Goal: Task Accomplishment & Management: Manage account settings

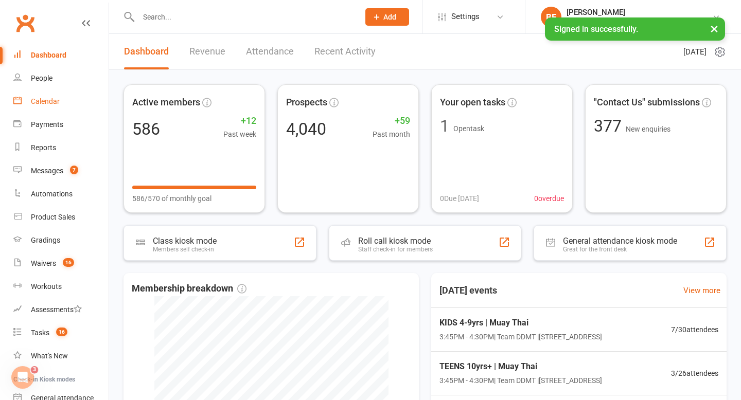
click at [54, 107] on link "Calendar" at bounding box center [60, 101] width 95 height 23
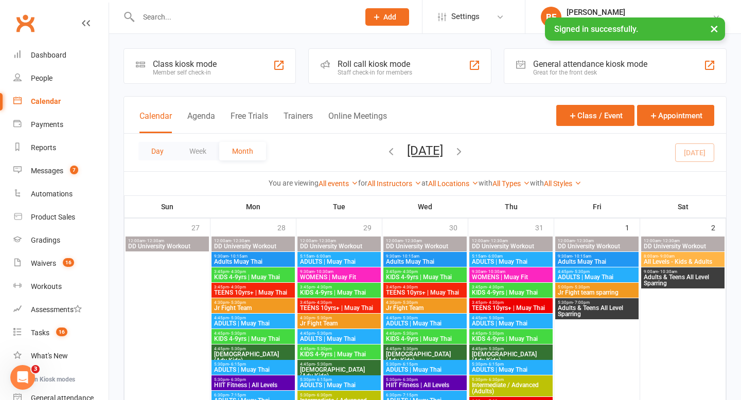
click at [161, 146] on button "Day" at bounding box center [157, 151] width 38 height 19
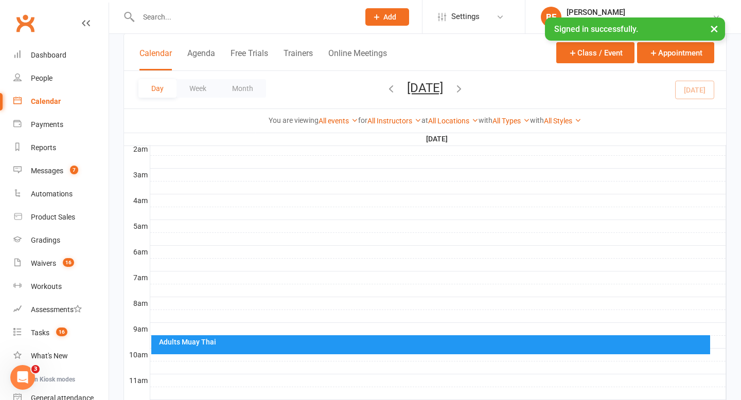
scroll to position [359, 0]
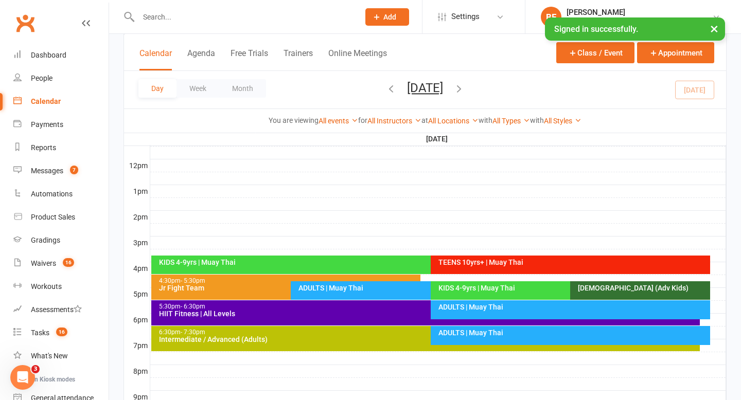
click at [330, 268] on div "KIDS 4-9yrs | Muay Thai" at bounding box center [425, 265] width 549 height 19
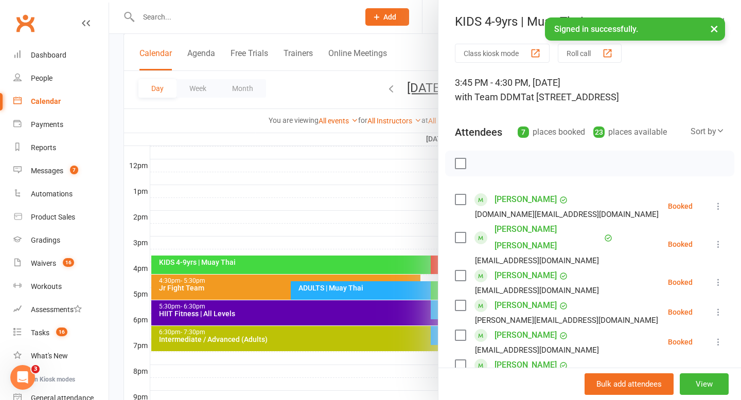
scroll to position [82, 0]
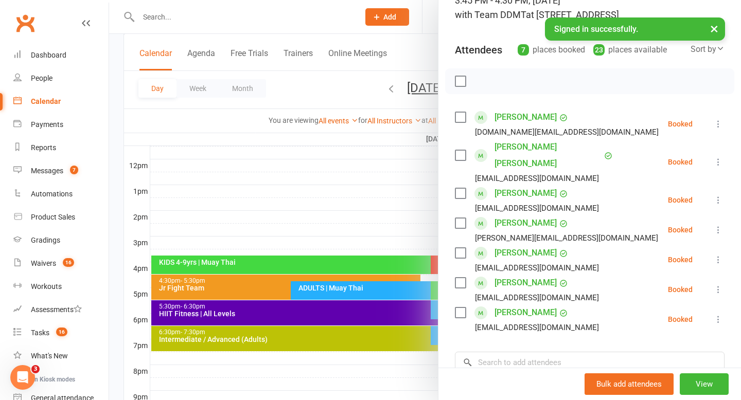
click at [311, 208] on div at bounding box center [425, 200] width 632 height 400
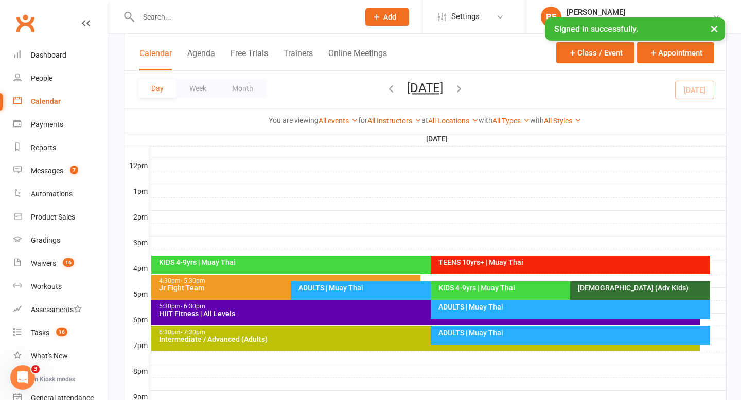
click at [478, 266] on div "TEENS 10yrs+ | Muay Thai" at bounding box center [573, 262] width 270 height 7
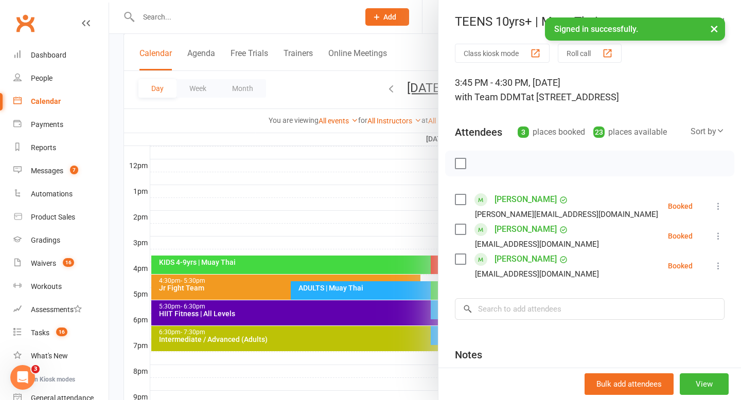
click at [331, 203] on div at bounding box center [425, 200] width 632 height 400
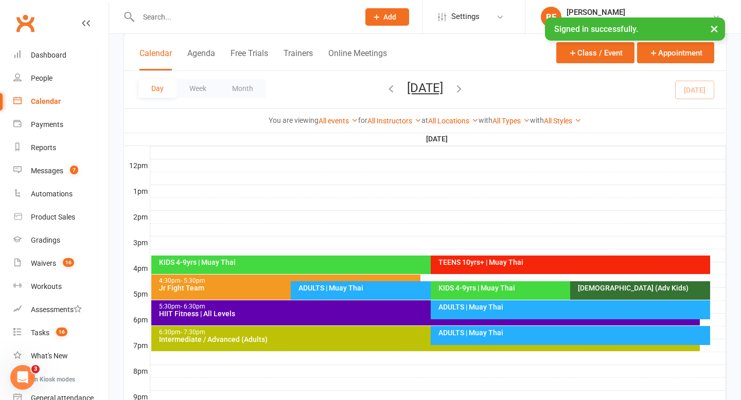
click at [323, 292] on div "ADULTS | Muay Thai" at bounding box center [425, 290] width 269 height 19
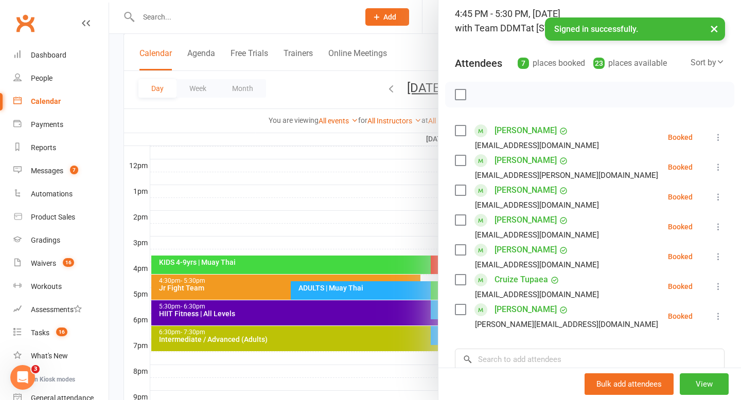
scroll to position [90, 0]
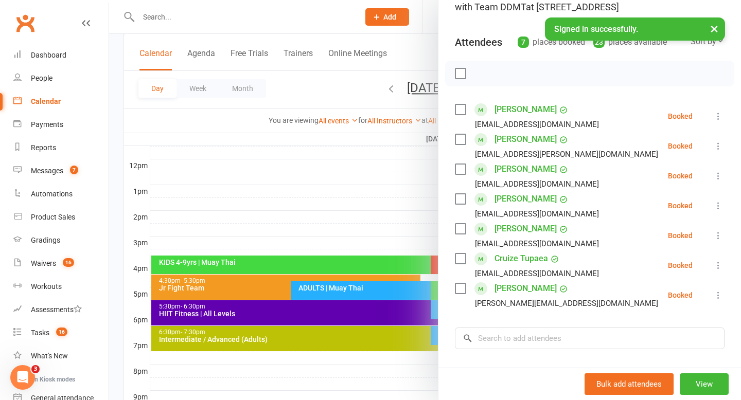
click at [314, 224] on div at bounding box center [425, 200] width 632 height 400
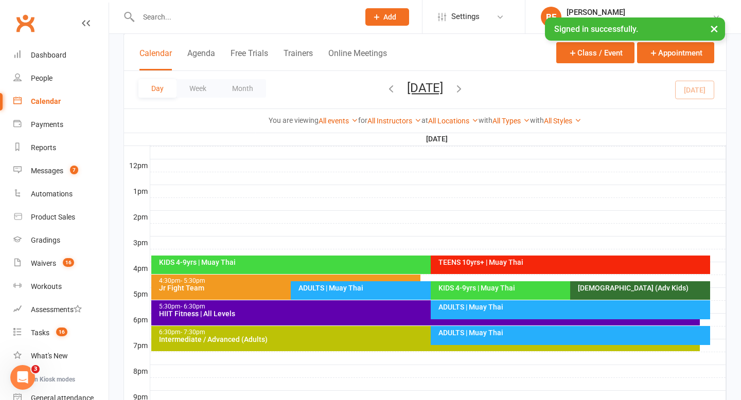
click at [457, 291] on div "KIDS 4-9yrs | Muay Thai" at bounding box center [568, 288] width 260 height 7
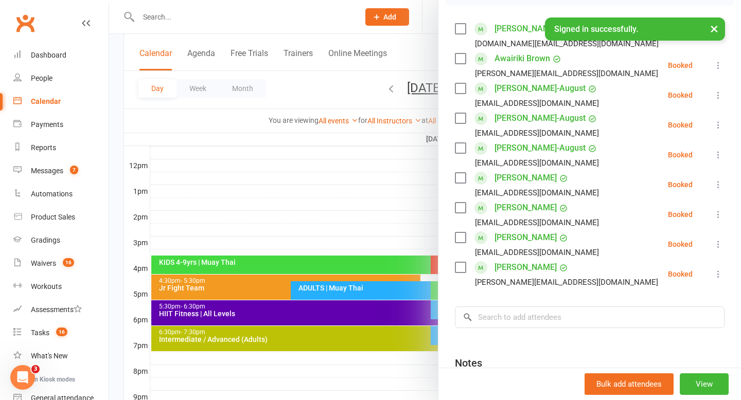
scroll to position [172, 0]
click at [365, 218] on div at bounding box center [425, 200] width 632 height 400
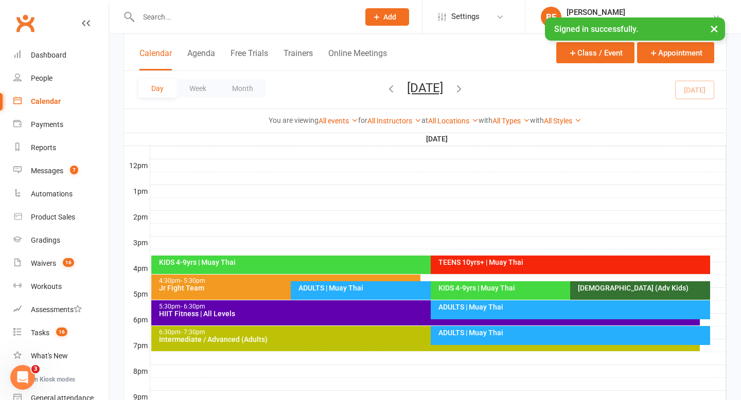
click at [454, 312] on div "ADULTS | Muay Thai" at bounding box center [570, 309] width 279 height 19
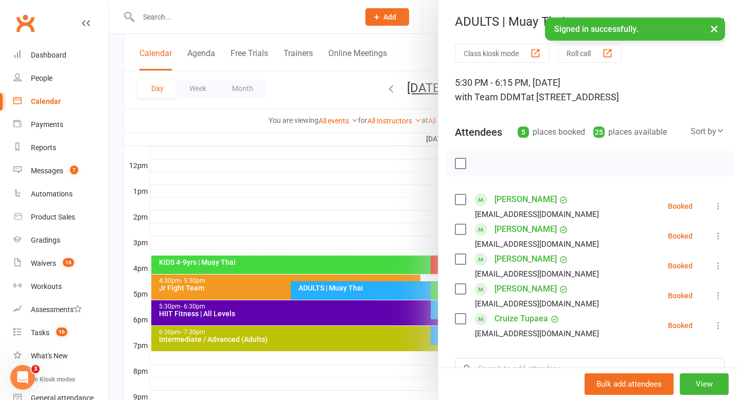
scroll to position [5, 0]
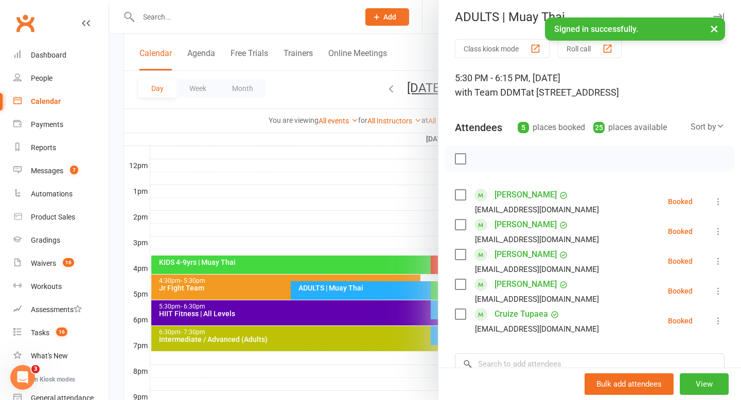
click at [330, 180] on div at bounding box center [425, 200] width 632 height 400
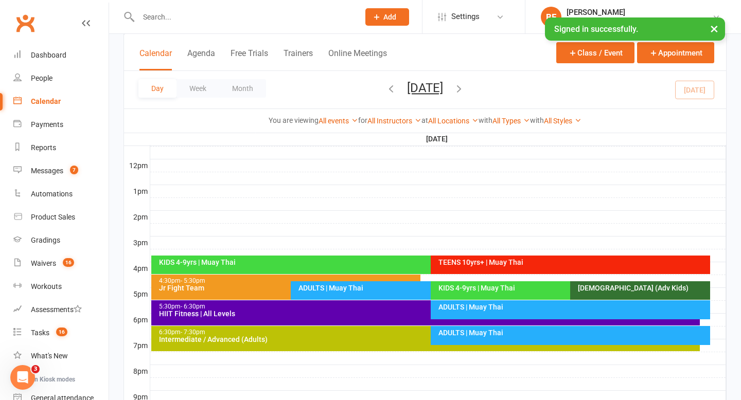
click at [457, 335] on div "ADULTS | Muay Thai" at bounding box center [573, 332] width 270 height 7
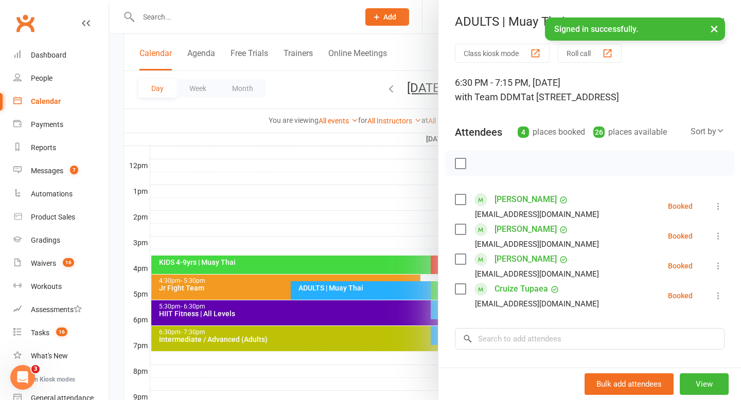
click at [362, 314] on div at bounding box center [425, 200] width 632 height 400
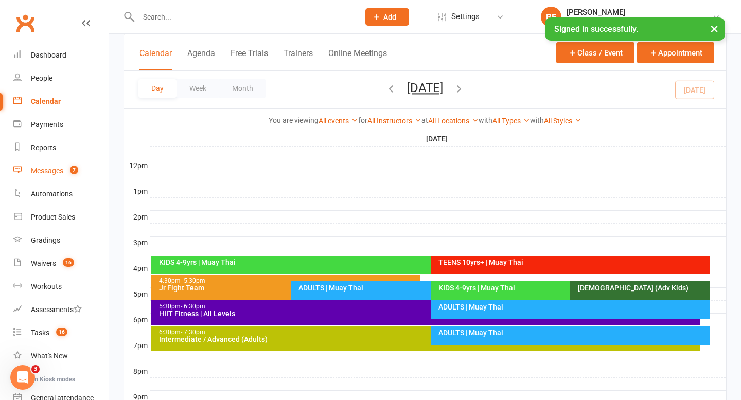
click at [52, 168] on div "Messages" at bounding box center [47, 171] width 32 height 8
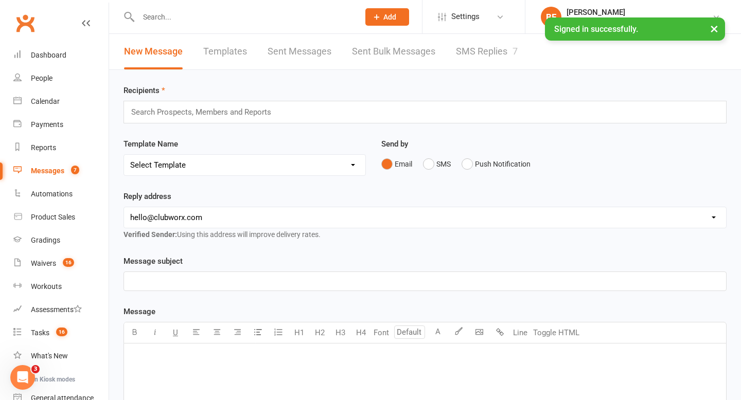
click at [484, 55] on link "SMS Replies 7" at bounding box center [487, 52] width 62 height 36
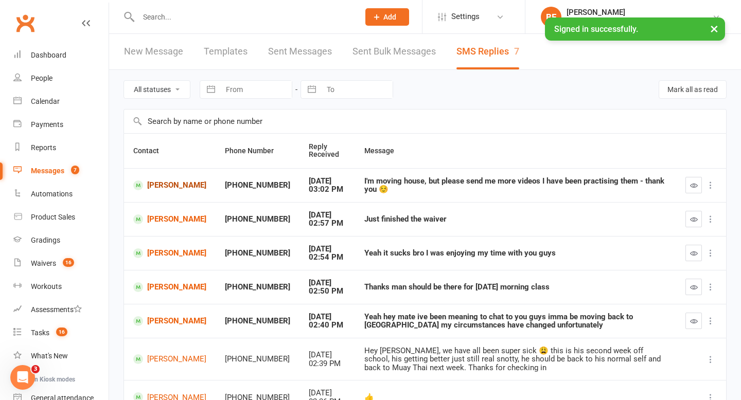
click at [168, 190] on link "[PERSON_NAME]" at bounding box center [169, 186] width 73 height 10
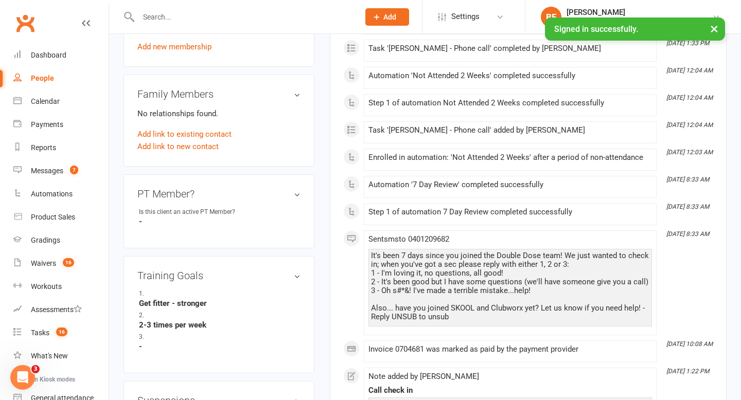
scroll to position [509, 0]
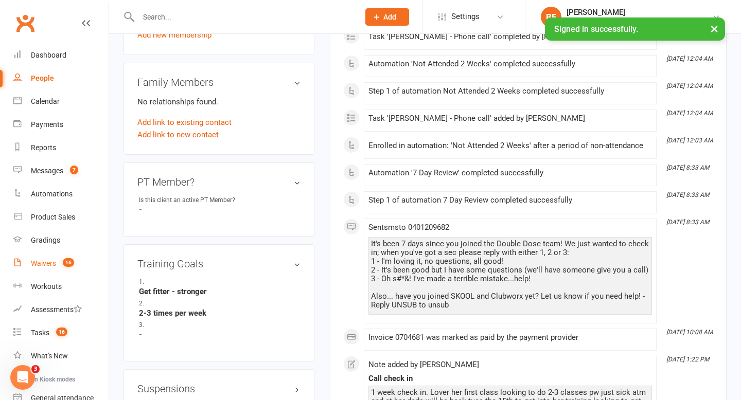
click at [56, 272] on link "Waivers 16" at bounding box center [60, 263] width 95 height 23
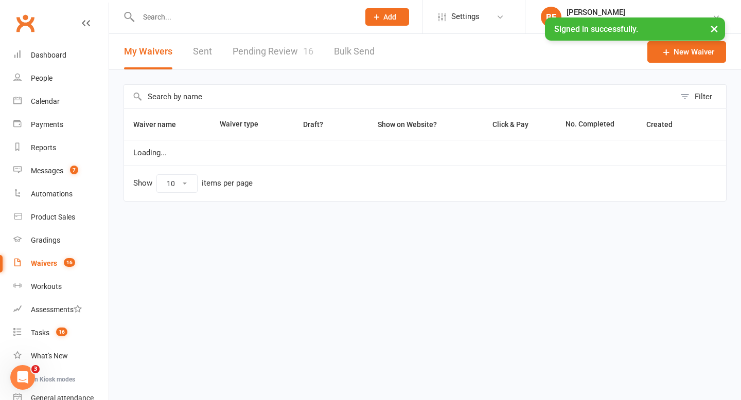
click at [276, 68] on link "Pending Review 16" at bounding box center [273, 52] width 81 height 36
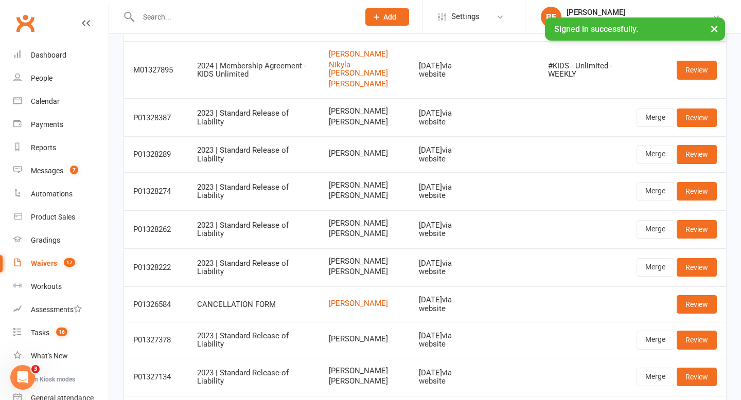
scroll to position [135, 0]
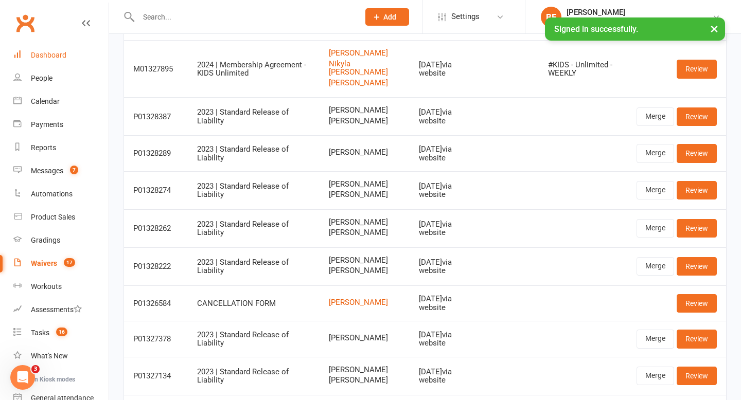
click at [54, 57] on div "Dashboard" at bounding box center [49, 55] width 36 height 8
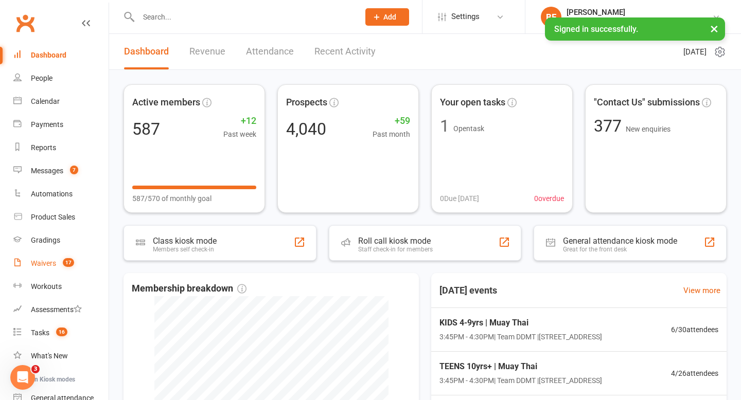
click at [58, 262] on count-badge "17" at bounding box center [66, 263] width 16 height 8
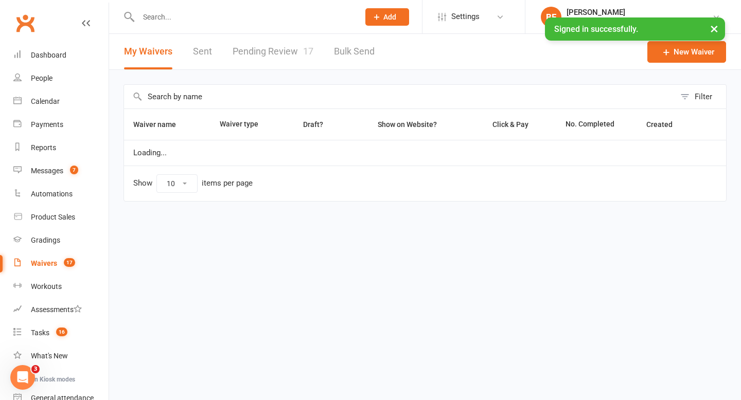
click at [265, 59] on link "Pending Review 17" at bounding box center [273, 52] width 81 height 36
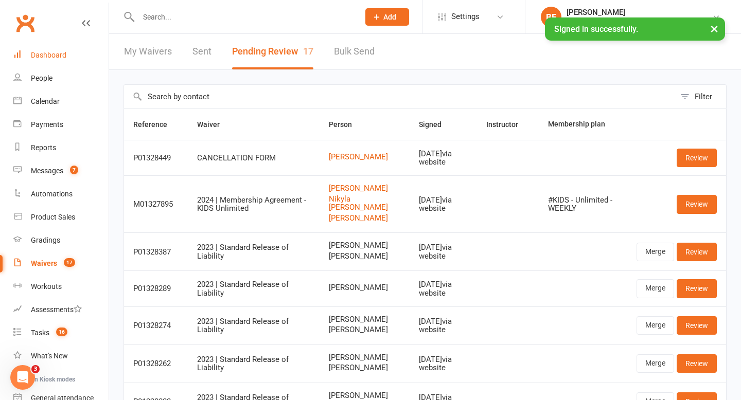
click at [55, 55] on div "Dashboard" at bounding box center [49, 55] width 36 height 8
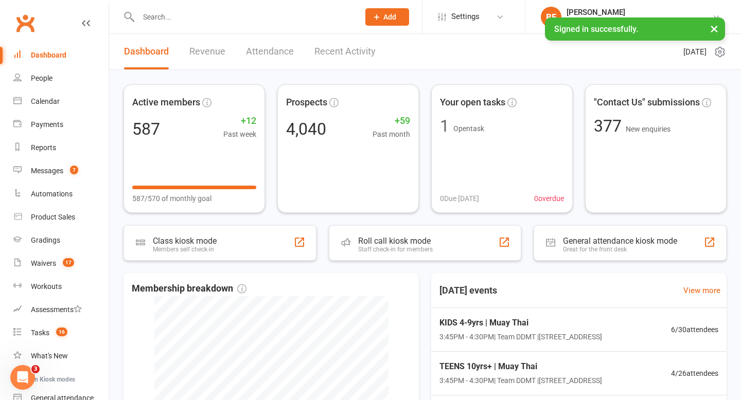
click at [358, 64] on link "Recent Activity" at bounding box center [344, 52] width 61 height 36
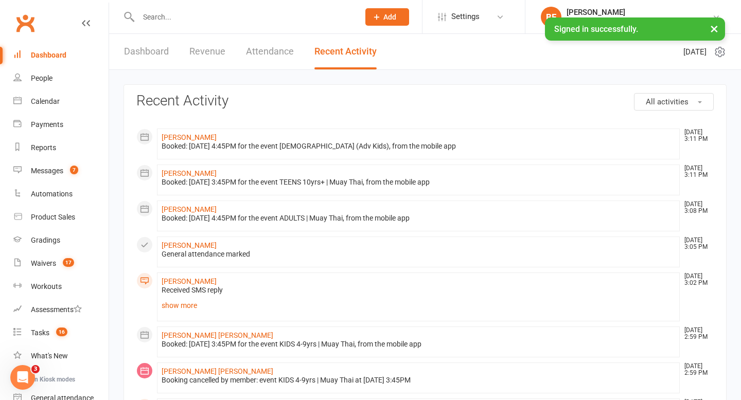
click at [151, 15] on input "text" at bounding box center [243, 17] width 217 height 14
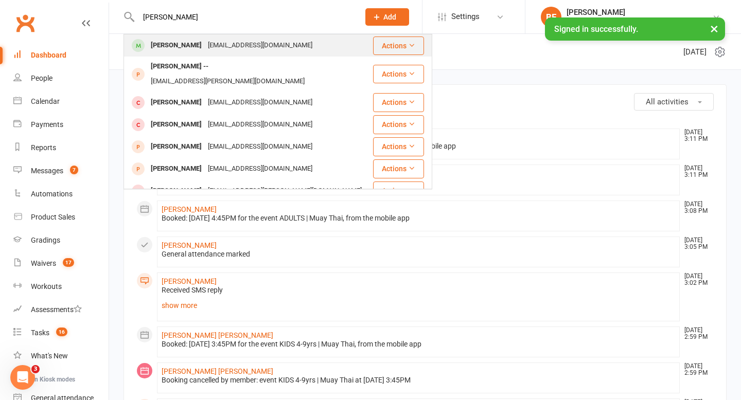
type input "[PERSON_NAME]"
click at [167, 45] on div "[PERSON_NAME]" at bounding box center [176, 45] width 57 height 15
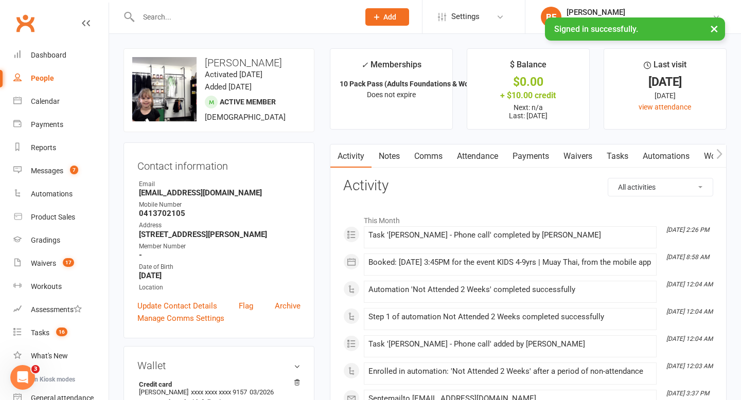
click at [481, 152] on link "Attendance" at bounding box center [478, 157] width 56 height 24
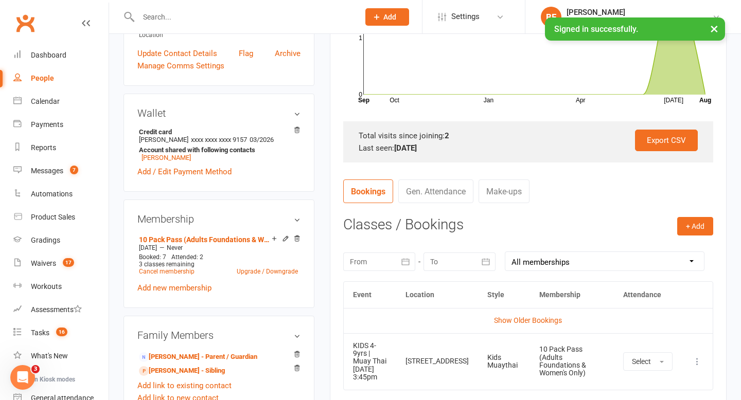
scroll to position [337, 0]
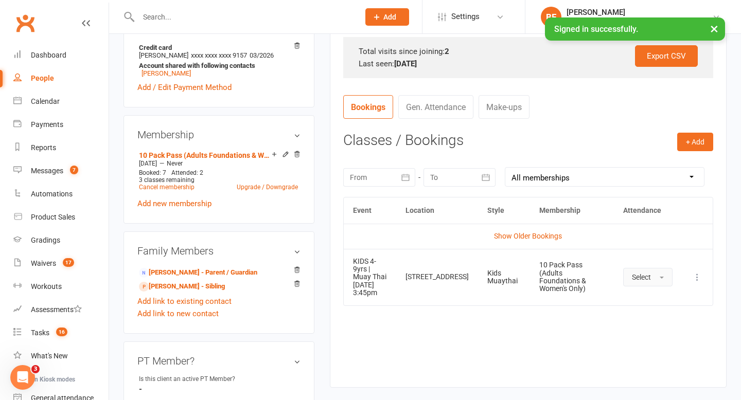
click at [652, 280] on button "Select" at bounding box center [647, 277] width 49 height 19
click at [664, 301] on link "Attended" at bounding box center [675, 300] width 102 height 21
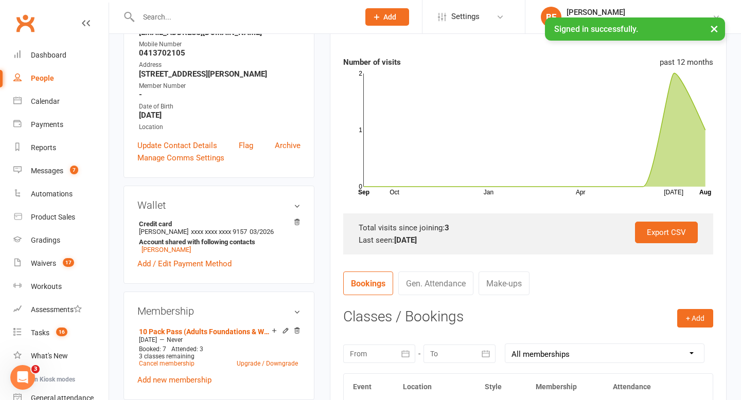
scroll to position [0, 0]
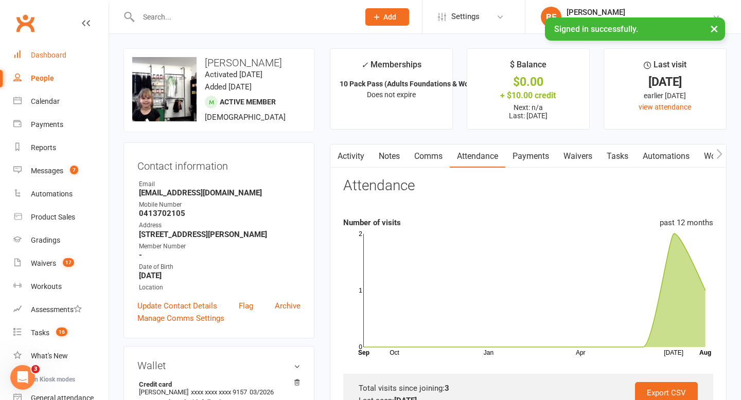
click at [47, 47] on link "Dashboard" at bounding box center [60, 55] width 95 height 23
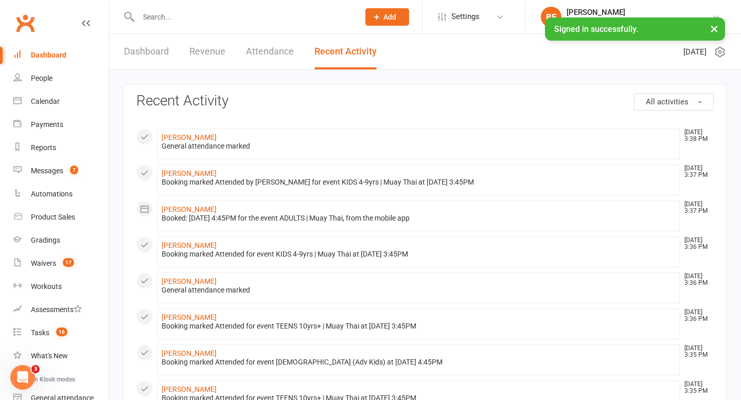
click at [52, 58] on div "Dashboard" at bounding box center [49, 55] width 36 height 8
click at [144, 67] on link "Dashboard" at bounding box center [146, 52] width 45 height 36
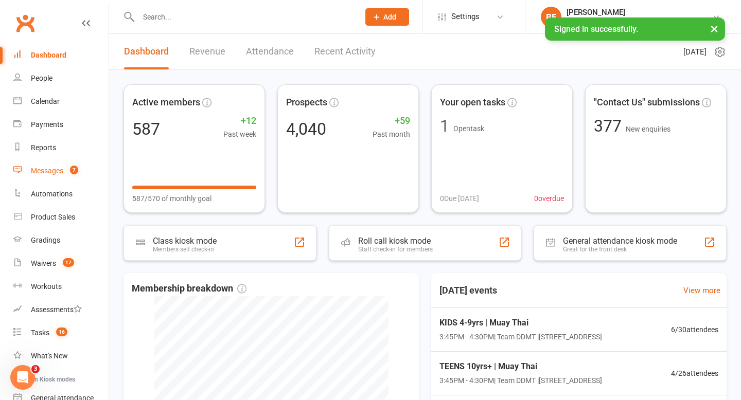
click at [64, 169] on link "Messages 7" at bounding box center [60, 170] width 95 height 23
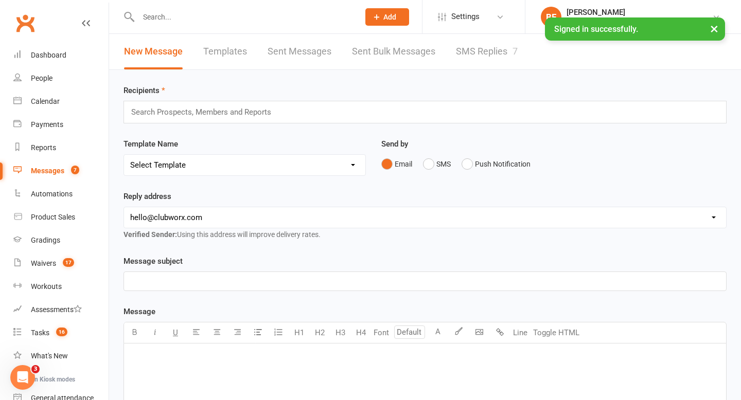
click at [496, 54] on link "SMS Replies 7" at bounding box center [487, 52] width 62 height 36
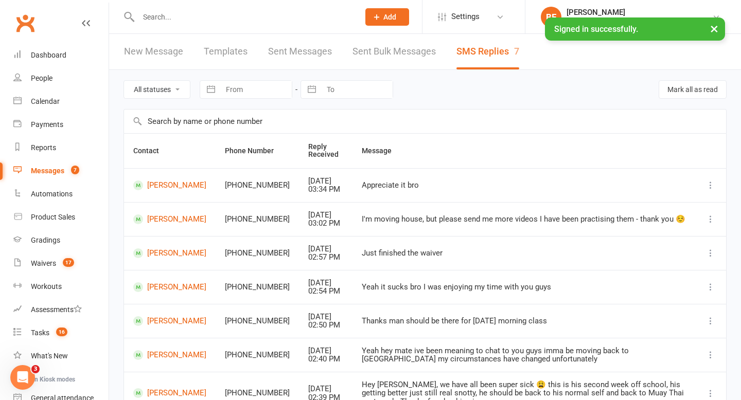
click at [60, 167] on div "Messages" at bounding box center [47, 171] width 33 height 8
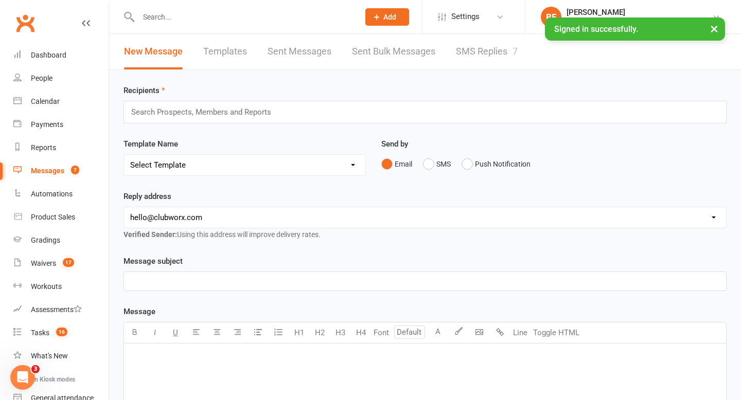
click at [493, 55] on link "SMS Replies 7" at bounding box center [487, 52] width 62 height 36
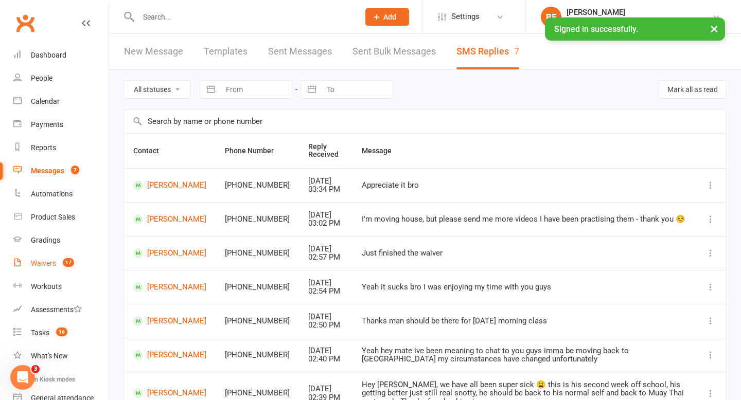
click at [75, 263] on link "Waivers 17" at bounding box center [60, 263] width 95 height 23
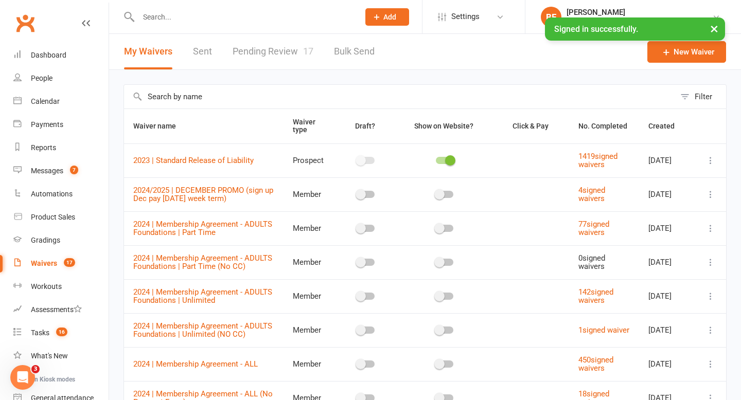
click at [273, 49] on link "Pending Review 17" at bounding box center [273, 52] width 81 height 36
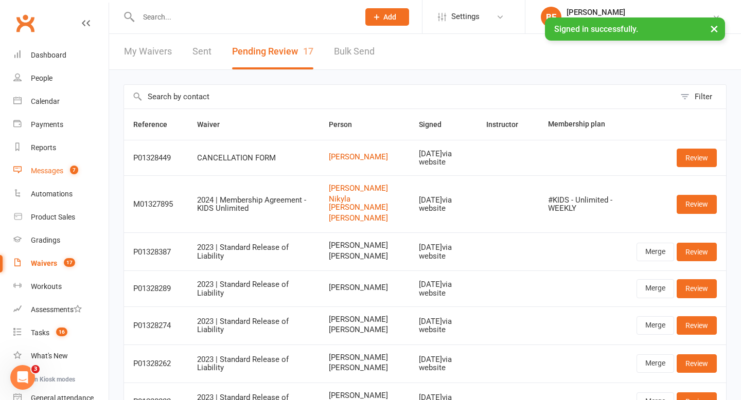
click at [62, 163] on link "Messages 7" at bounding box center [60, 170] width 95 height 23
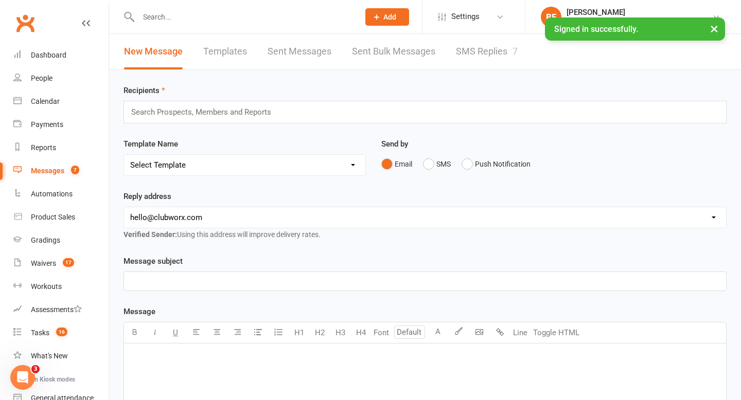
click at [476, 59] on link "SMS Replies 7" at bounding box center [487, 52] width 62 height 36
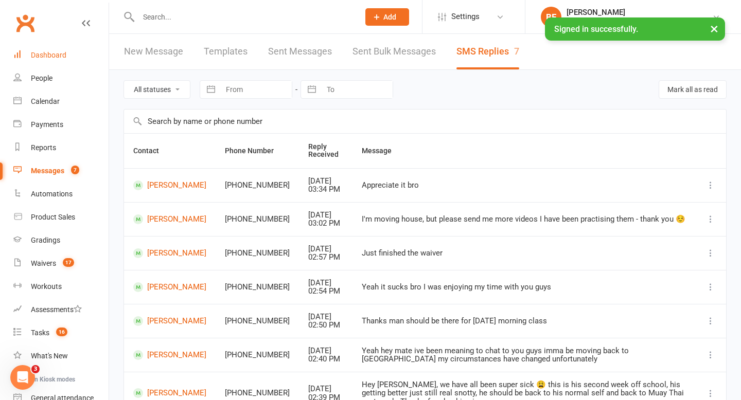
click at [56, 50] on link "Dashboard" at bounding box center [60, 55] width 95 height 23
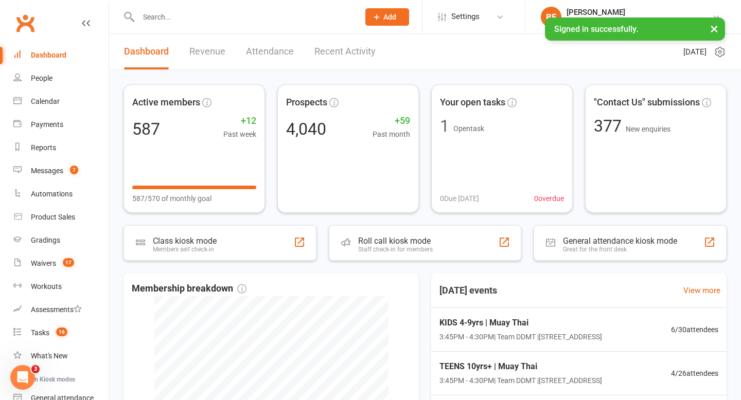
click at [181, 20] on input "text" at bounding box center [243, 17] width 217 height 14
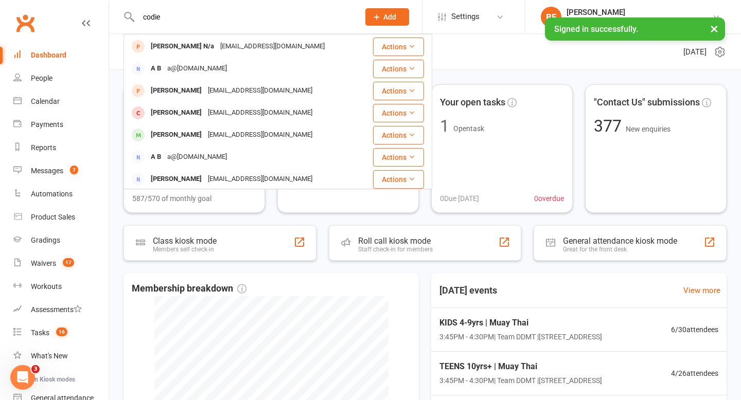
scroll to position [205, 0]
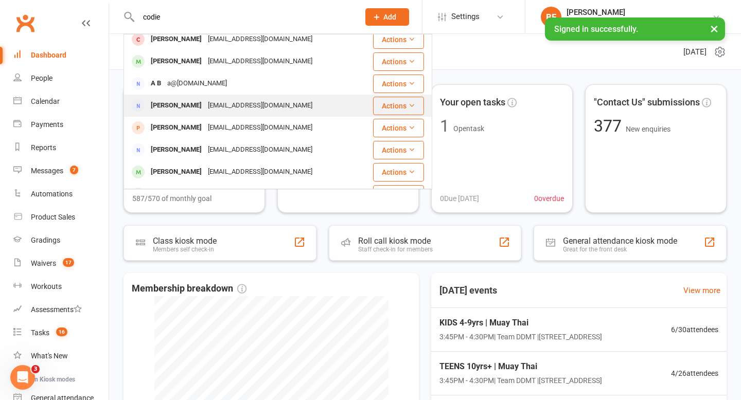
type input "codie"
click at [205, 111] on div "[PERSON_NAME]" at bounding box center [176, 105] width 57 height 15
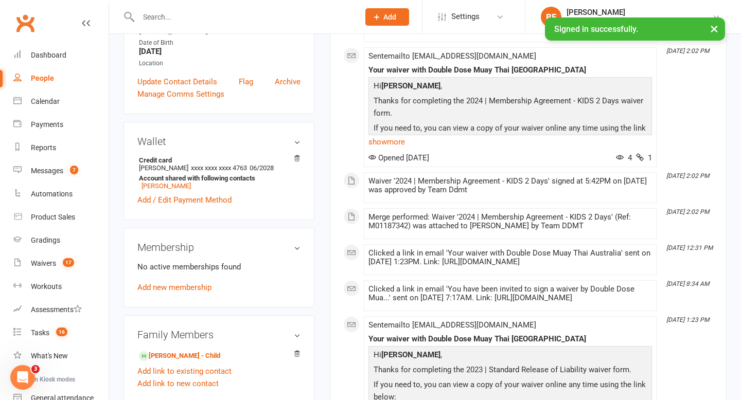
scroll to position [269, 0]
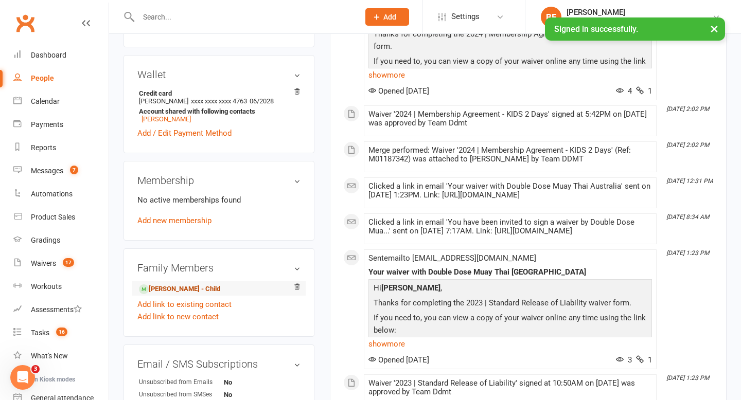
click at [198, 287] on link "[PERSON_NAME] - Child" at bounding box center [179, 289] width 81 height 11
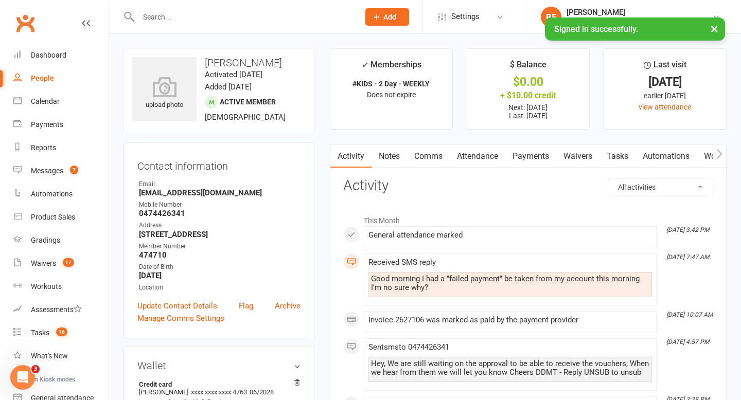
click at [530, 152] on link "Payments" at bounding box center [530, 157] width 51 height 24
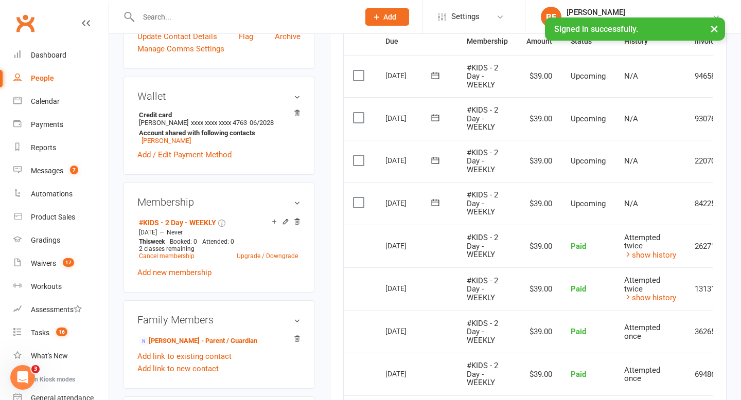
scroll to position [294, 0]
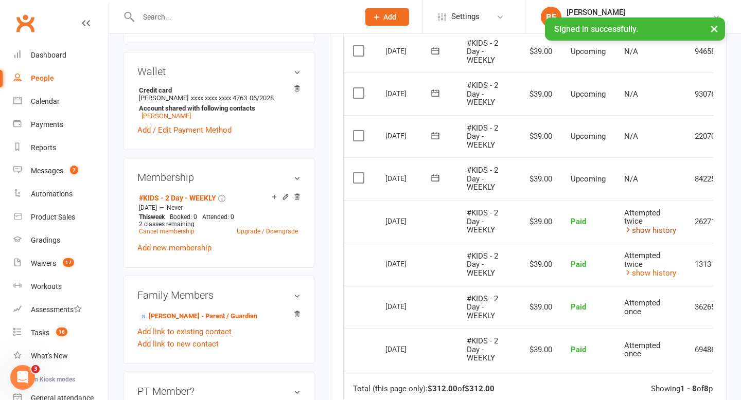
click at [663, 228] on link "show history" at bounding box center [650, 230] width 52 height 9
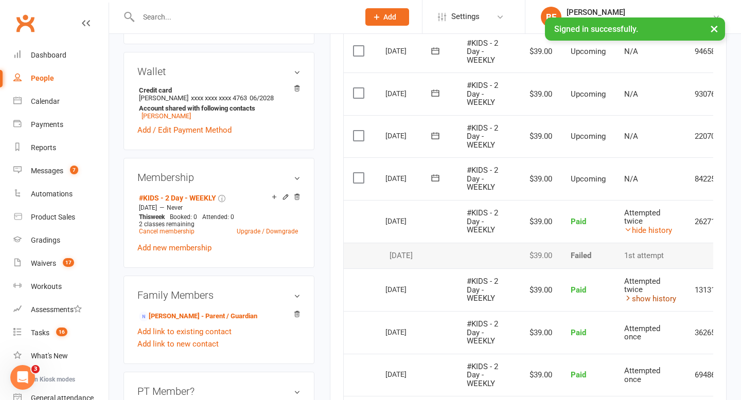
click at [659, 299] on link "show history" at bounding box center [650, 298] width 52 height 9
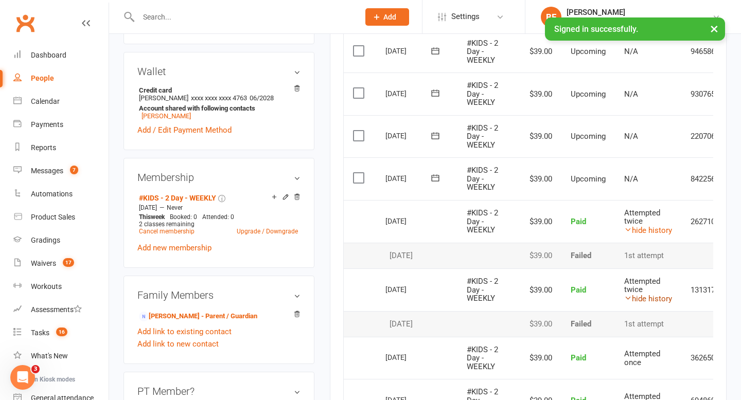
click at [659, 299] on link "hide history" at bounding box center [648, 298] width 48 height 9
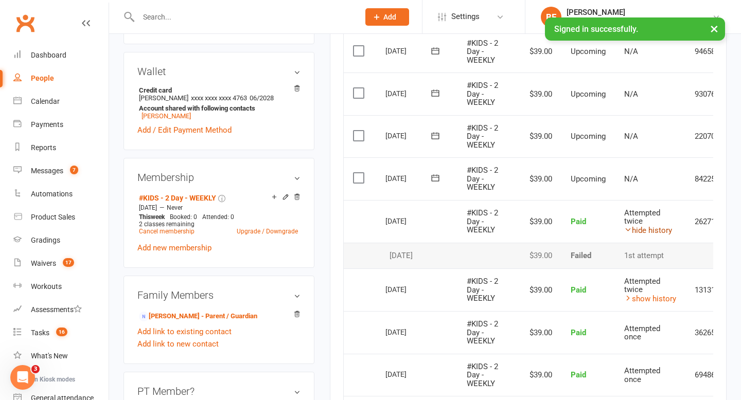
click at [655, 229] on link "hide history" at bounding box center [648, 230] width 48 height 9
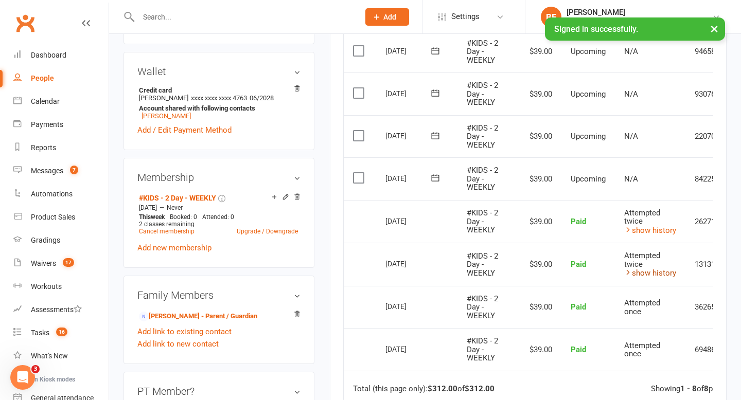
click at [642, 274] on link "show history" at bounding box center [650, 273] width 52 height 9
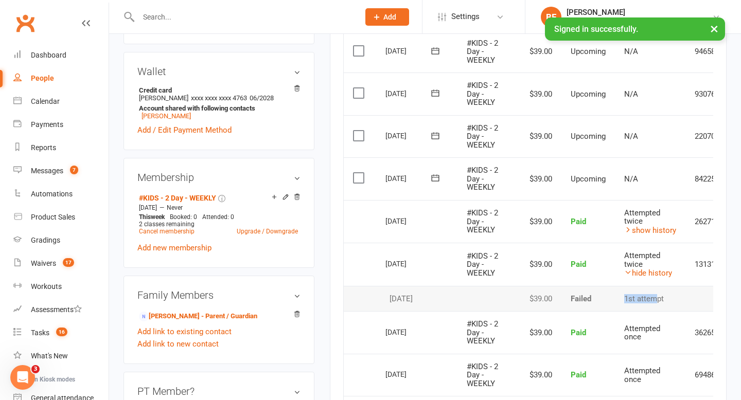
drag, startPoint x: 658, startPoint y: 298, endPoint x: 611, endPoint y: 298, distance: 46.3
click at [611, 298] on tr "[DATE] [PERSON_NAME] $39.00 Failed 1st attempt" at bounding box center [554, 299] width 420 height 26
click at [613, 300] on td "Failed" at bounding box center [588, 299] width 54 height 26
click at [666, 275] on link "hide history" at bounding box center [648, 273] width 48 height 9
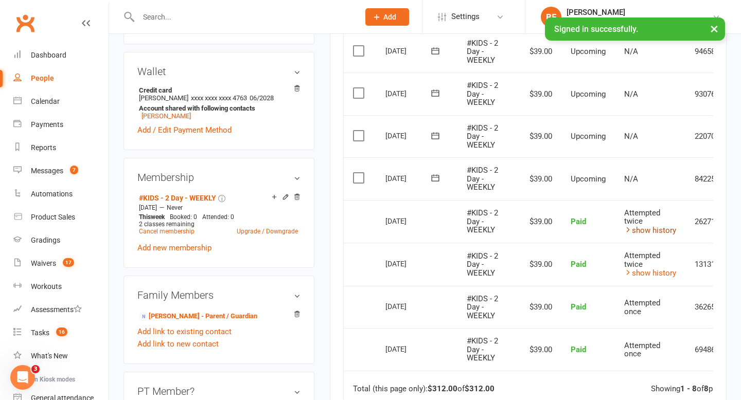
click at [668, 230] on link "show history" at bounding box center [650, 230] width 52 height 9
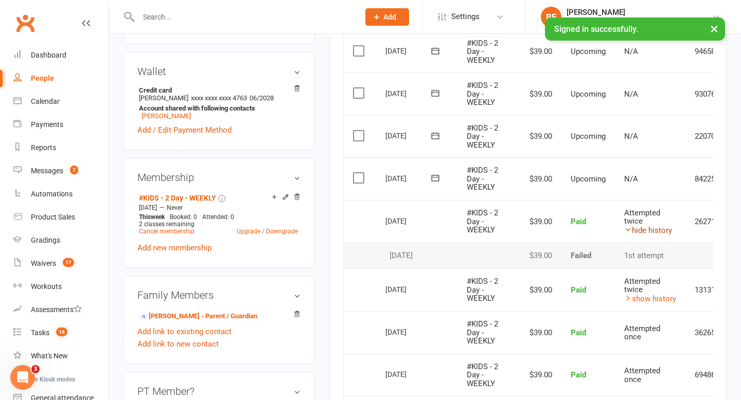
click at [641, 234] on link "hide history" at bounding box center [648, 230] width 48 height 9
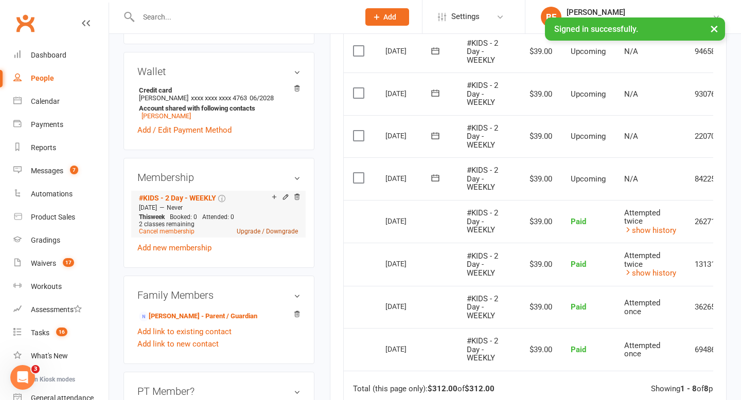
click at [261, 230] on link "Upgrade / Downgrade" at bounding box center [267, 231] width 61 height 7
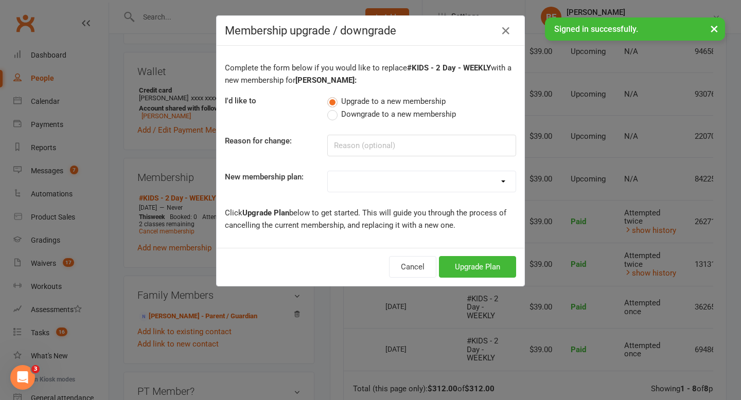
click at [366, 112] on span "Downgrade to a new membership" at bounding box center [398, 113] width 115 height 11
click at [334, 108] on input "Downgrade to a new membership" at bounding box center [330, 108] width 7 height 0
click at [369, 188] on select "#KIDS - 1 Day - WEEKLY #KIDS - 1 Day - FORTNIGHTLY #KIDS - 1 Day - 12 Wks - Pai…" at bounding box center [422, 181] width 188 height 21
select select "0"
click at [476, 269] on button "Downgrade Plan" at bounding box center [472, 267] width 87 height 22
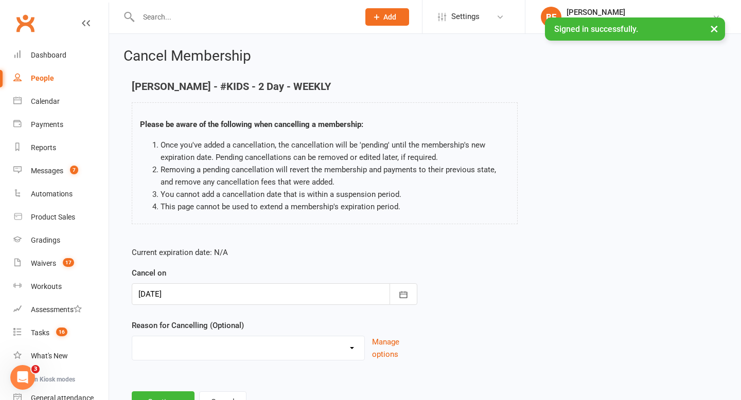
click at [327, 354] on select "Administration Error Holiday Injury Moving Away Upgrading/Downgrading membershi…" at bounding box center [248, 346] width 232 height 21
select select "4"
click at [174, 395] on button "Continue" at bounding box center [163, 403] width 63 height 22
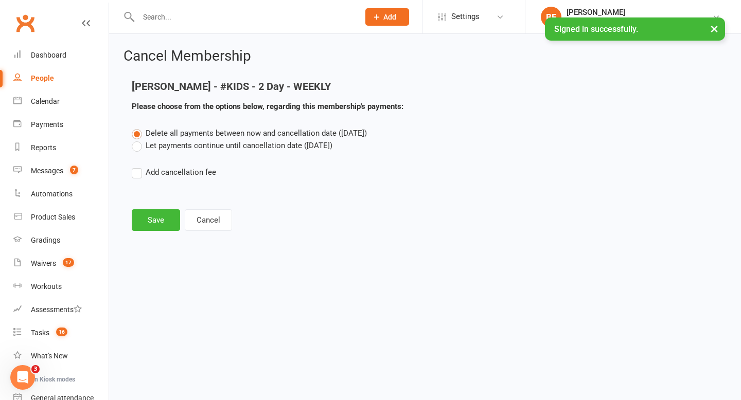
click at [203, 146] on label "Let payments continue until cancellation date ([DATE])" at bounding box center [232, 145] width 201 height 12
click at [138, 139] on input "Let payments continue until cancellation date ([DATE])" at bounding box center [135, 139] width 7 height 0
click at [140, 214] on button "Save" at bounding box center [156, 220] width 48 height 22
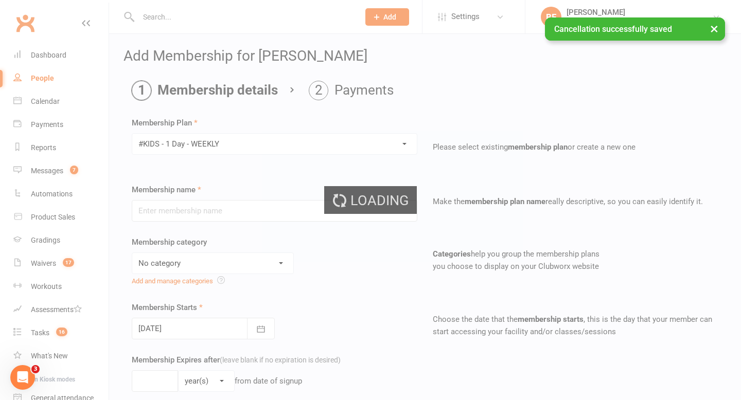
type input "#KIDS - 1 Day - WEEKLY"
select select "3"
type input "0"
type input "1"
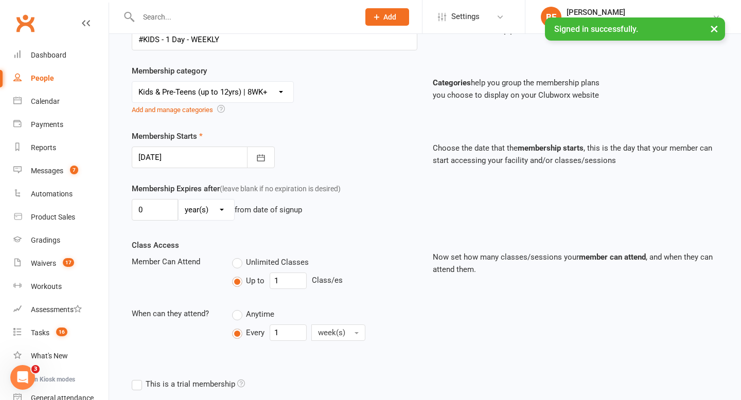
scroll to position [301, 0]
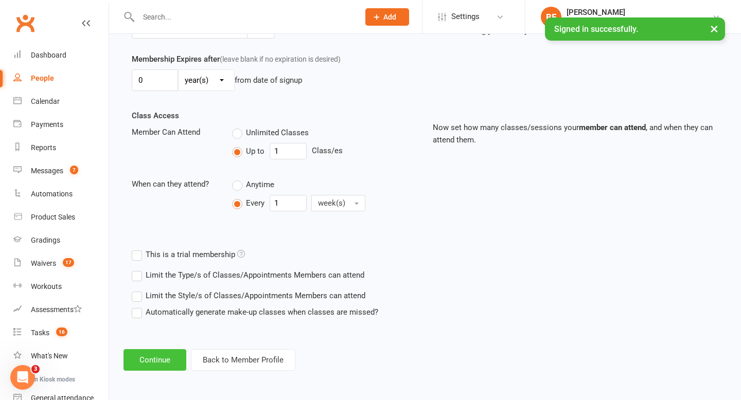
click at [171, 360] on button "Continue" at bounding box center [154, 360] width 63 height 22
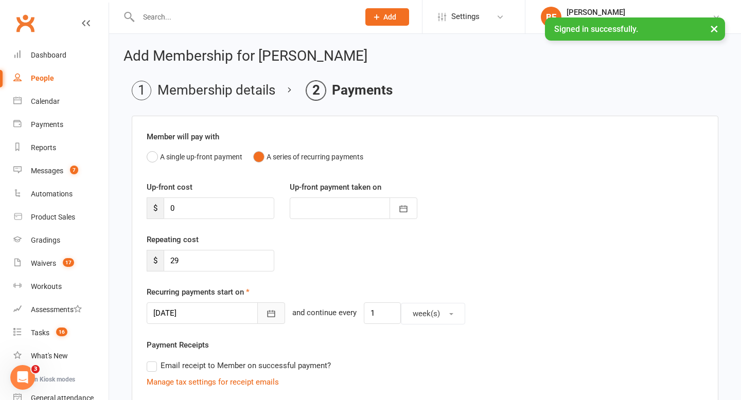
click at [268, 315] on icon "button" at bounding box center [272, 314] width 8 height 7
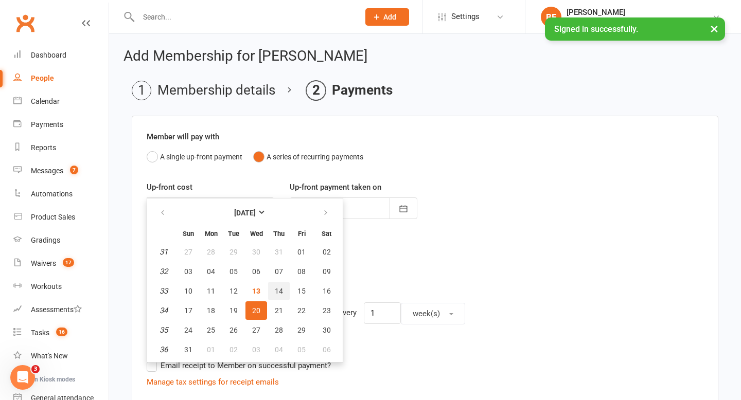
click at [277, 292] on span "14" at bounding box center [279, 291] width 8 height 8
type input "[DATE]"
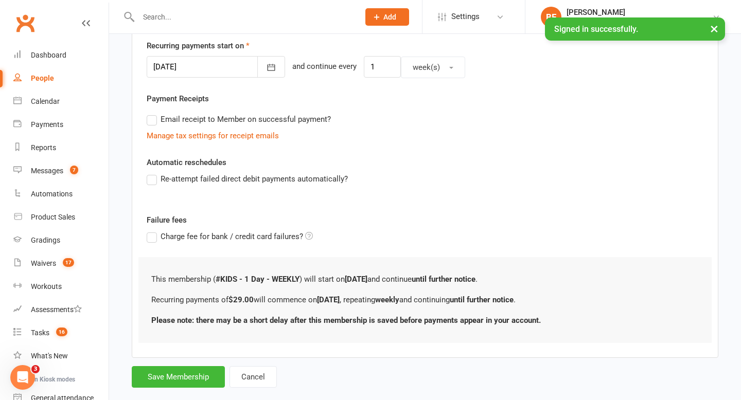
scroll to position [256, 0]
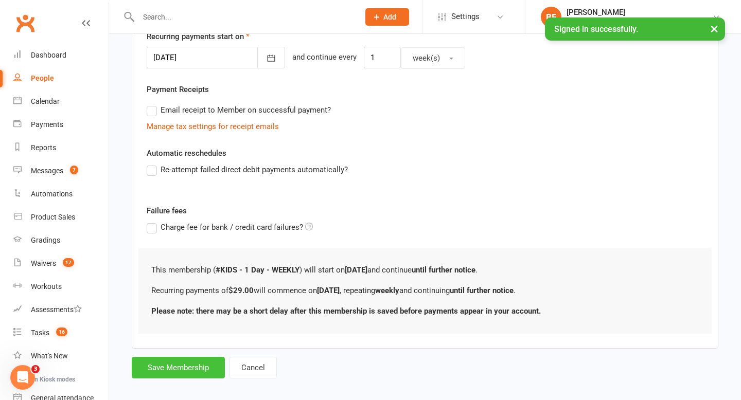
click at [171, 373] on button "Save Membership" at bounding box center [178, 368] width 93 height 22
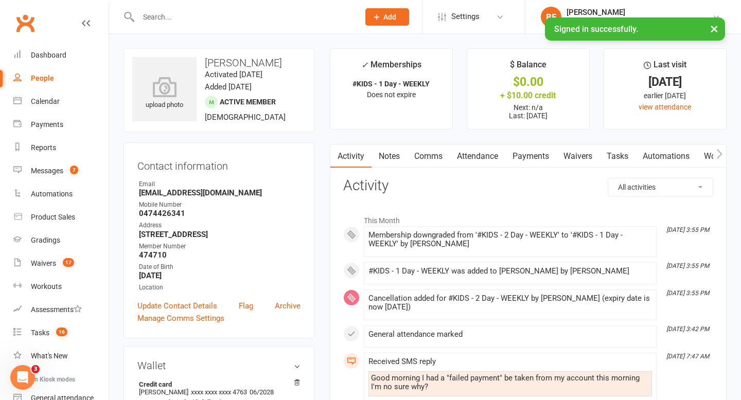
click at [214, 24] on div at bounding box center [237, 16] width 228 height 33
click at [216, 22] on input "text" at bounding box center [243, 17] width 217 height 14
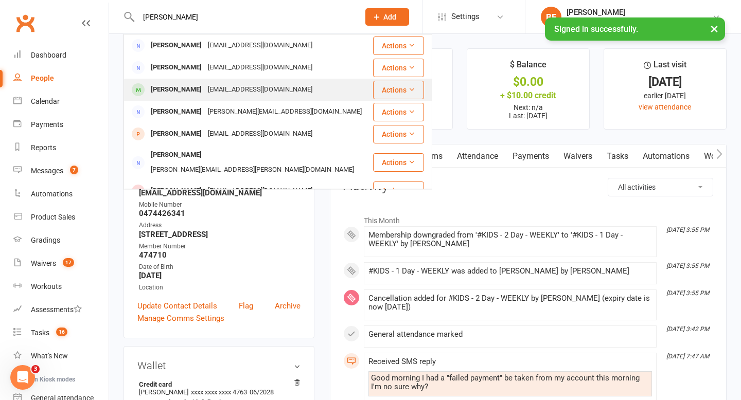
type input "[PERSON_NAME]"
click at [235, 88] on div "[EMAIL_ADDRESS][DOMAIN_NAME]" at bounding box center [260, 89] width 111 height 15
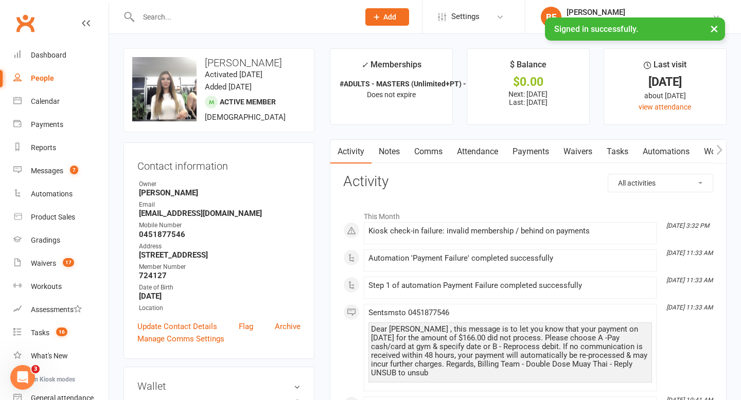
click at [535, 153] on link "Payments" at bounding box center [530, 152] width 51 height 24
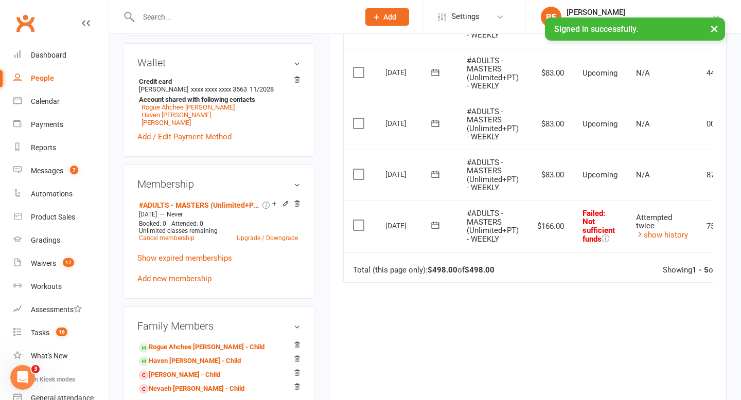
scroll to position [326, 0]
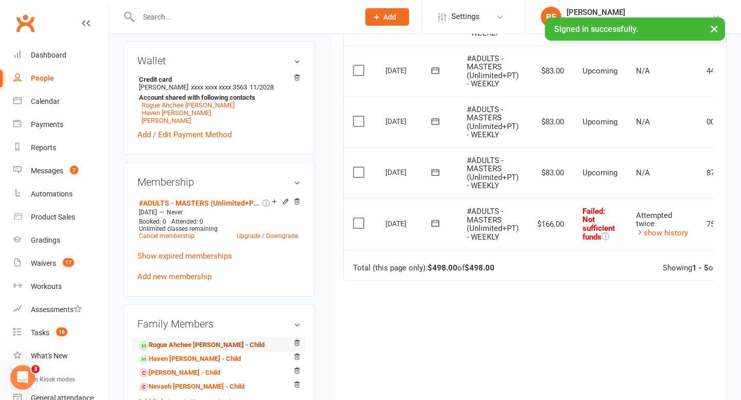
click at [215, 341] on link "Rogue Ahchee [PERSON_NAME] - Child" at bounding box center [202, 345] width 126 height 11
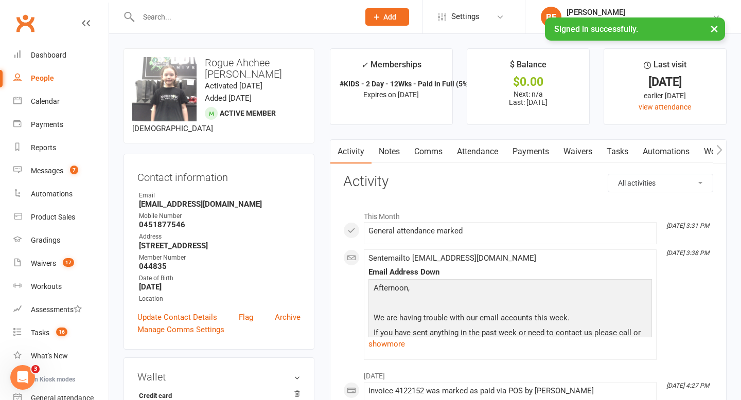
click at [539, 152] on link "Payments" at bounding box center [530, 152] width 51 height 24
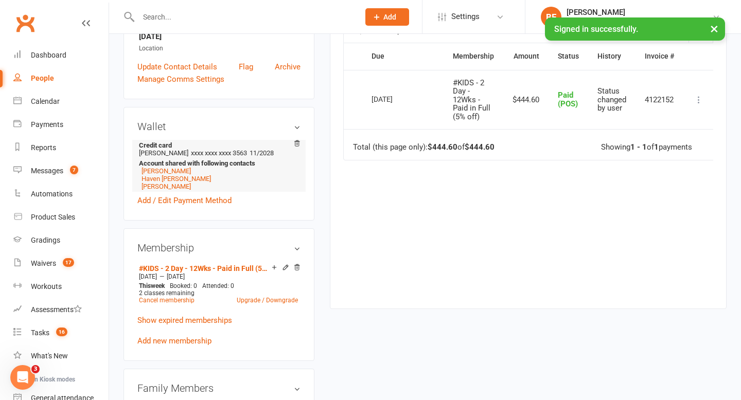
scroll to position [327, 0]
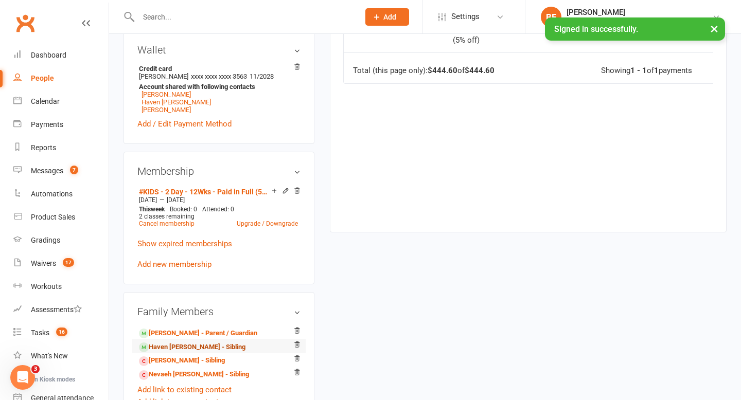
click at [201, 342] on link "Haven [PERSON_NAME] - Sibling" at bounding box center [192, 347] width 107 height 11
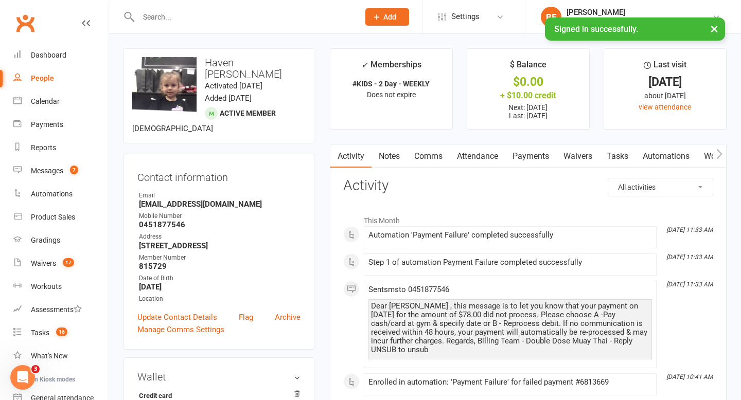
click at [529, 157] on link "Payments" at bounding box center [530, 157] width 51 height 24
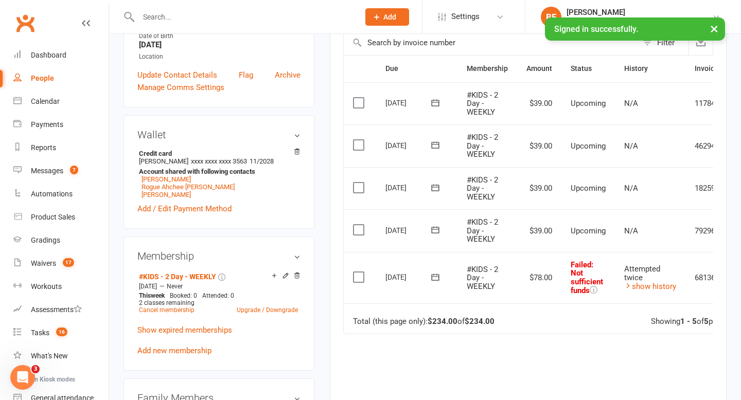
scroll to position [0, 52]
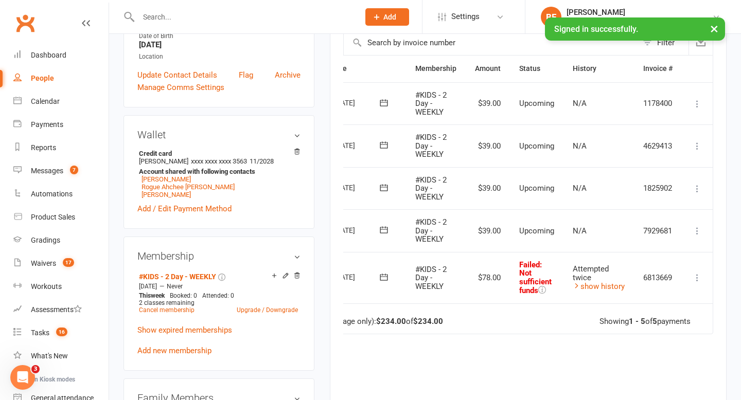
click at [695, 277] on icon at bounding box center [697, 278] width 10 height 10
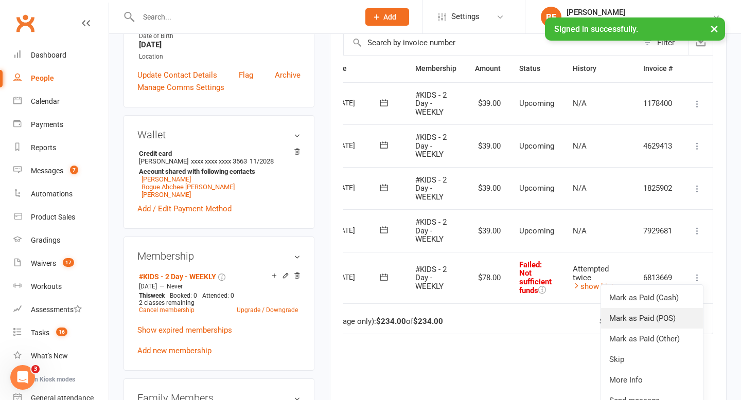
click at [665, 316] on link "Mark as Paid (POS)" at bounding box center [652, 318] width 102 height 21
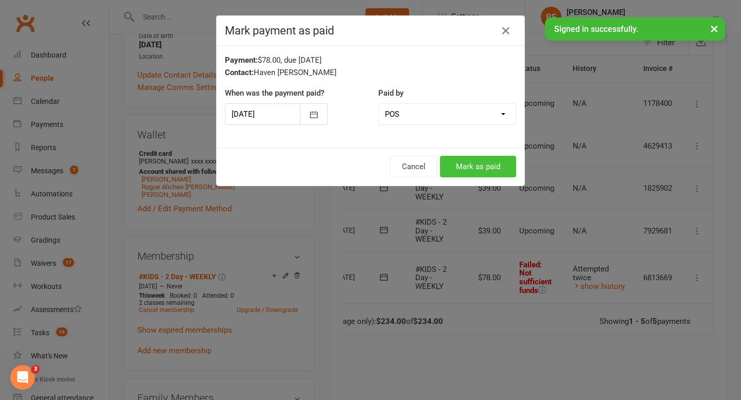
click at [475, 166] on button "Mark as paid" at bounding box center [478, 167] width 76 height 22
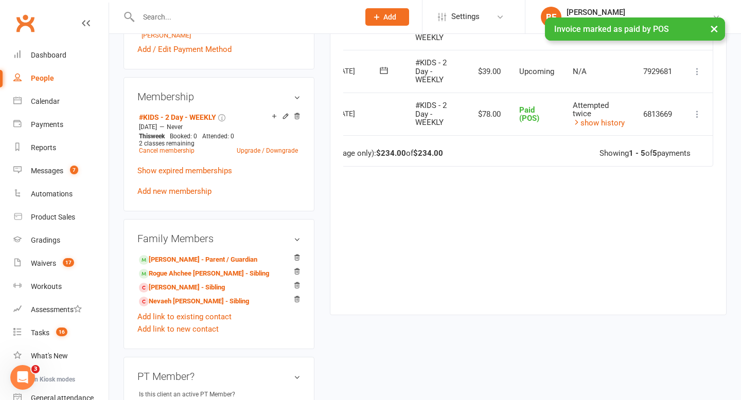
scroll to position [399, 0]
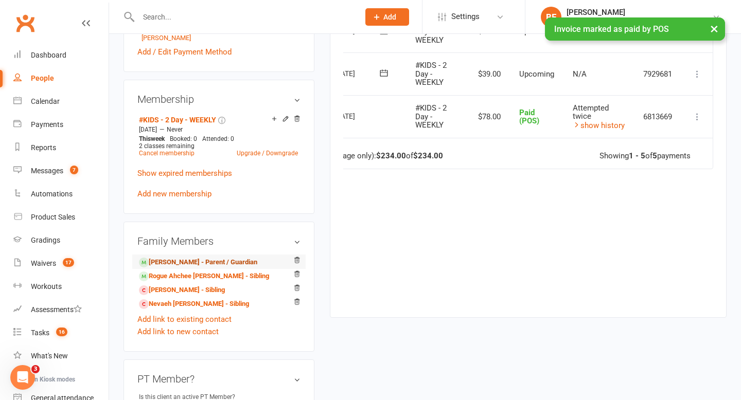
click at [219, 257] on link "[PERSON_NAME] - Parent / Guardian" at bounding box center [198, 262] width 118 height 11
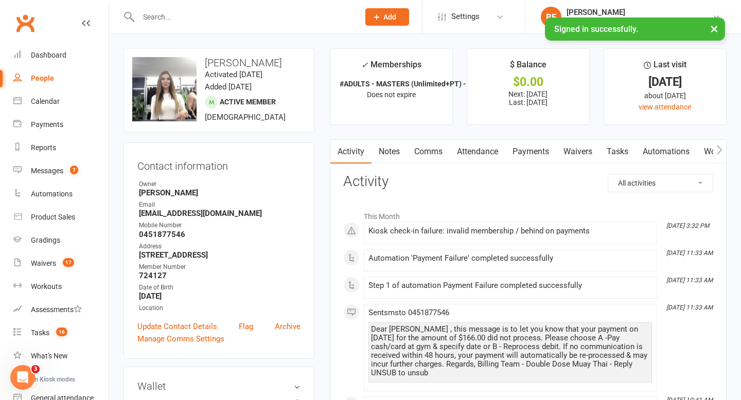
click at [534, 153] on link "Payments" at bounding box center [530, 152] width 51 height 24
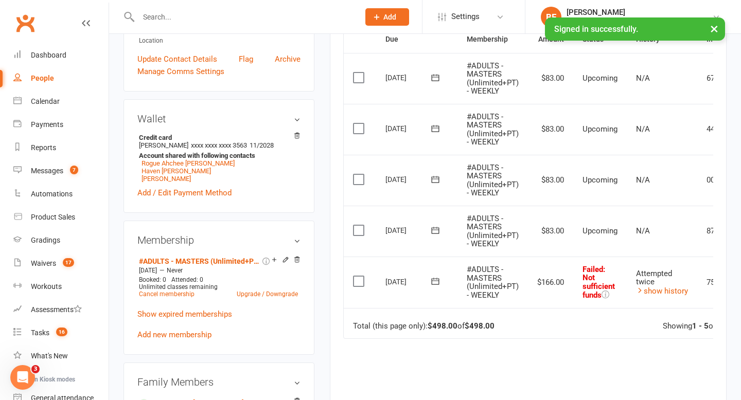
scroll to position [0, 66]
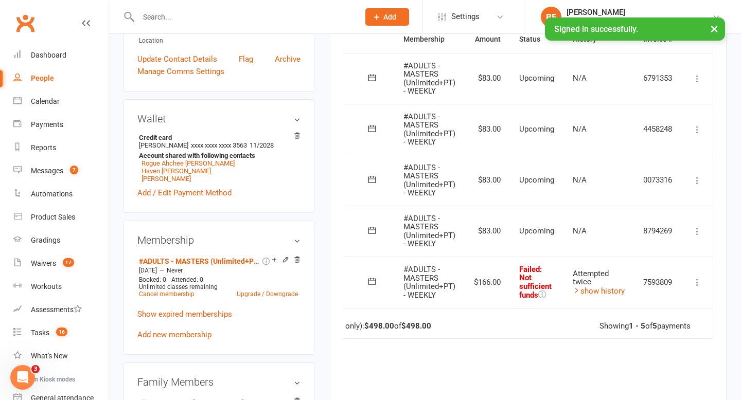
click at [697, 283] on icon at bounding box center [697, 282] width 10 height 10
click at [674, 322] on link "Mark as Paid (POS)" at bounding box center [652, 323] width 102 height 21
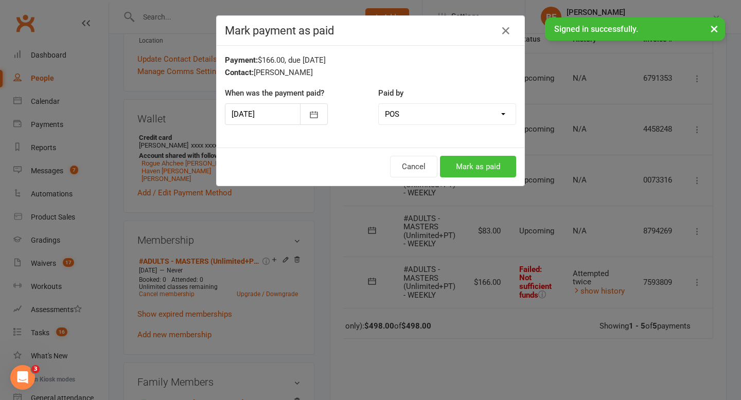
click at [484, 166] on button "Mark as paid" at bounding box center [478, 167] width 76 height 22
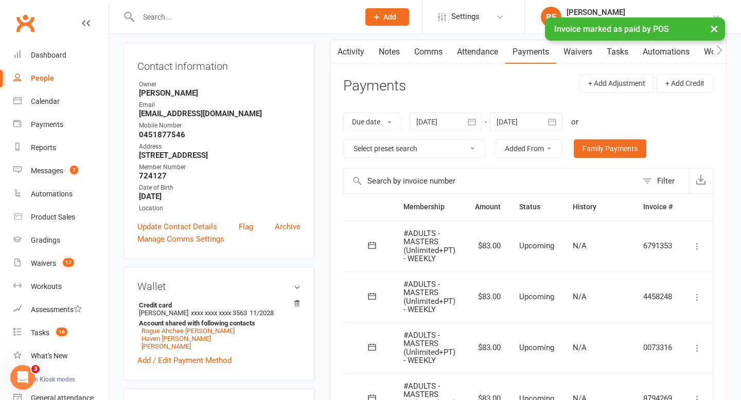
scroll to position [74, 0]
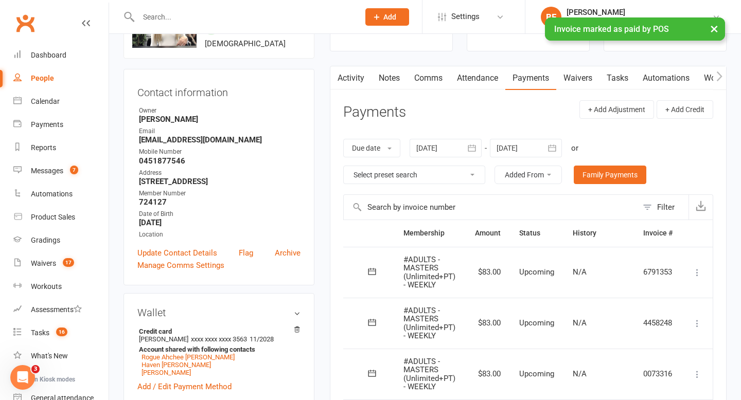
click at [580, 72] on link "Waivers" at bounding box center [577, 78] width 43 height 24
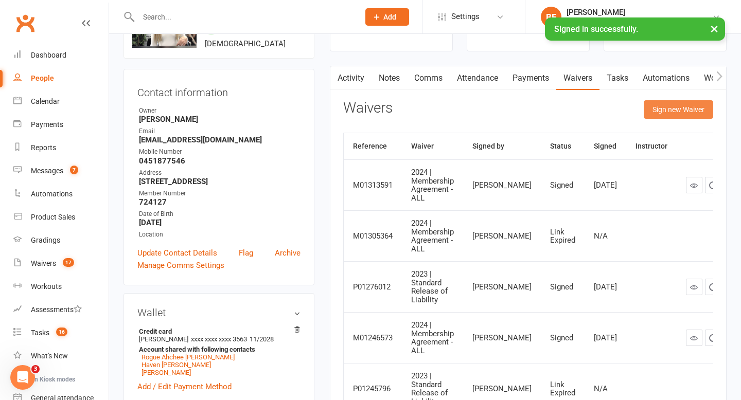
click at [664, 110] on button "Sign new Waiver" at bounding box center [678, 109] width 69 height 19
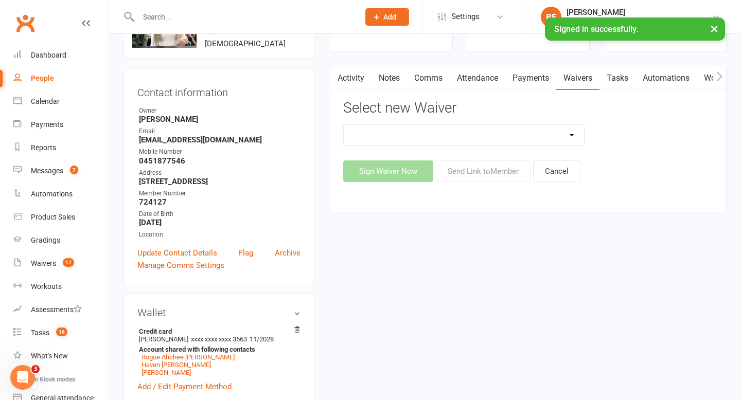
click at [459, 138] on select "2023 | Standard Release of Liability 2024/2025 | DECEMBER PROMO (sign up Dec pa…" at bounding box center [464, 135] width 241 height 21
select select "5668"
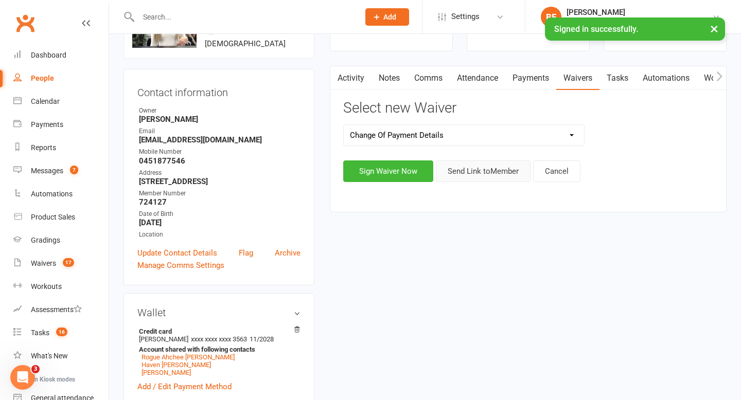
click at [477, 176] on button "Send Link to Member" at bounding box center [483, 172] width 95 height 22
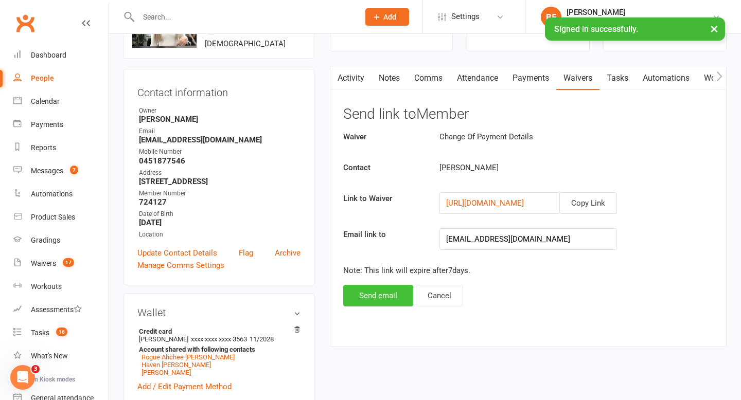
click at [370, 303] on button "Send email" at bounding box center [378, 296] width 70 height 22
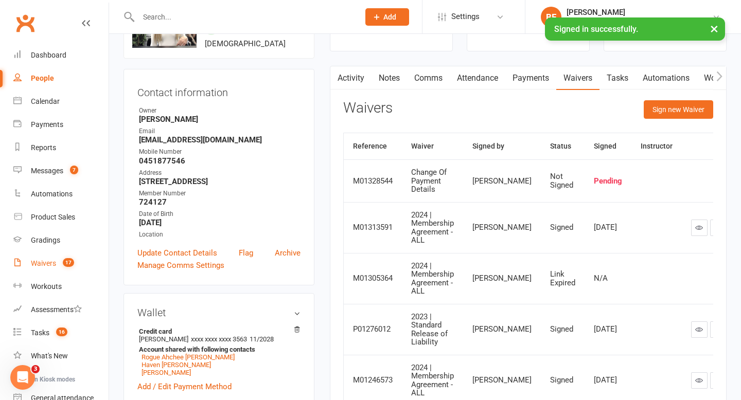
click at [40, 263] on div "Waivers" at bounding box center [43, 263] width 25 height 8
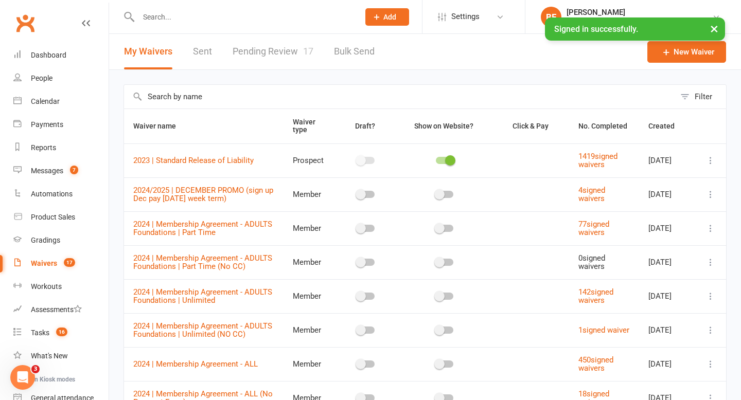
click at [288, 47] on link "Pending Review 17" at bounding box center [273, 52] width 81 height 36
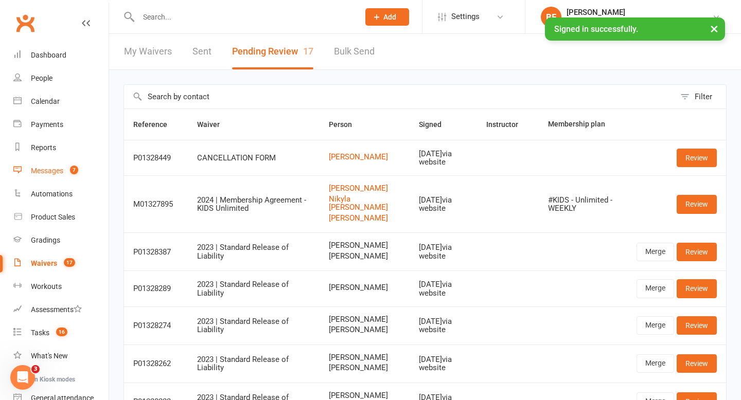
click at [58, 178] on link "Messages 7" at bounding box center [60, 170] width 95 height 23
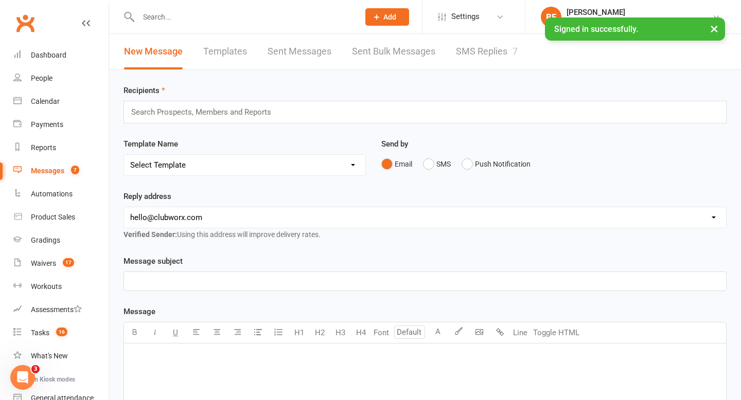
click at [482, 47] on link "SMS Replies 7" at bounding box center [487, 52] width 62 height 36
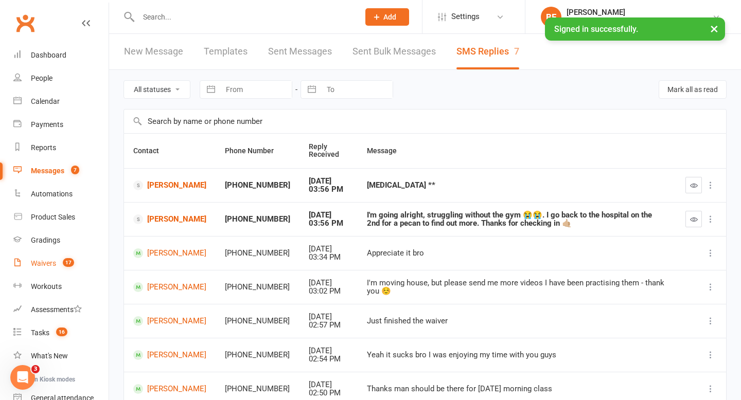
click at [59, 270] on link "Waivers 17" at bounding box center [60, 263] width 95 height 23
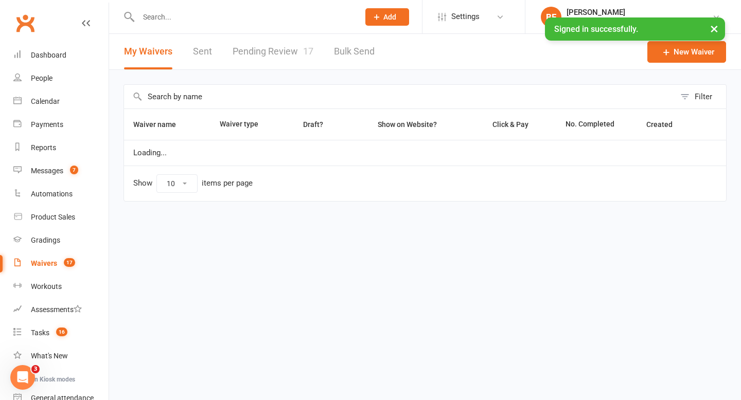
click at [262, 48] on link "Pending Review 17" at bounding box center [273, 52] width 81 height 36
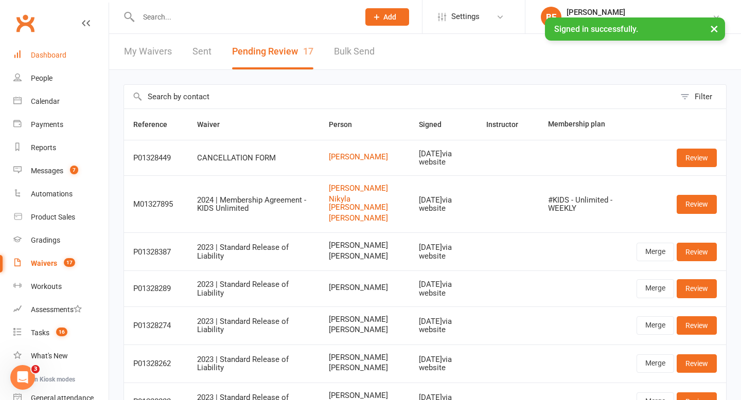
click at [23, 44] on link "Dashboard" at bounding box center [60, 55] width 95 height 23
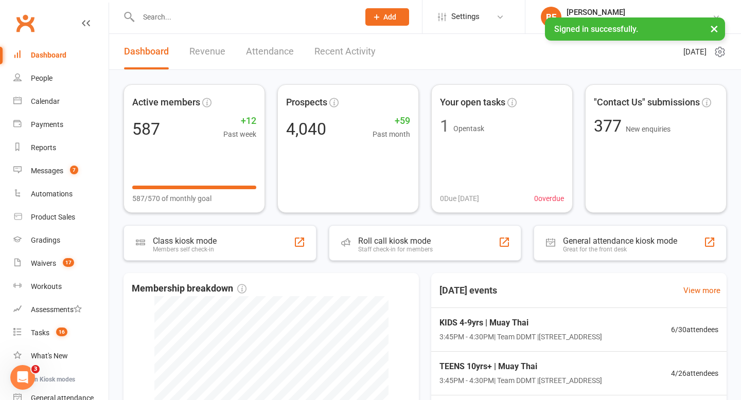
click at [174, 19] on input "text" at bounding box center [243, 17] width 217 height 14
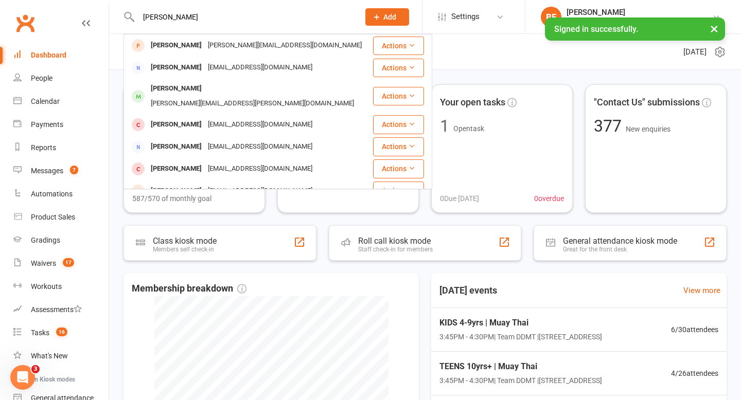
type input "[PERSON_NAME]"
click at [215, 96] on div "[PERSON_NAME][EMAIL_ADDRESS][PERSON_NAME][DOMAIN_NAME]" at bounding box center [252, 103] width 209 height 15
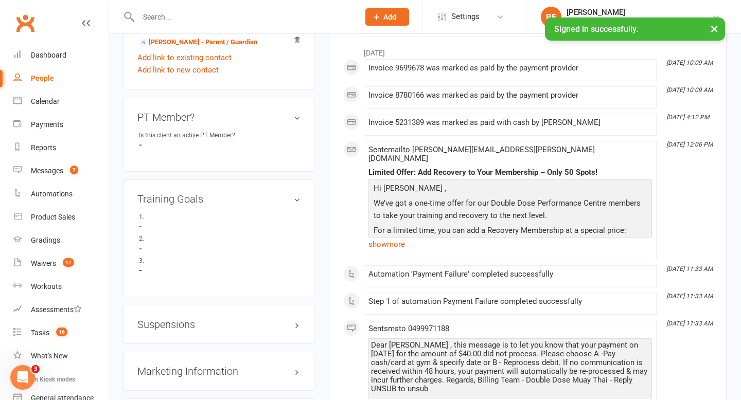
scroll to position [652, 0]
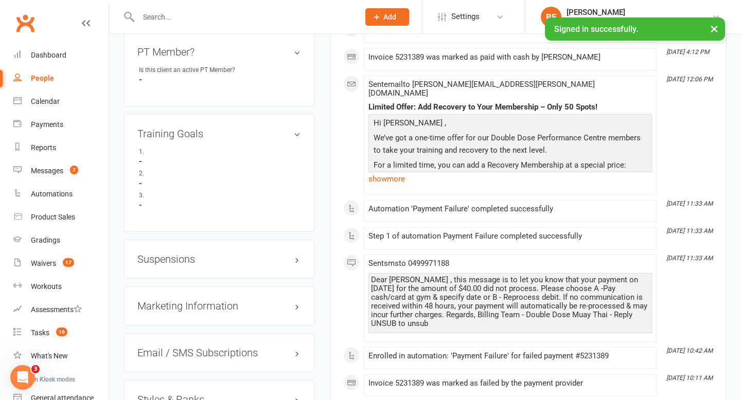
click at [187, 254] on h3 "Suspensions" at bounding box center [218, 259] width 163 height 11
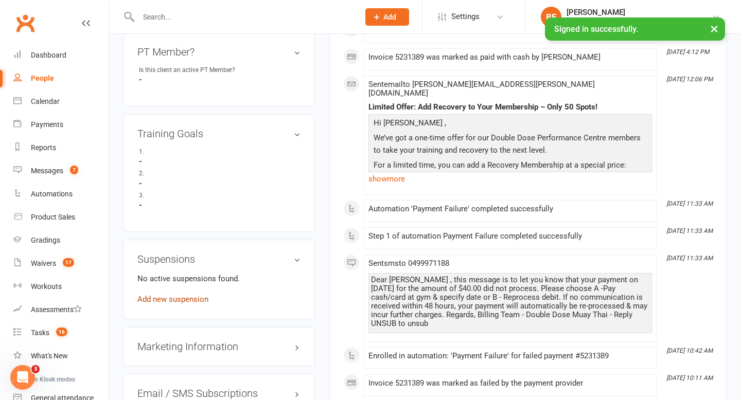
click at [202, 295] on link "Add new suspension" at bounding box center [172, 299] width 71 height 9
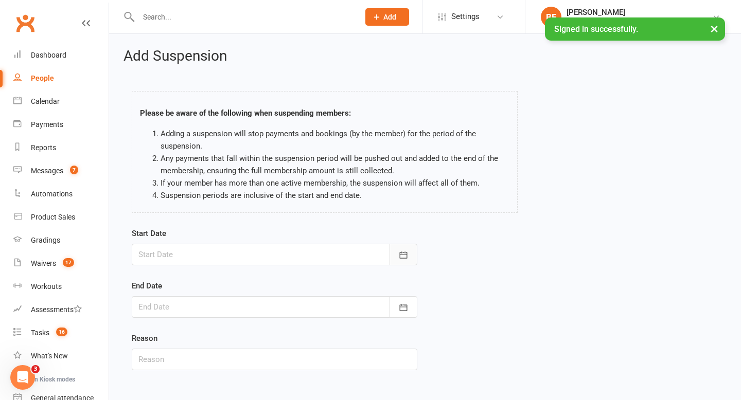
click at [403, 255] on icon "button" at bounding box center [403, 255] width 10 height 10
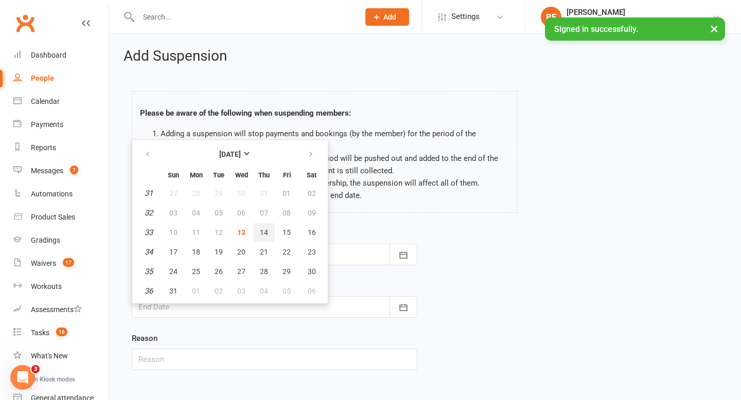
click at [261, 230] on span "14" at bounding box center [264, 232] width 8 height 8
type input "[DATE]"
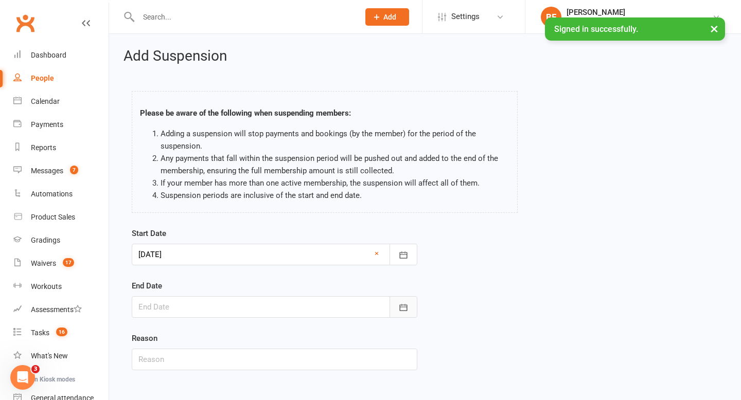
click at [401, 307] on icon "button" at bounding box center [404, 307] width 8 height 7
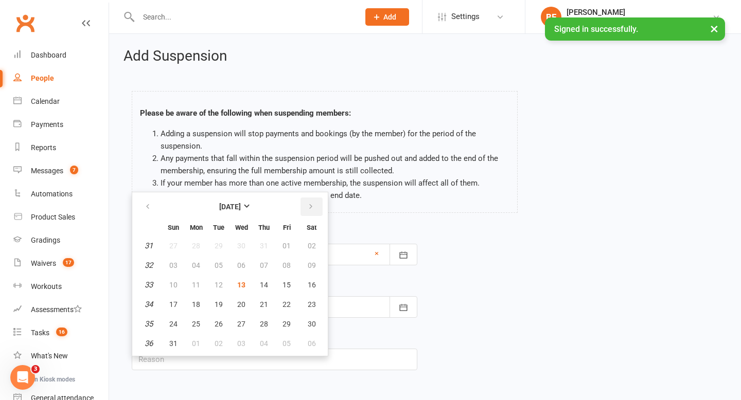
click at [307, 209] on icon "button" at bounding box center [310, 207] width 7 height 8
click at [308, 209] on icon "button" at bounding box center [310, 207] width 7 height 8
click at [307, 209] on icon "button" at bounding box center [310, 207] width 7 height 8
click at [194, 324] on span "29" at bounding box center [196, 324] width 8 height 8
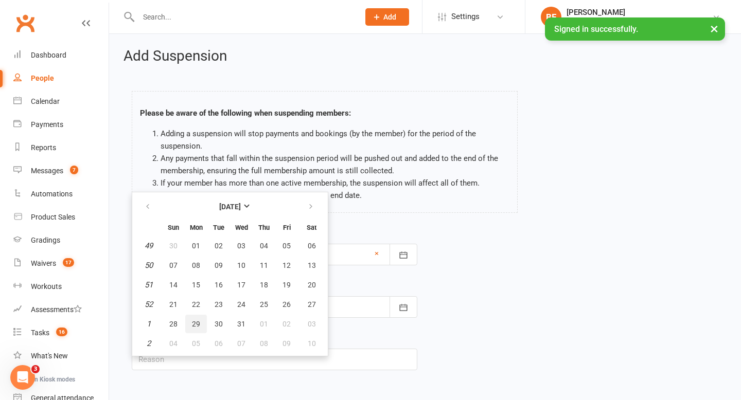
type input "[DATE]"
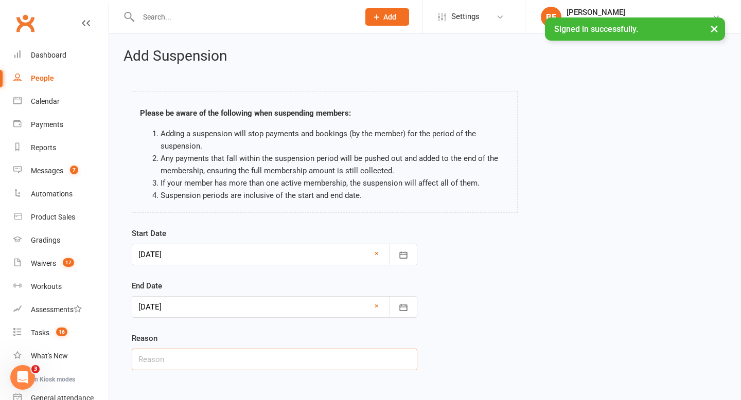
click at [202, 362] on input "text" at bounding box center [275, 360] width 286 height 22
type input "away"
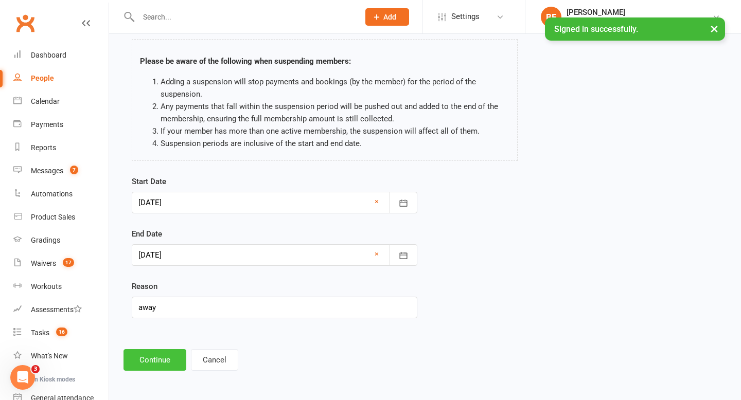
click at [152, 359] on button "Continue" at bounding box center [154, 360] width 63 height 22
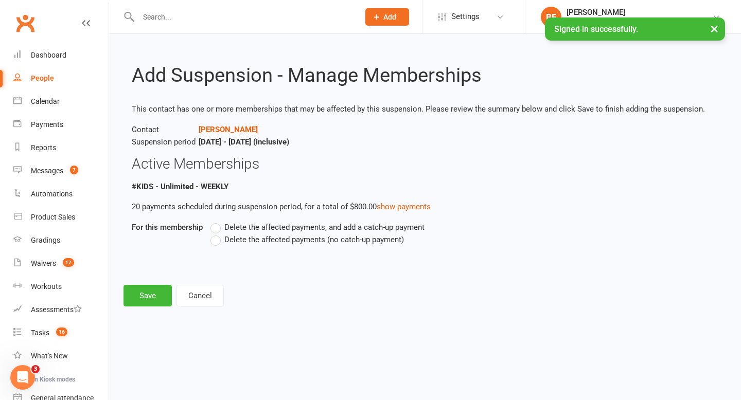
click at [241, 239] on span "Delete the affected payments (no catch-up payment)" at bounding box center [314, 239] width 180 height 11
click at [217, 234] on input "Delete the affected payments (no catch-up payment)" at bounding box center [213, 234] width 7 height 0
click at [155, 298] on button "Save" at bounding box center [147, 296] width 48 height 22
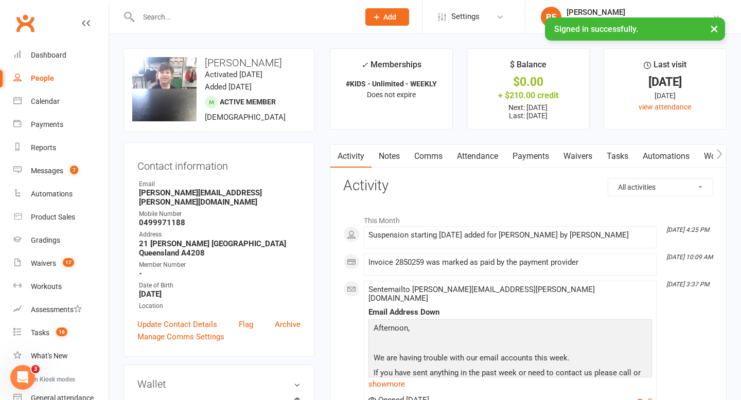
click at [200, 13] on input "text" at bounding box center [243, 17] width 217 height 14
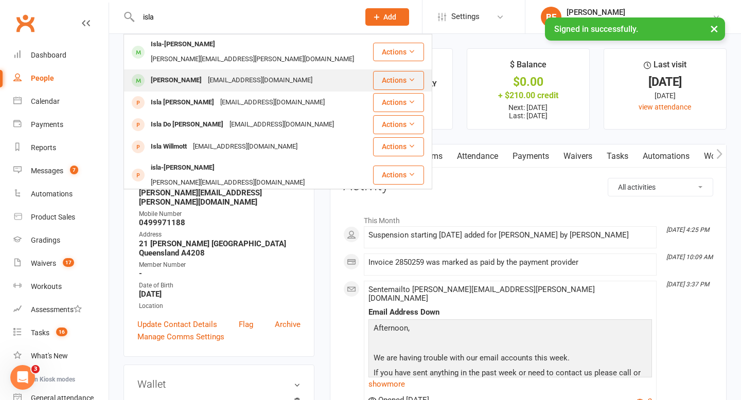
type input "isla"
click at [232, 70] on div "[PERSON_NAME] [EMAIL_ADDRESS][DOMAIN_NAME]" at bounding box center [248, 80] width 247 height 21
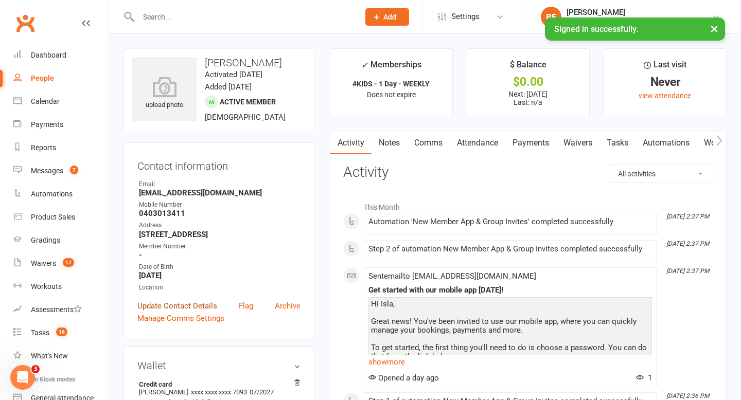
click at [170, 302] on link "Update Contact Details" at bounding box center [177, 306] width 80 height 12
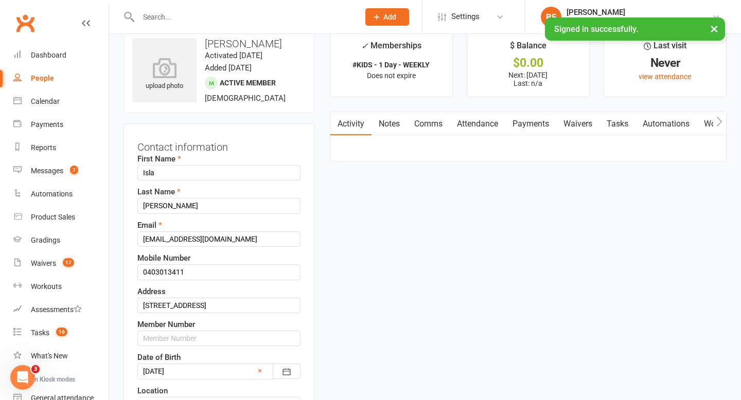
scroll to position [48, 0]
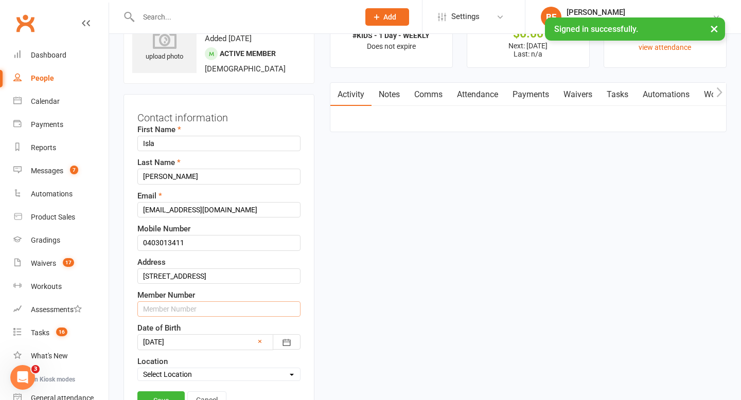
click at [174, 308] on input "text" at bounding box center [218, 309] width 163 height 15
type input "062535"
click at [158, 394] on link "Save" at bounding box center [160, 401] width 47 height 19
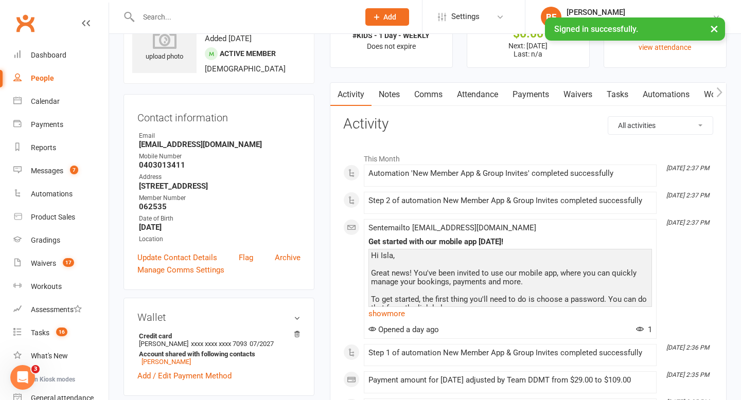
scroll to position [0, 0]
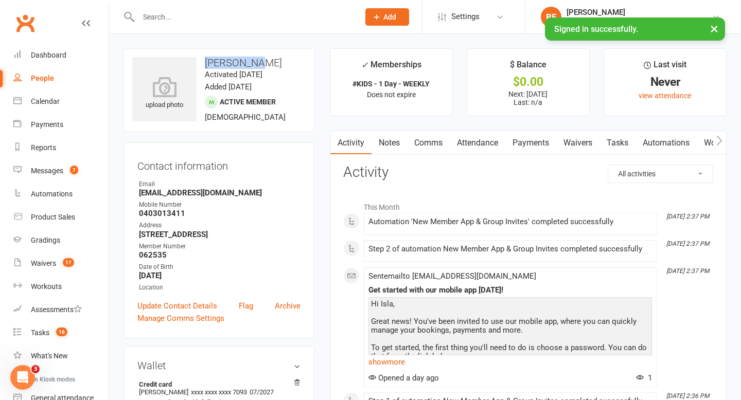
drag, startPoint x: 257, startPoint y: 64, endPoint x: 207, endPoint y: 64, distance: 50.4
click at [206, 64] on h3 "[PERSON_NAME]" at bounding box center [218, 62] width 173 height 11
drag, startPoint x: 203, startPoint y: 62, endPoint x: 250, endPoint y: 63, distance: 46.8
click at [250, 63] on h3 "[PERSON_NAME]" at bounding box center [218, 62] width 173 height 11
copy h3 "[PERSON_NAME]"
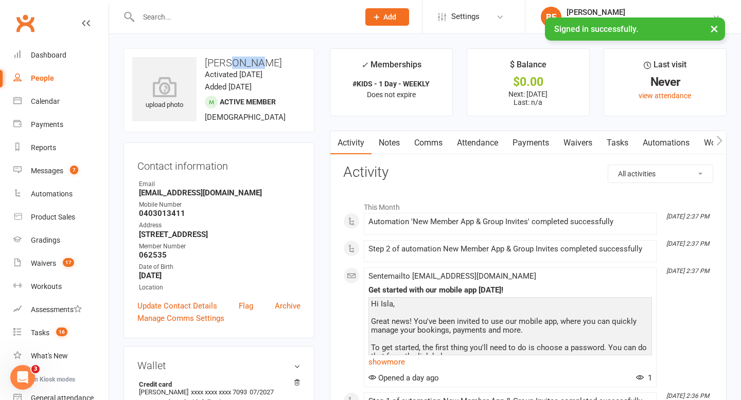
click at [215, 65] on h3 "[PERSON_NAME]" at bounding box center [218, 62] width 173 height 11
copy h3 "[PERSON_NAME]"
click at [181, 14] on input "text" at bounding box center [243, 17] width 217 height 14
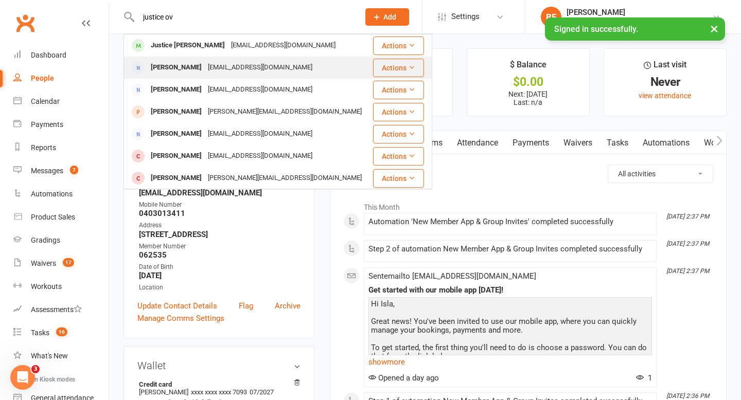
type input "justice ov"
click at [233, 72] on div "[EMAIL_ADDRESS][DOMAIN_NAME]" at bounding box center [260, 67] width 111 height 15
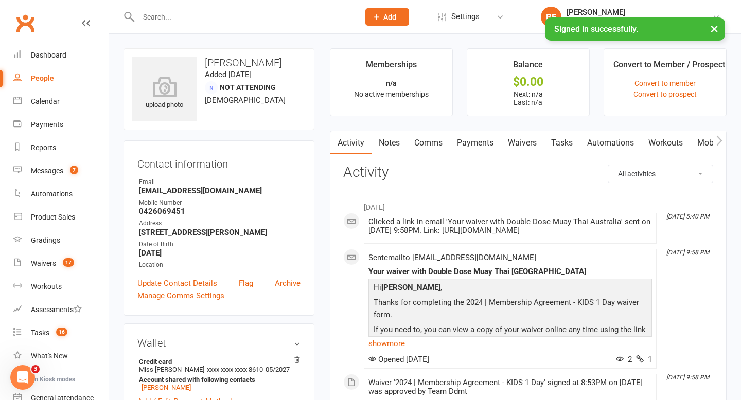
click at [477, 141] on link "Payments" at bounding box center [475, 143] width 51 height 24
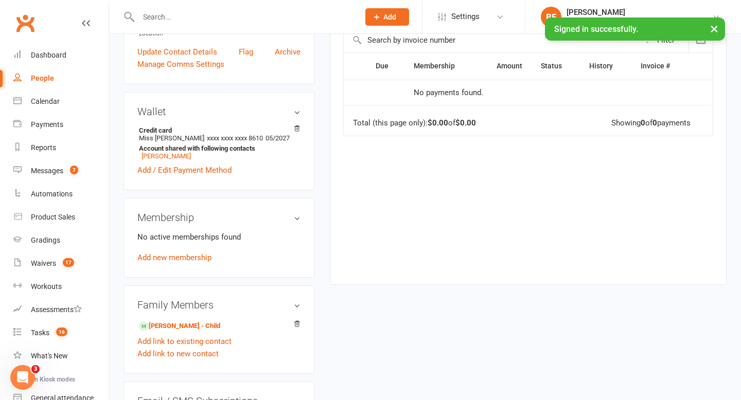
scroll to position [370, 0]
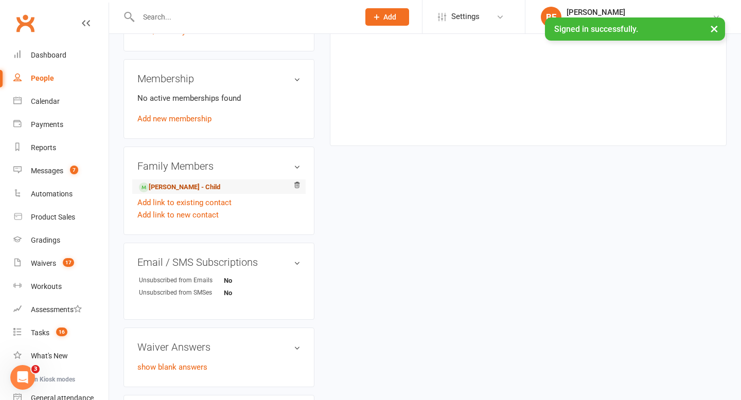
click at [201, 190] on link "[PERSON_NAME] - Child" at bounding box center [179, 187] width 81 height 11
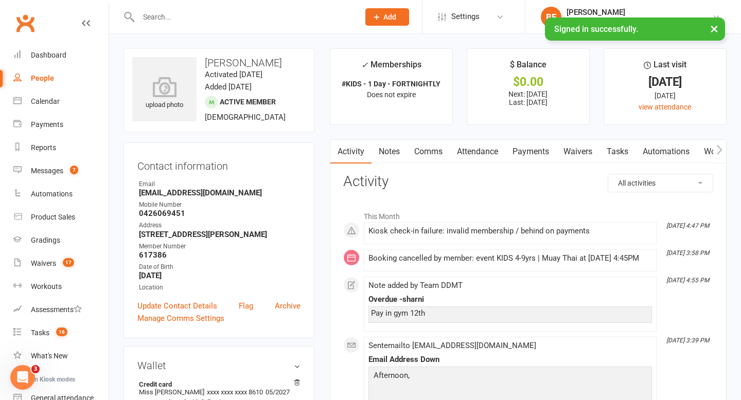
click at [528, 152] on link "Payments" at bounding box center [530, 152] width 51 height 24
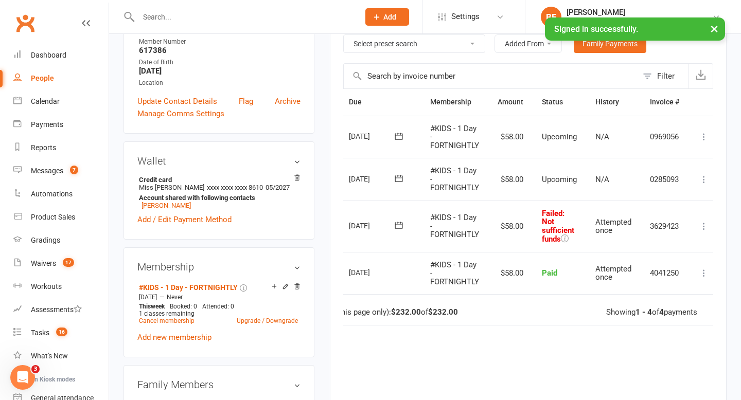
scroll to position [0, 44]
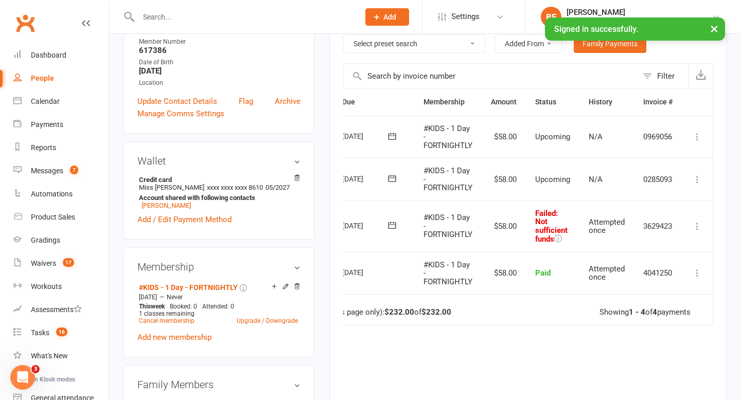
click at [690, 224] on td "Mark as Paid (Cash) Mark as Paid (POS) [PERSON_NAME] as Paid (Other) Skip More …" at bounding box center [697, 226] width 31 height 51
click at [697, 224] on icon at bounding box center [697, 226] width 10 height 10
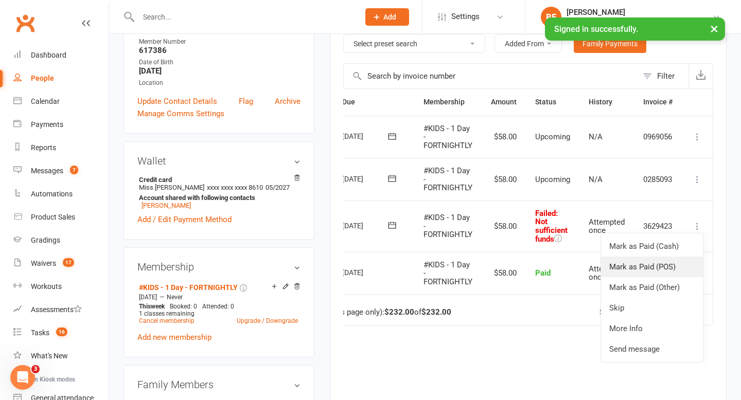
click at [678, 264] on link "Mark as Paid (POS)" at bounding box center [652, 267] width 102 height 21
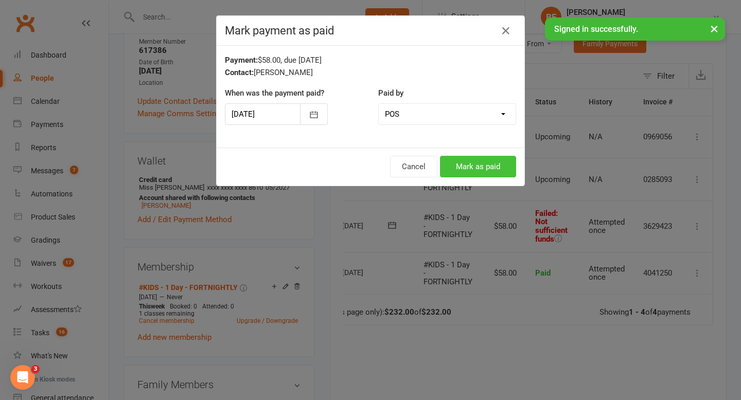
click at [493, 163] on button "Mark as paid" at bounding box center [478, 167] width 76 height 22
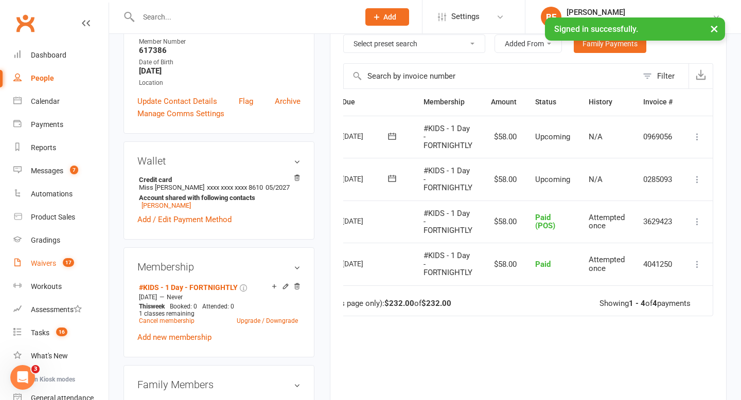
click at [72, 258] on link "Waivers 17" at bounding box center [60, 263] width 95 height 23
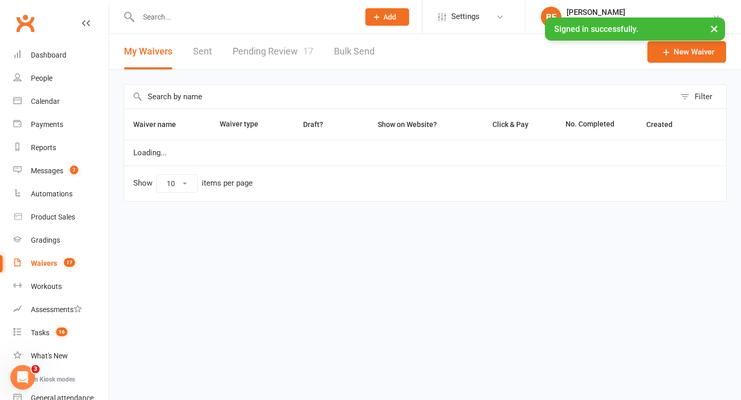
click at [275, 51] on link "Pending Review 17" at bounding box center [273, 52] width 81 height 36
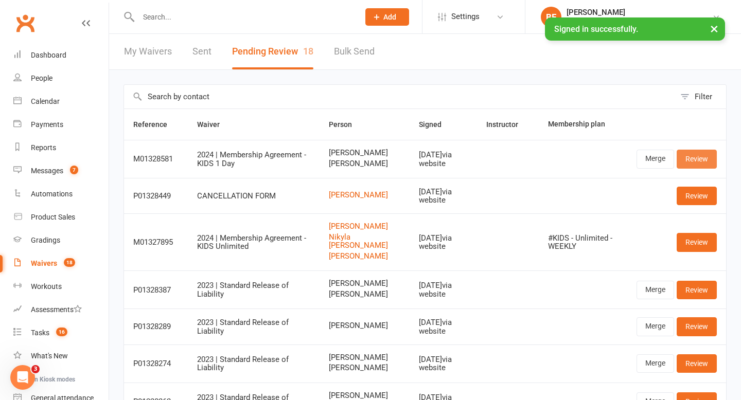
click at [703, 161] on link "Review" at bounding box center [697, 159] width 40 height 19
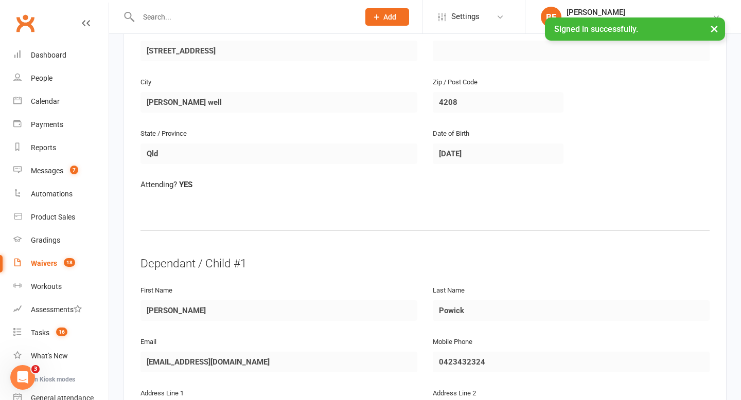
scroll to position [456, 0]
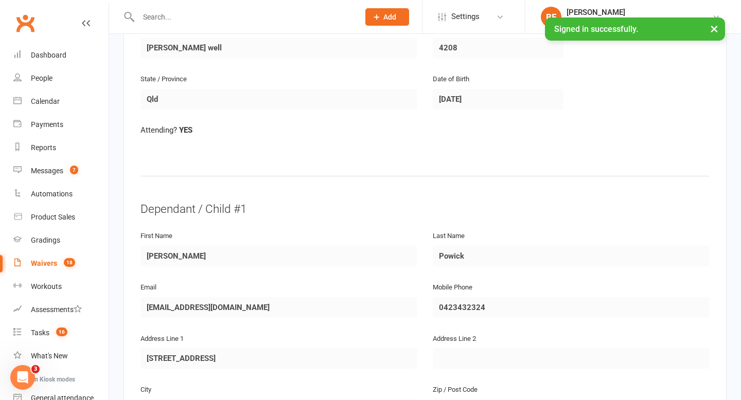
click at [55, 263] on div "Waivers" at bounding box center [44, 263] width 26 height 8
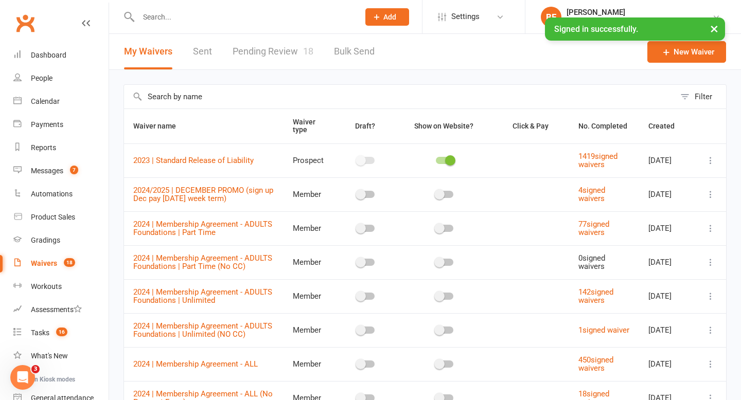
click at [288, 48] on link "Pending Review 18" at bounding box center [273, 52] width 81 height 36
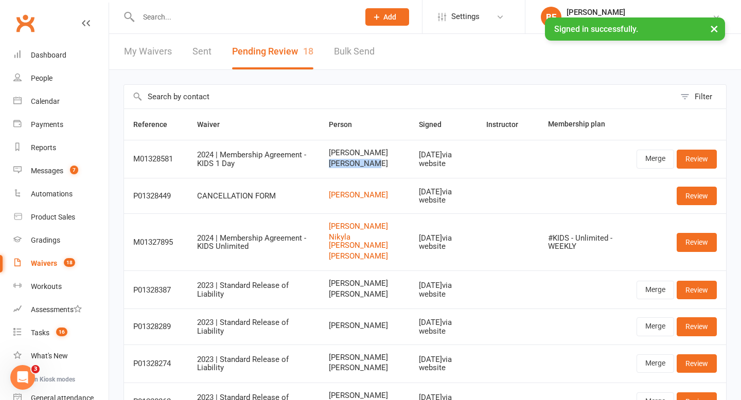
drag, startPoint x: 376, startPoint y: 166, endPoint x: 330, endPoint y: 165, distance: 45.8
click at [330, 165] on span "[PERSON_NAME]" at bounding box center [365, 163] width 72 height 9
copy span "[PERSON_NAME]"
click at [61, 56] on div "Dashboard" at bounding box center [49, 55] width 36 height 8
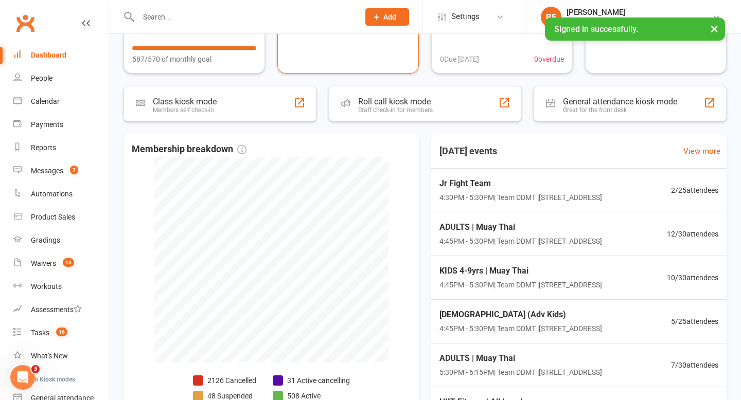
scroll to position [223, 0]
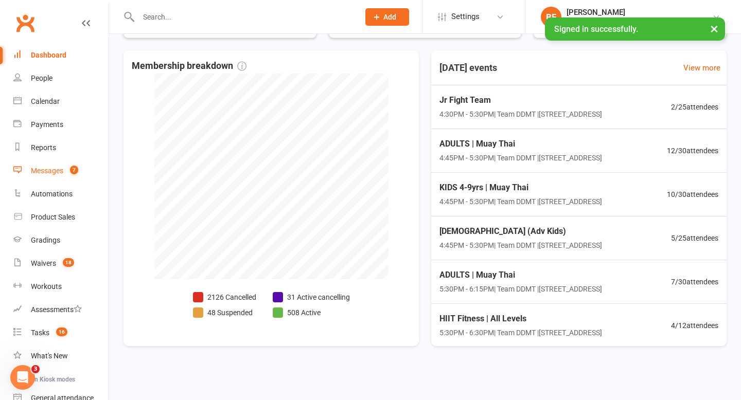
click at [56, 177] on link "Messages 7" at bounding box center [60, 170] width 95 height 23
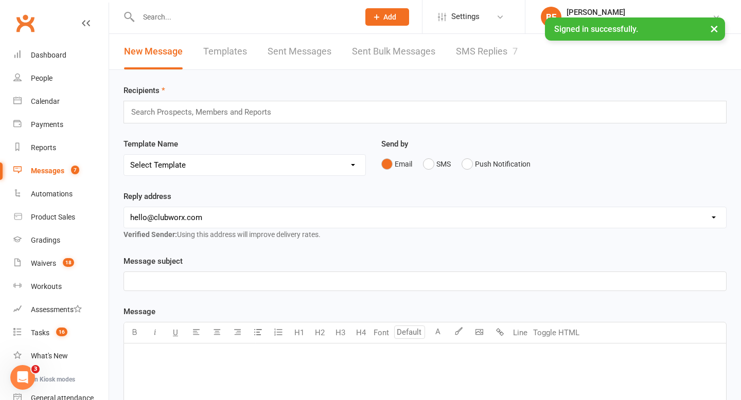
click at [468, 60] on link "SMS Replies 7" at bounding box center [487, 52] width 62 height 36
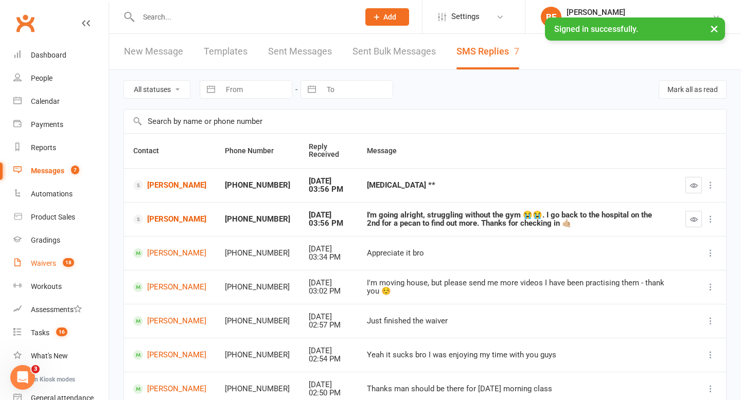
click at [44, 256] on link "Waivers 18" at bounding box center [60, 263] width 95 height 23
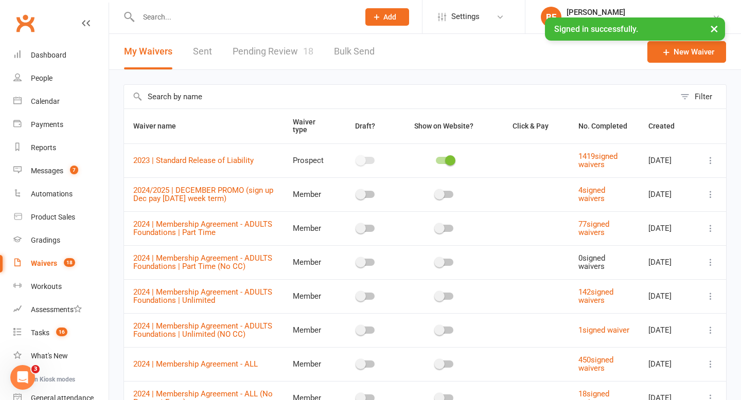
click at [276, 49] on link "Pending Review 18" at bounding box center [273, 52] width 81 height 36
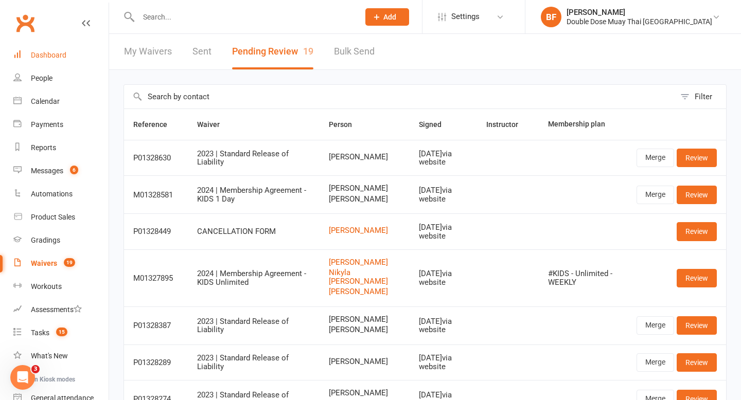
click at [58, 57] on div "Dashboard" at bounding box center [49, 55] width 36 height 8
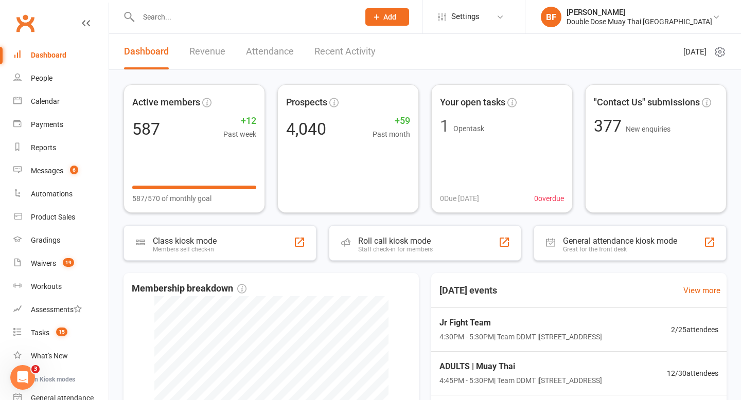
click at [170, 19] on input "text" at bounding box center [243, 17] width 217 height 14
paste input "Julie Richardson"
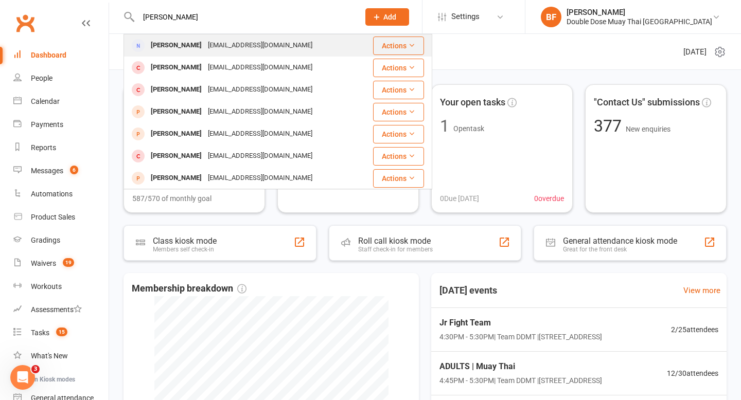
type input "Julie Richardson"
click at [194, 46] on div "Julie Richardson" at bounding box center [176, 45] width 57 height 15
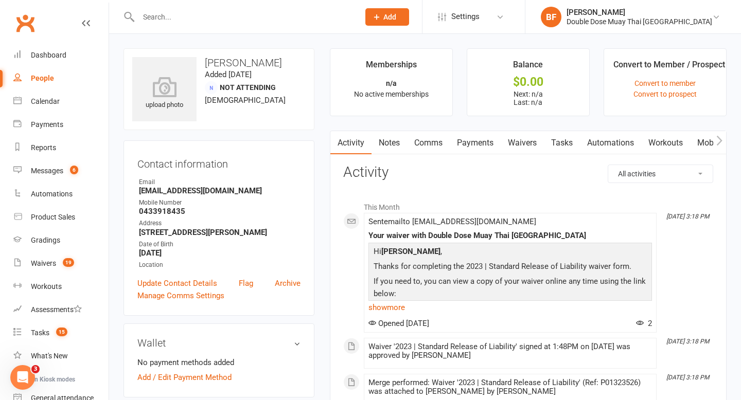
click at [513, 149] on link "Waivers" at bounding box center [522, 143] width 43 height 24
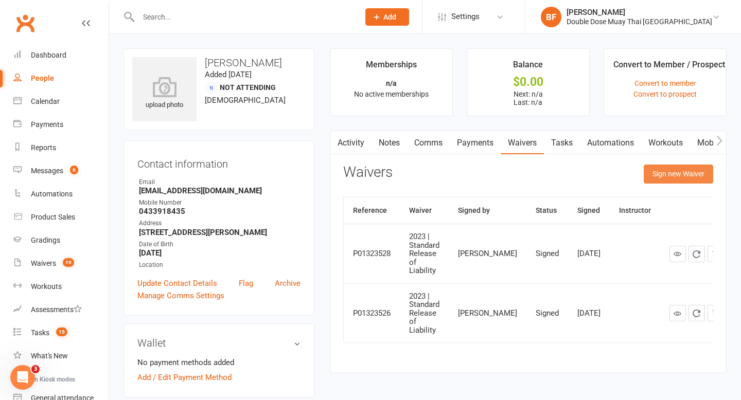
click at [661, 176] on button "Sign new Waiver" at bounding box center [678, 174] width 69 height 19
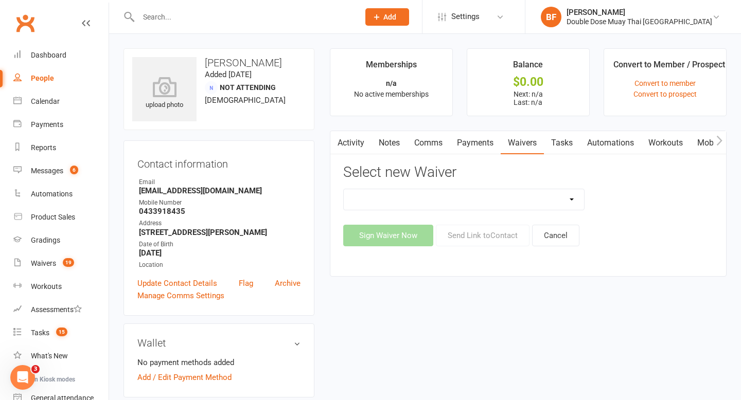
click at [559, 203] on select "2023 | Standard Release of Liability 2024/2025 | DECEMBER PROMO (sign up Dec pa…" at bounding box center [464, 199] width 241 height 21
select select "8184"
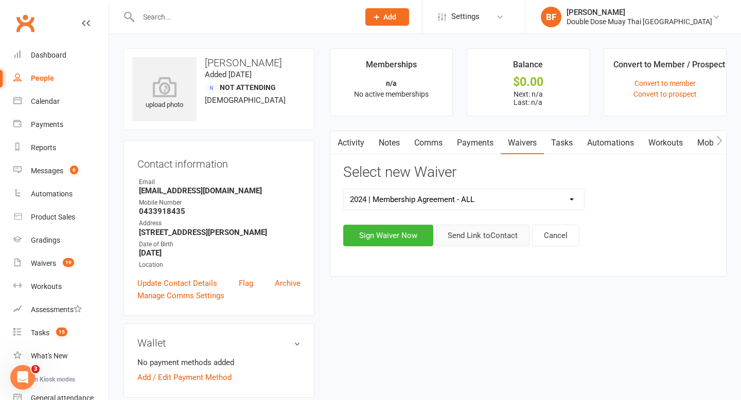
click at [481, 237] on button "Send Link to Contact" at bounding box center [483, 236] width 94 height 22
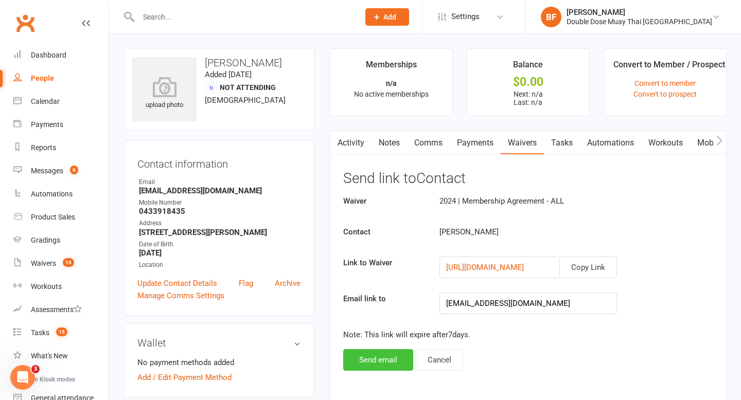
click at [372, 365] on button "Send email" at bounding box center [378, 360] width 70 height 22
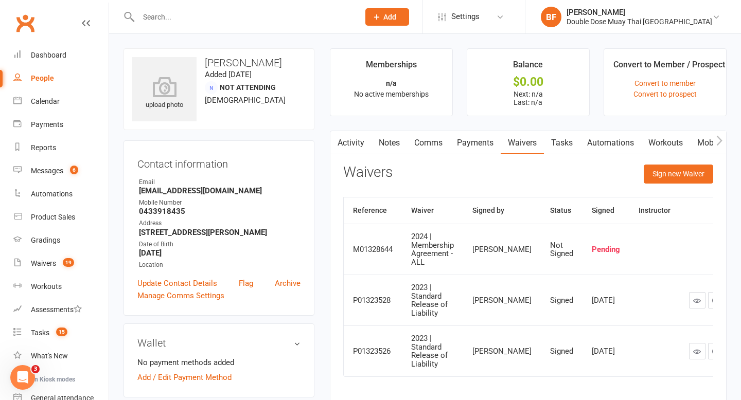
click at [180, 24] on div at bounding box center [237, 16] width 228 height 33
click at [182, 23] on input "text" at bounding box center [243, 17] width 217 height 14
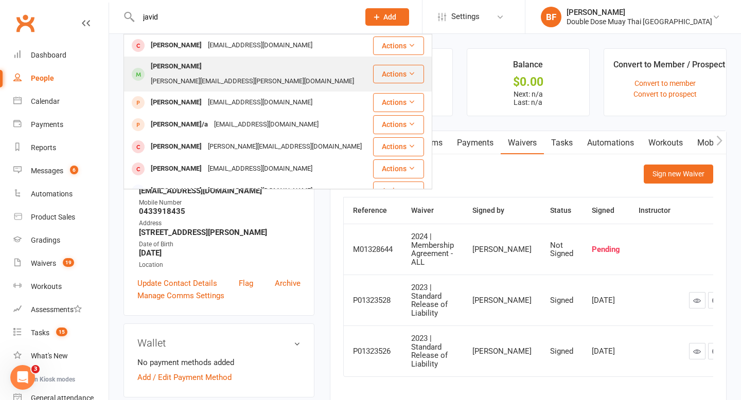
type input "javid"
click at [223, 74] on div "javaid.qaiser@gmail.com" at bounding box center [252, 81] width 209 height 15
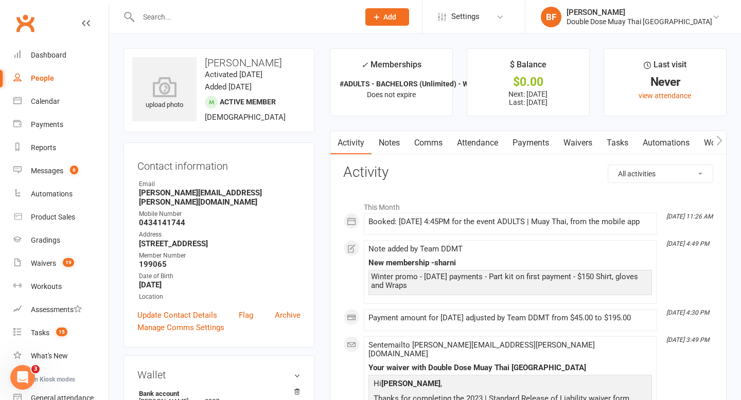
click at [493, 145] on link "Attendance" at bounding box center [478, 143] width 56 height 24
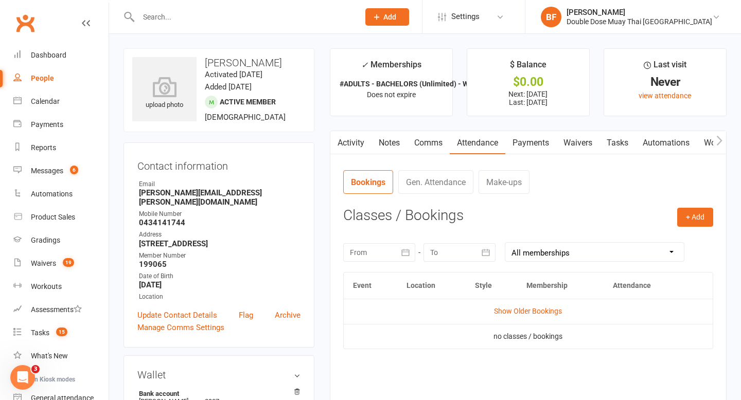
click at [535, 149] on link "Payments" at bounding box center [530, 143] width 51 height 24
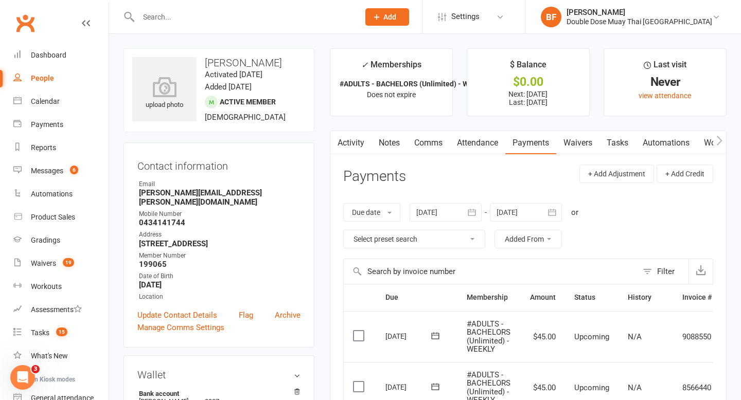
click at [349, 137] on link "Activity" at bounding box center [350, 143] width 41 height 24
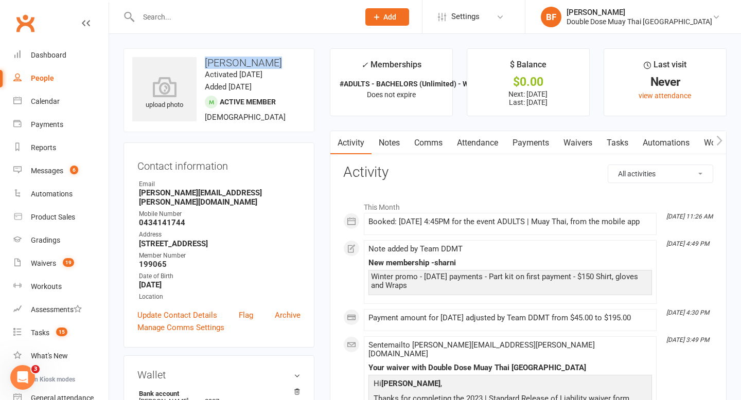
drag, startPoint x: 272, startPoint y: 64, endPoint x: 207, endPoint y: 64, distance: 64.3
click at [207, 64] on h3 "Qaiser Javaid" at bounding box center [218, 62] width 173 height 11
copy h3 "Qaiser Javaid"
click at [255, 60] on h3 "Qaiser Javaid" at bounding box center [218, 62] width 173 height 11
click at [67, 177] on link "Messages 6" at bounding box center [60, 170] width 95 height 23
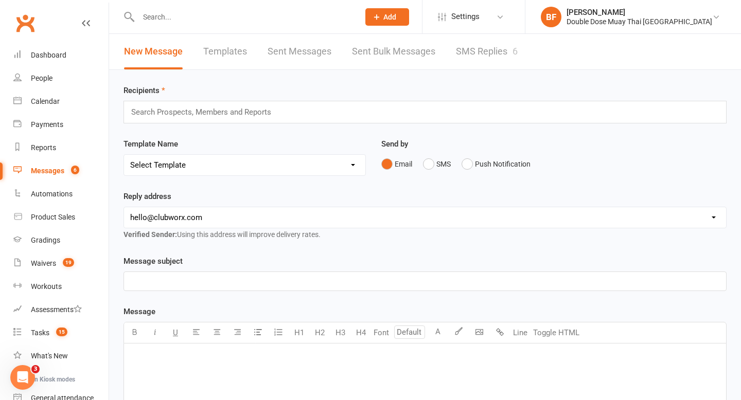
click at [492, 41] on link "SMS Replies 6" at bounding box center [487, 52] width 62 height 36
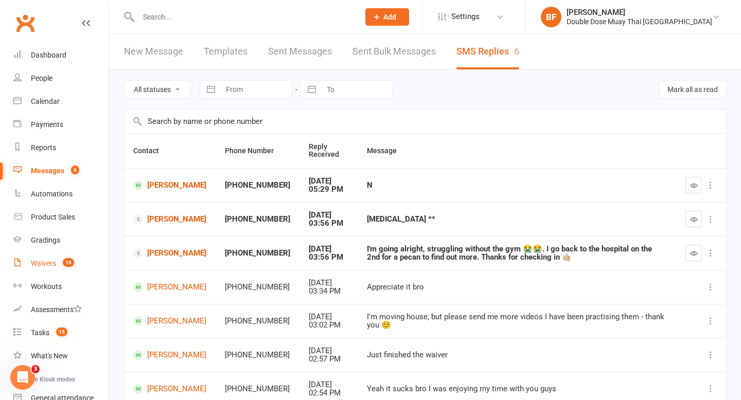
click at [52, 261] on div "Waivers" at bounding box center [43, 263] width 25 height 8
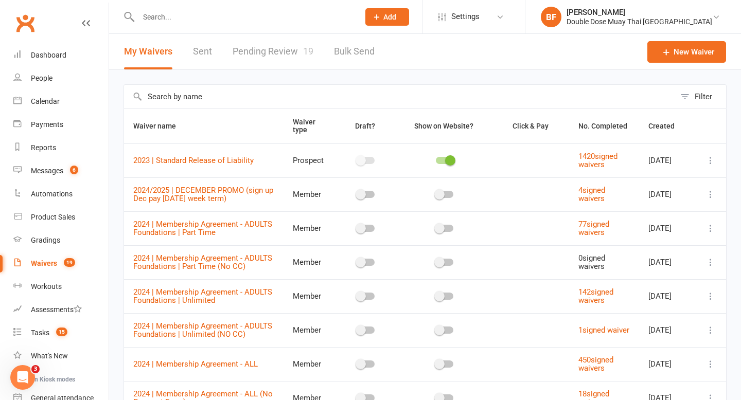
click at [285, 55] on link "Pending Review 19" at bounding box center [273, 52] width 81 height 36
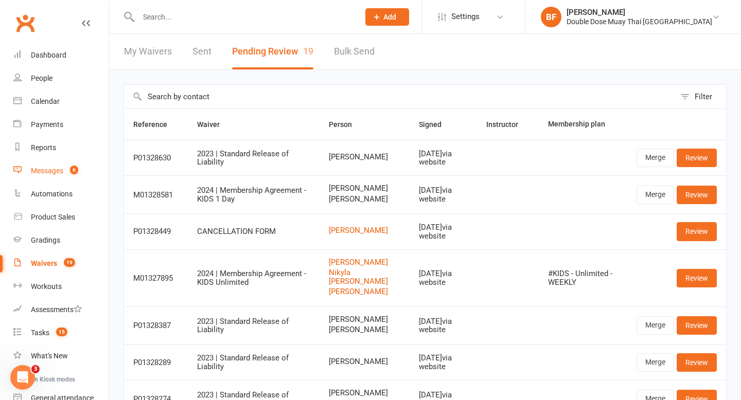
click at [57, 167] on div "Messages" at bounding box center [47, 171] width 32 height 8
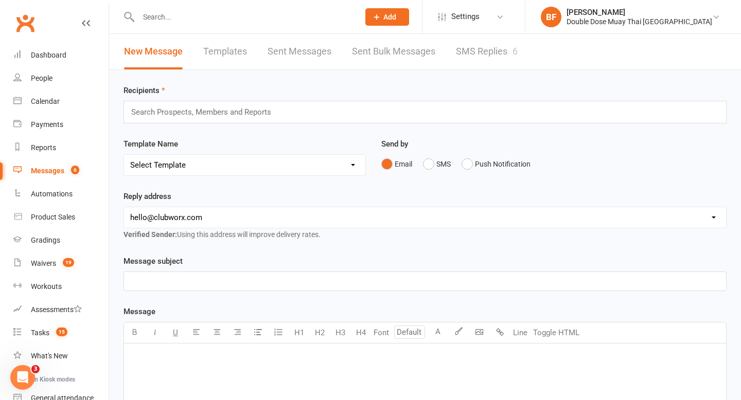
click at [497, 52] on link "SMS Replies 6" at bounding box center [487, 52] width 62 height 36
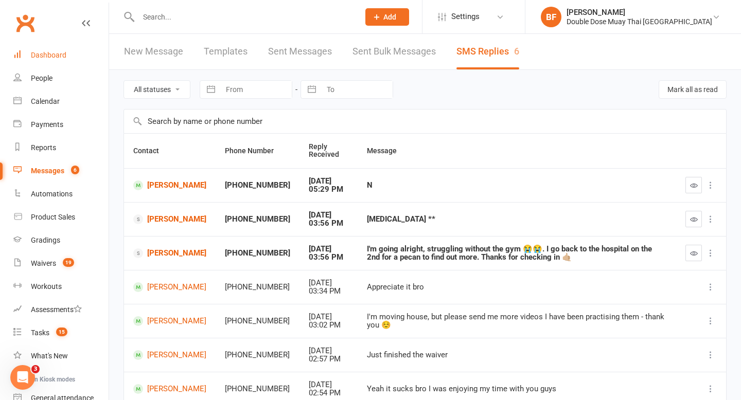
click at [62, 55] on div "Dashboard" at bounding box center [49, 55] width 36 height 8
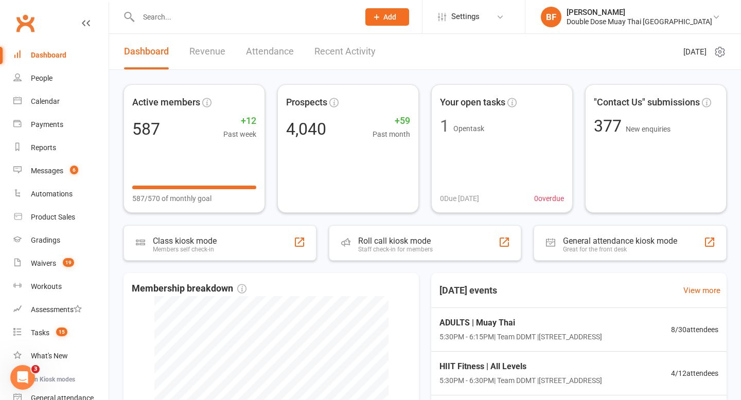
click at [160, 17] on input "text" at bounding box center [243, 17] width 217 height 14
paste input "Julie Richardson"
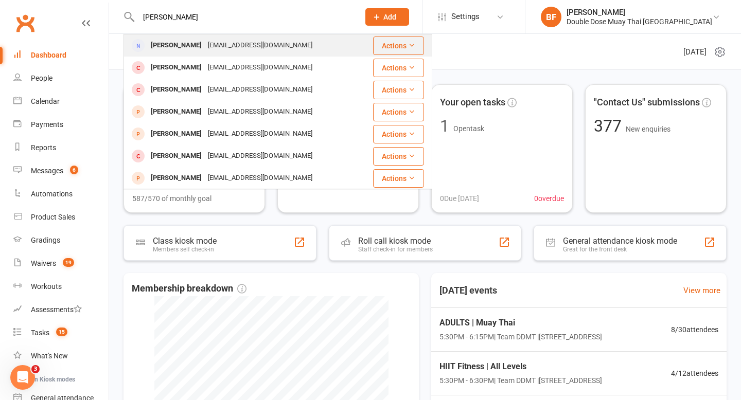
type input "Julie Richardson"
click at [196, 49] on div "Julie Richardson" at bounding box center [176, 45] width 57 height 15
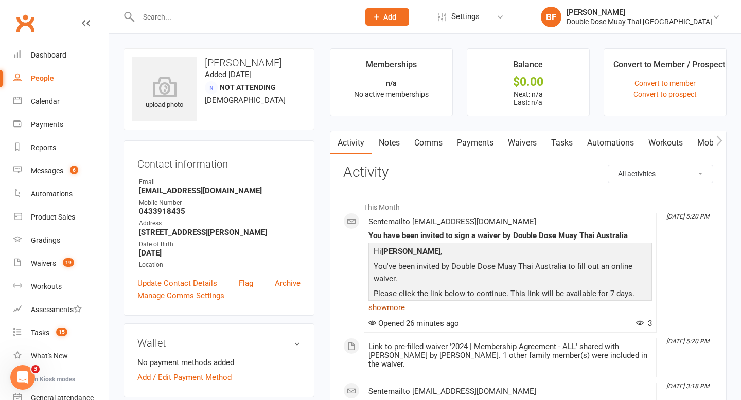
click at [393, 307] on link "show more" at bounding box center [509, 307] width 283 height 14
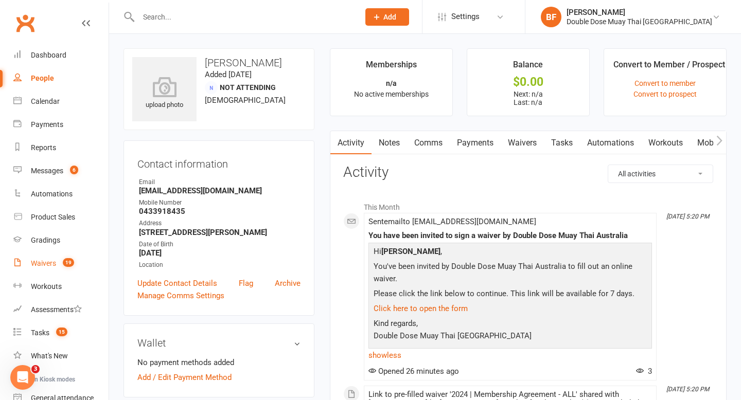
click at [41, 260] on div "Waivers" at bounding box center [43, 263] width 25 height 8
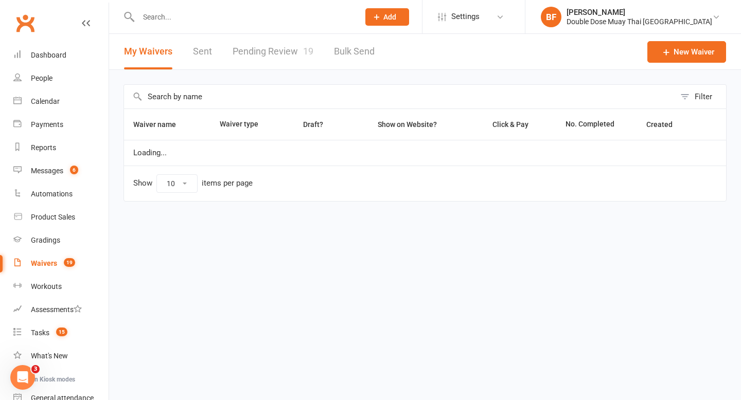
click at [273, 64] on link "Pending Review 19" at bounding box center [273, 52] width 81 height 36
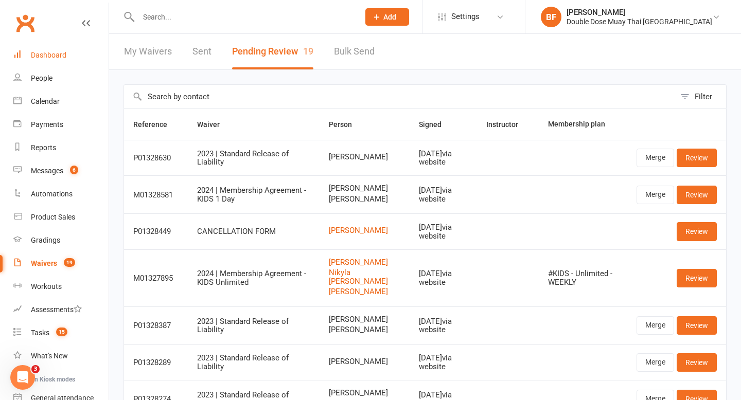
click at [47, 55] on div "Dashboard" at bounding box center [49, 55] width 36 height 8
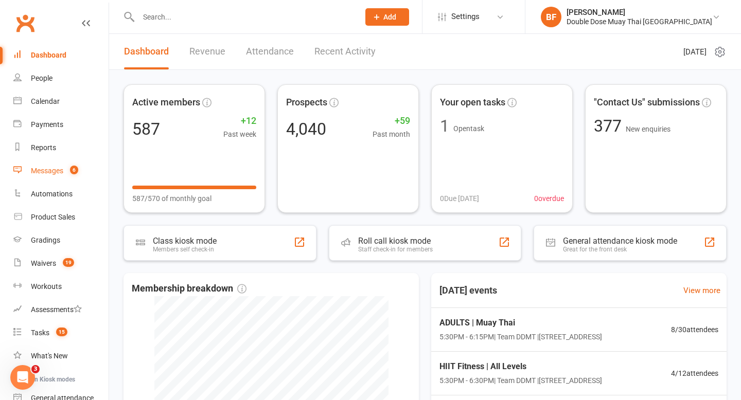
click at [42, 168] on div "Messages" at bounding box center [47, 171] width 32 height 8
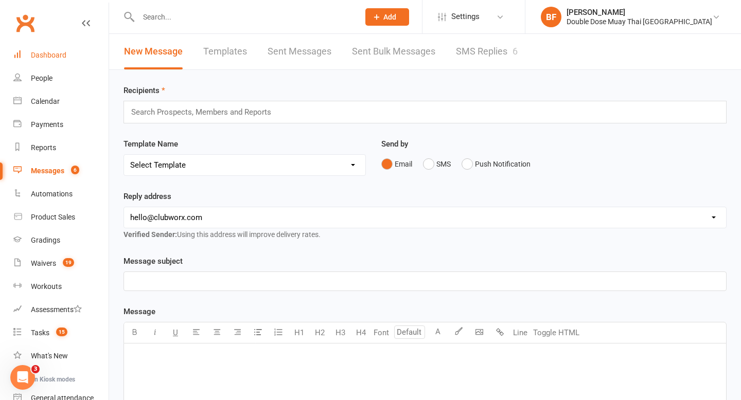
click at [49, 51] on div "Dashboard" at bounding box center [49, 55] width 36 height 8
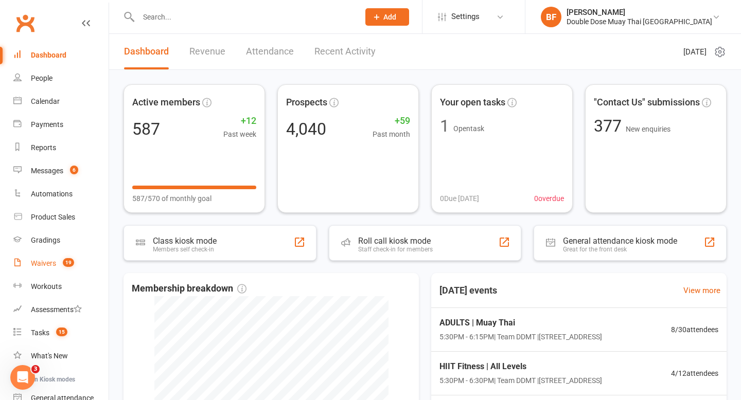
click at [40, 272] on link "Waivers 19" at bounding box center [60, 263] width 95 height 23
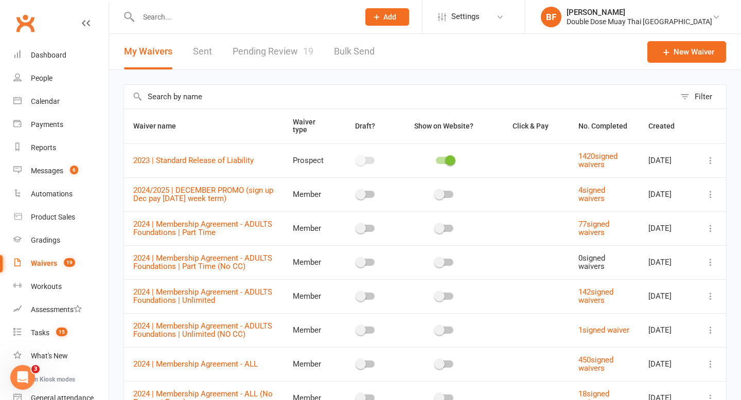
click at [281, 58] on link "Pending Review 19" at bounding box center [273, 52] width 81 height 36
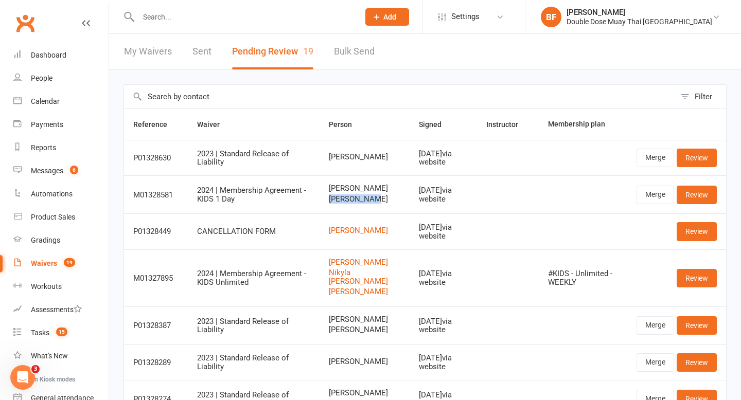
drag, startPoint x: 374, startPoint y: 203, endPoint x: 329, endPoint y: 201, distance: 44.3
click at [329, 201] on td "Cody Powick Otto Powick" at bounding box center [365, 194] width 91 height 38
copy span "[PERSON_NAME]"
click at [691, 189] on link "Review" at bounding box center [697, 195] width 40 height 19
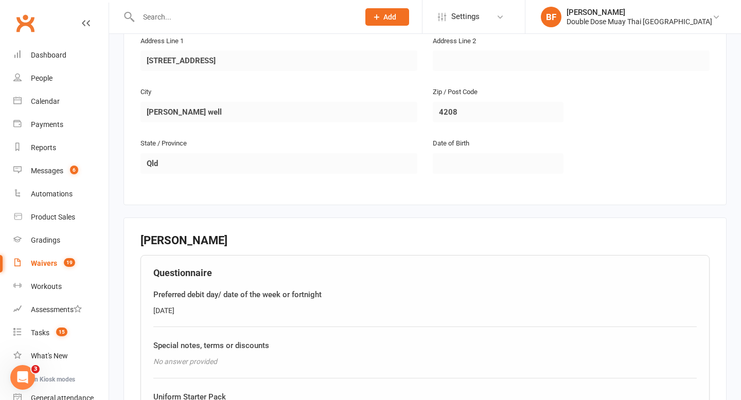
scroll to position [760, 0]
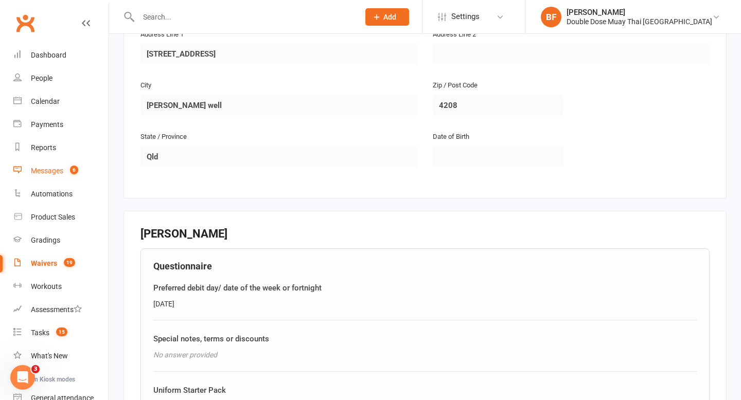
click at [64, 168] on link "Messages 6" at bounding box center [60, 170] width 95 height 23
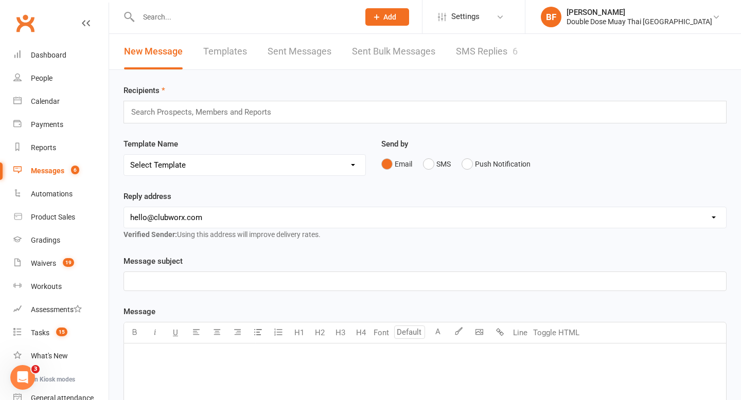
click at [492, 57] on link "SMS Replies 6" at bounding box center [487, 52] width 62 height 36
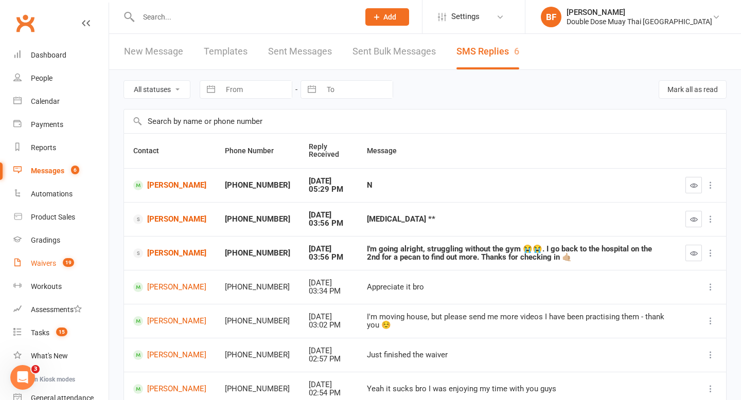
click at [73, 263] on span "19" at bounding box center [68, 262] width 11 height 9
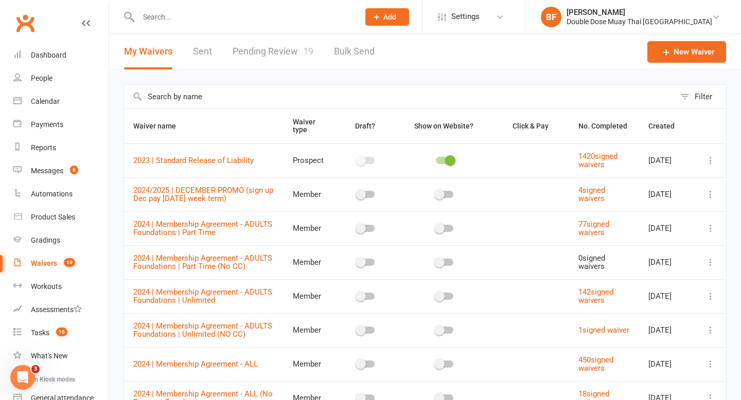
click at [295, 55] on link "Pending Review 19" at bounding box center [273, 52] width 81 height 36
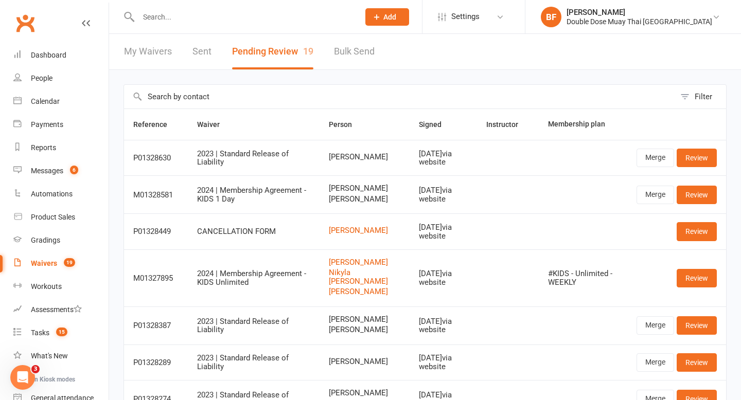
click at [187, 22] on input "text" at bounding box center [243, 17] width 217 height 14
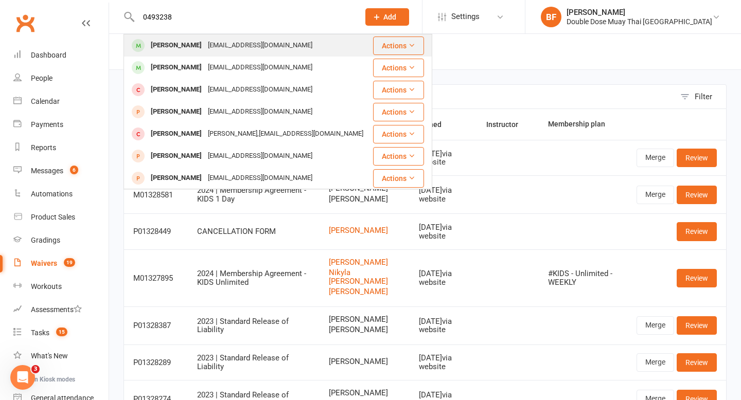
type input "0493238"
click at [181, 51] on div "Luke chaplain" at bounding box center [176, 45] width 57 height 15
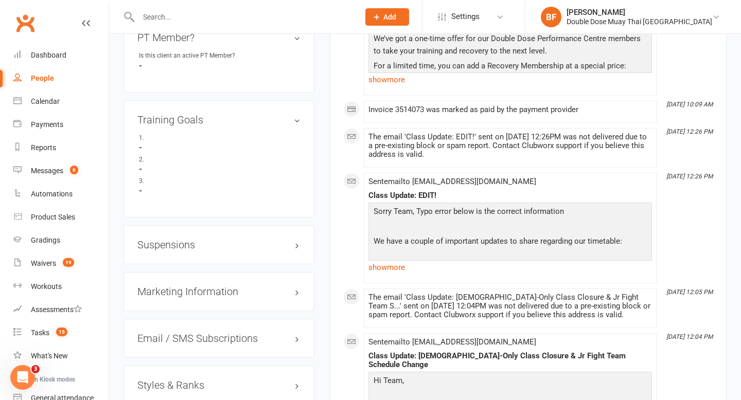
scroll to position [698, 0]
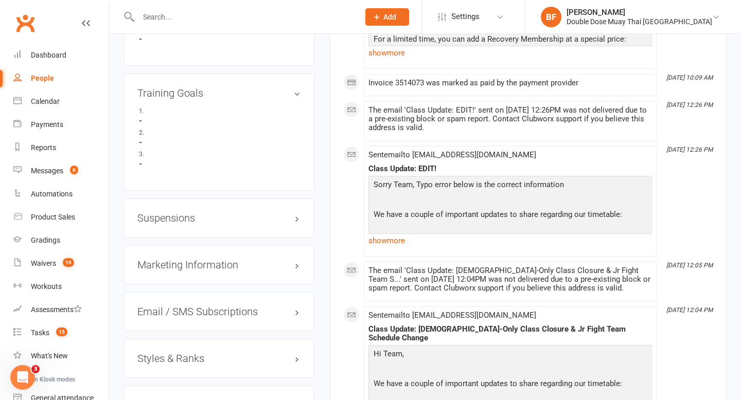
click at [173, 221] on h3 "Suspensions" at bounding box center [218, 217] width 163 height 11
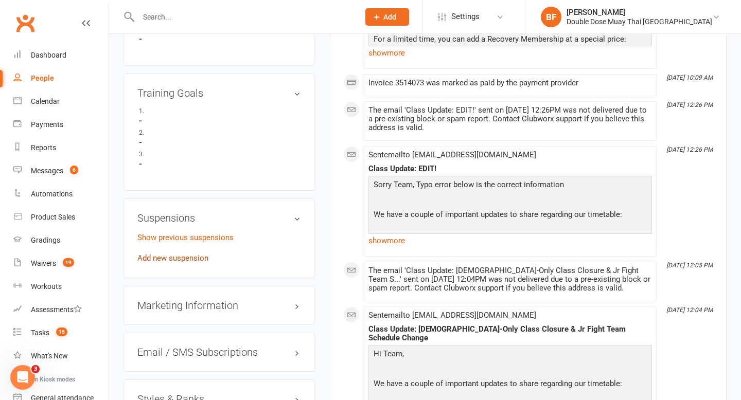
click at [190, 260] on link "Add new suspension" at bounding box center [172, 258] width 71 height 9
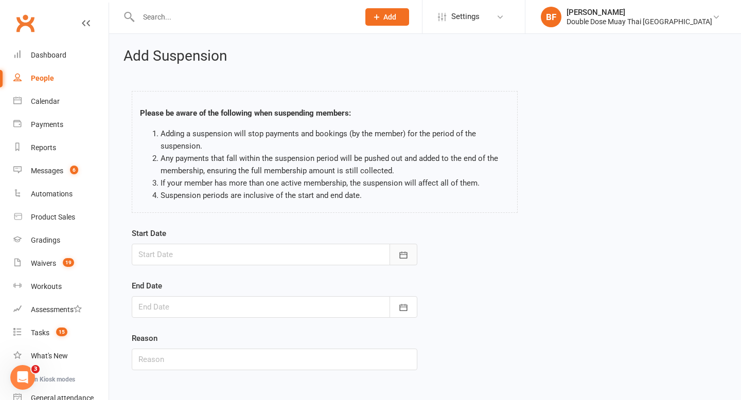
click at [399, 251] on icon "button" at bounding box center [403, 255] width 10 height 10
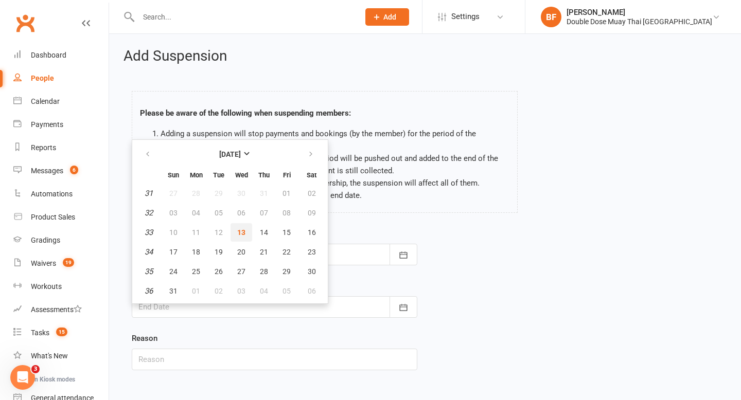
click at [241, 230] on span "13" at bounding box center [241, 232] width 8 height 8
type input "[DATE]"
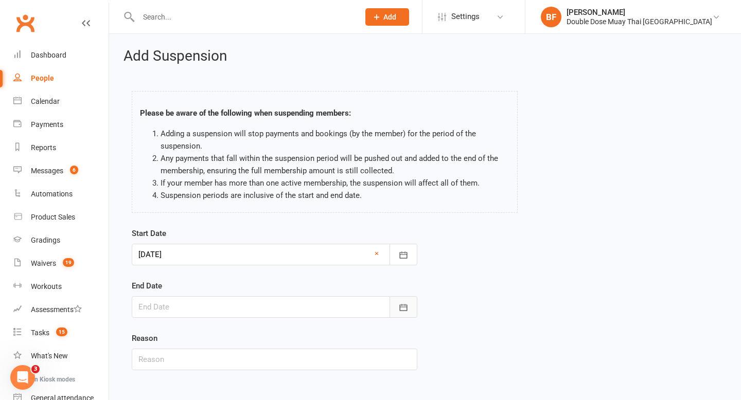
click at [403, 315] on button "button" at bounding box center [403, 307] width 28 height 22
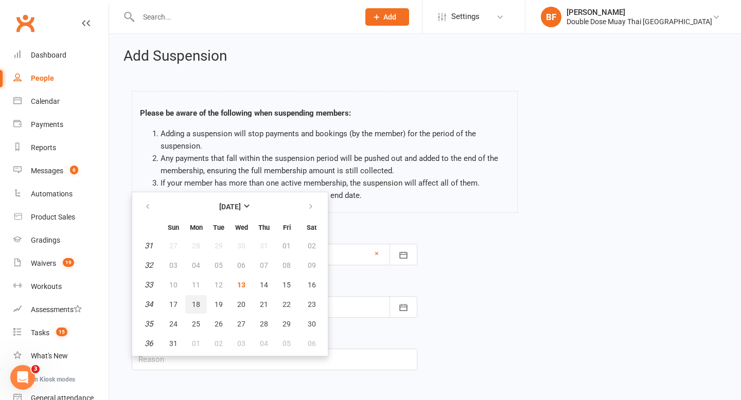
click at [192, 306] on span "18" at bounding box center [196, 304] width 8 height 8
type input "18 Aug 2025"
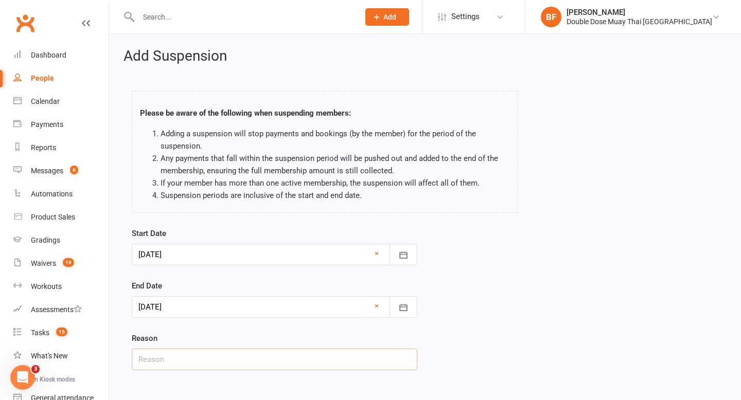
click at [268, 361] on input "text" at bounding box center [275, 360] width 286 height 22
type input "inj"
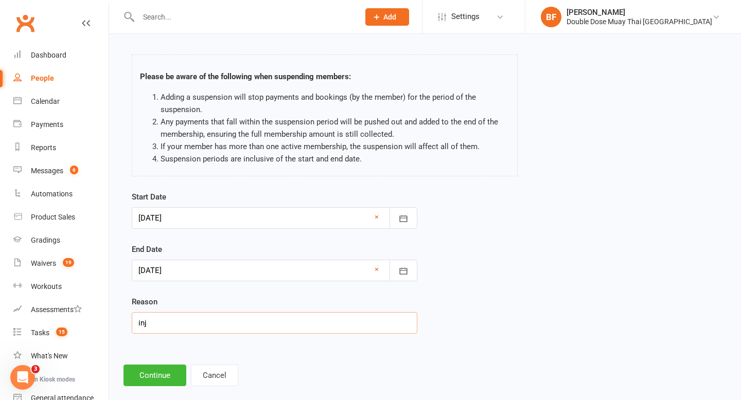
scroll to position [52, 0]
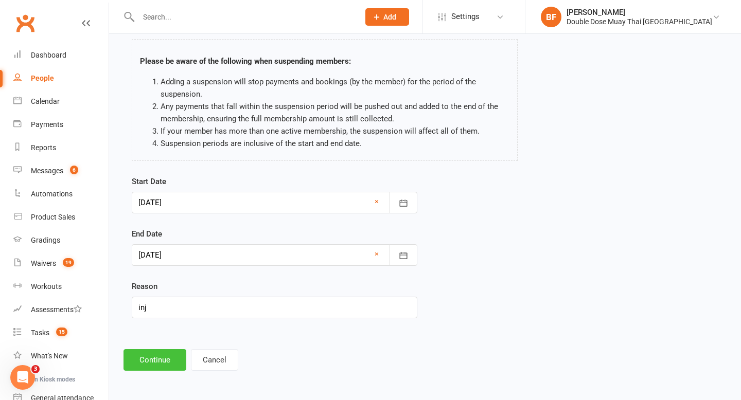
click at [173, 351] on button "Continue" at bounding box center [154, 360] width 63 height 22
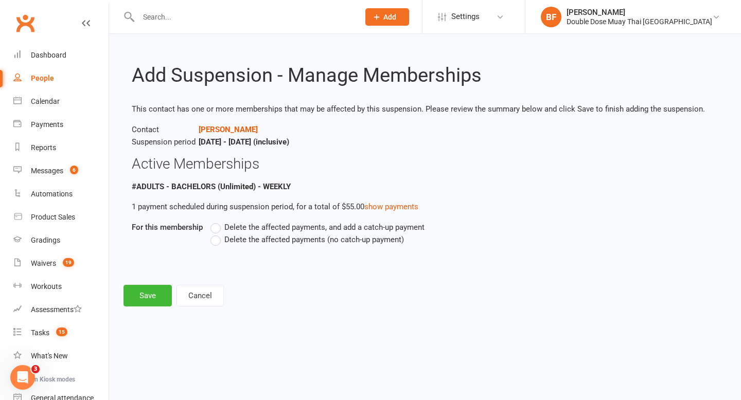
click at [257, 240] on span "Delete the affected payments (no catch-up payment)" at bounding box center [314, 239] width 180 height 11
click at [217, 234] on input "Delete the affected payments (no catch-up payment)" at bounding box center [213, 234] width 7 height 0
click at [151, 296] on button "Save" at bounding box center [147, 296] width 48 height 22
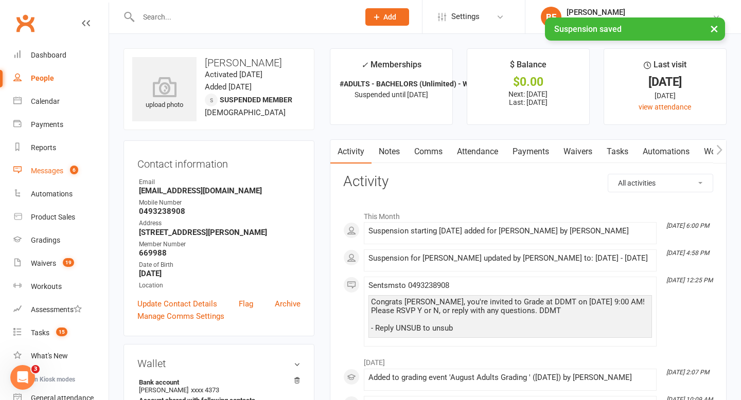
click at [59, 168] on div "Messages" at bounding box center [47, 171] width 32 height 8
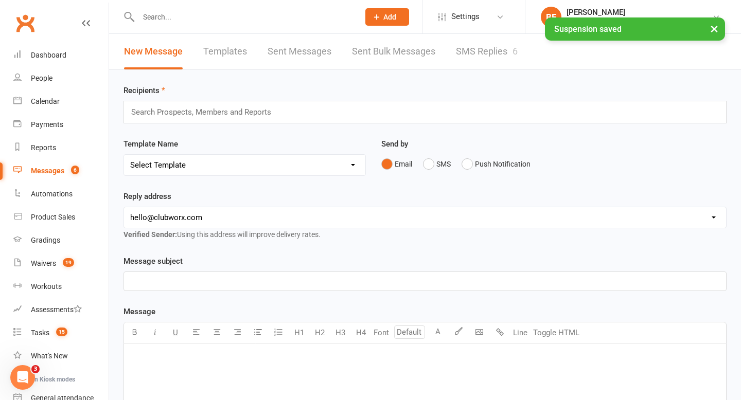
click at [468, 51] on link "SMS Replies 6" at bounding box center [487, 52] width 62 height 36
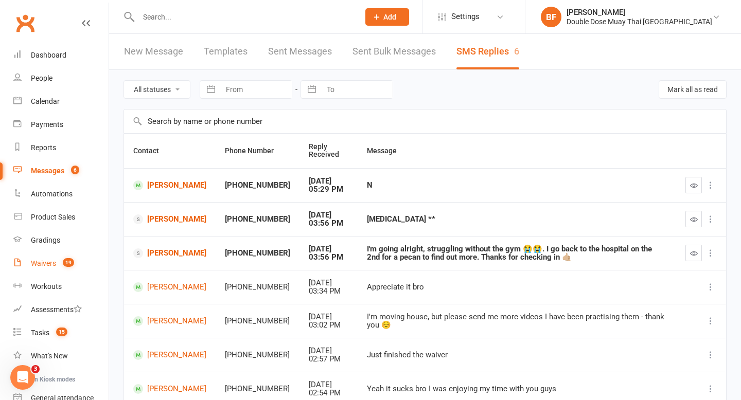
click at [54, 260] on div "Waivers" at bounding box center [43, 263] width 25 height 8
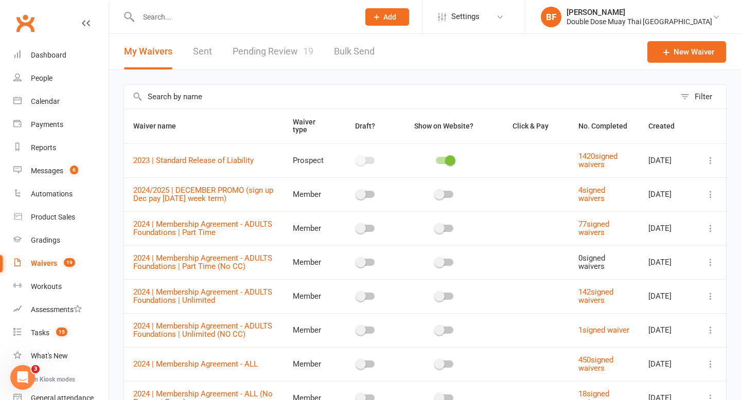
click at [280, 56] on link "Pending Review 19" at bounding box center [273, 52] width 81 height 36
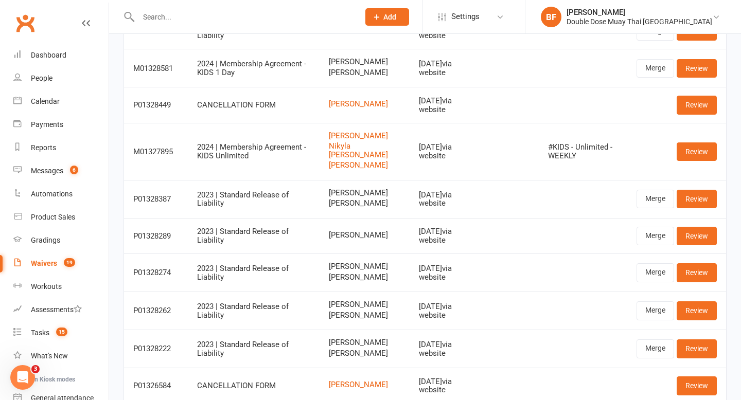
scroll to position [126, 0]
click at [654, 246] on link "Merge" at bounding box center [655, 236] width 38 height 19
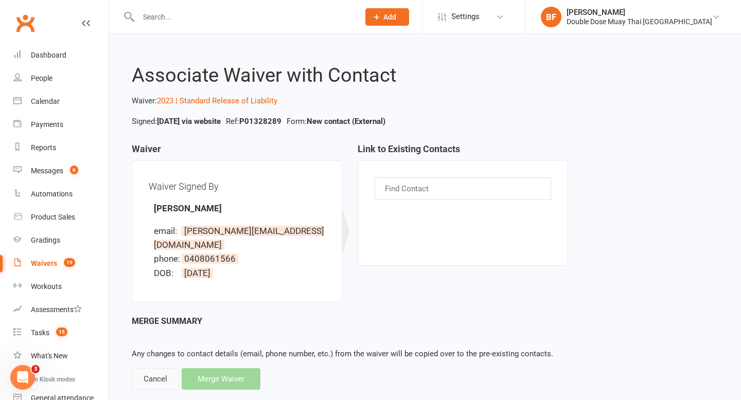
click at [147, 368] on div "Cancel" at bounding box center [155, 379] width 47 height 22
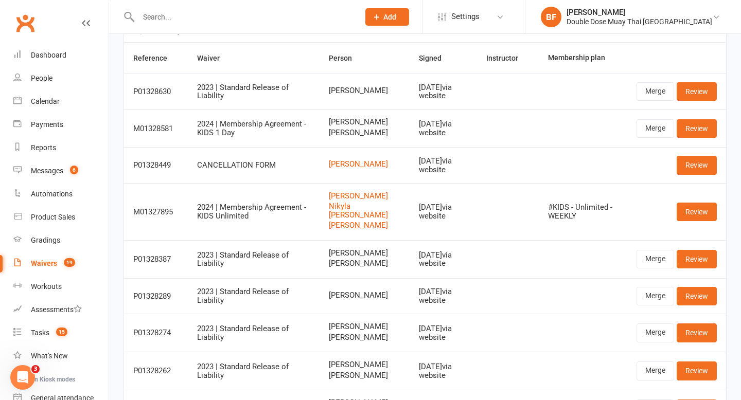
scroll to position [80, 0]
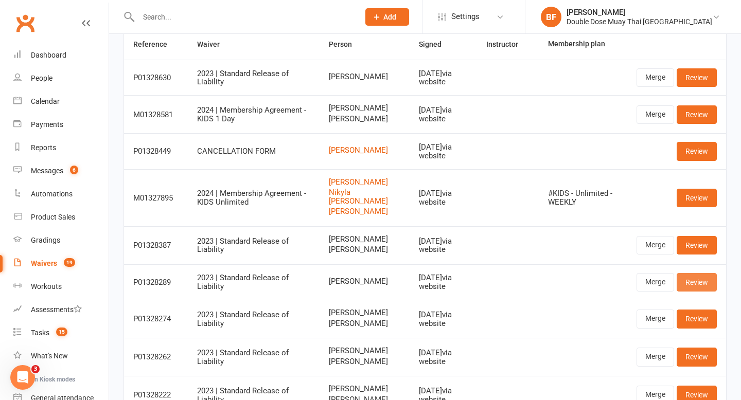
click at [693, 292] on link "Review" at bounding box center [697, 282] width 40 height 19
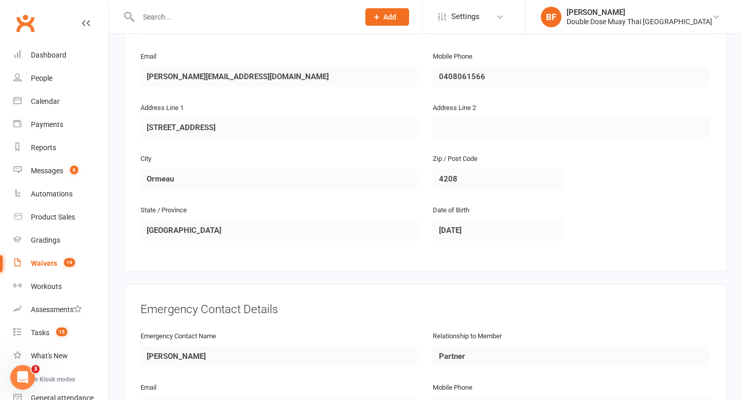
scroll to position [527, 0]
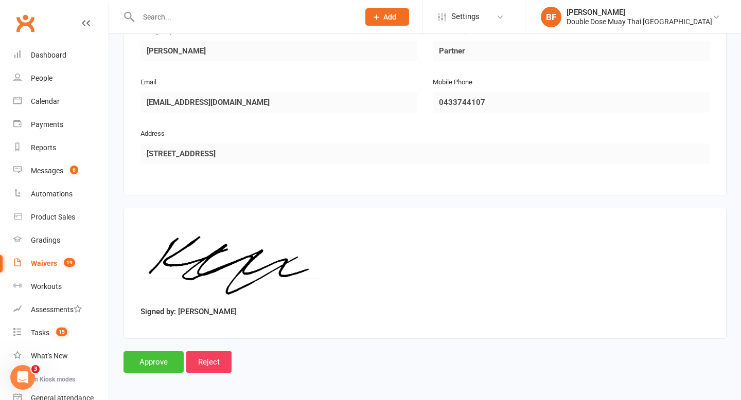
click at [155, 360] on input "Approve" at bounding box center [153, 362] width 60 height 22
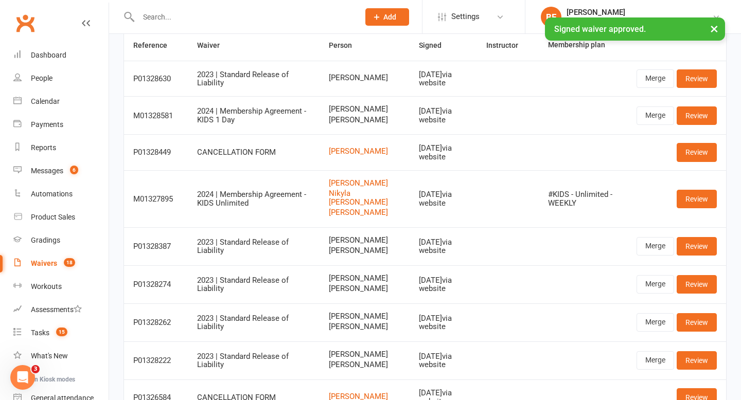
scroll to position [95, 0]
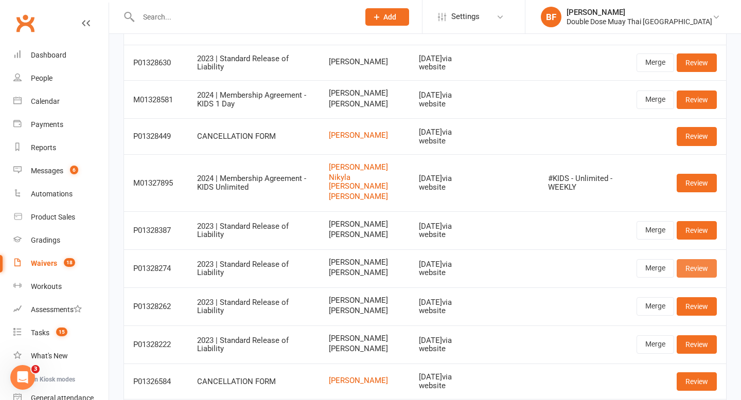
click at [698, 278] on link "Review" at bounding box center [697, 268] width 40 height 19
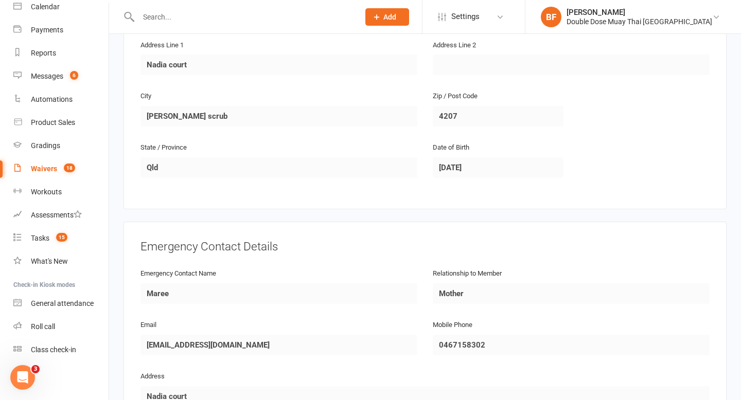
scroll to position [917, 0]
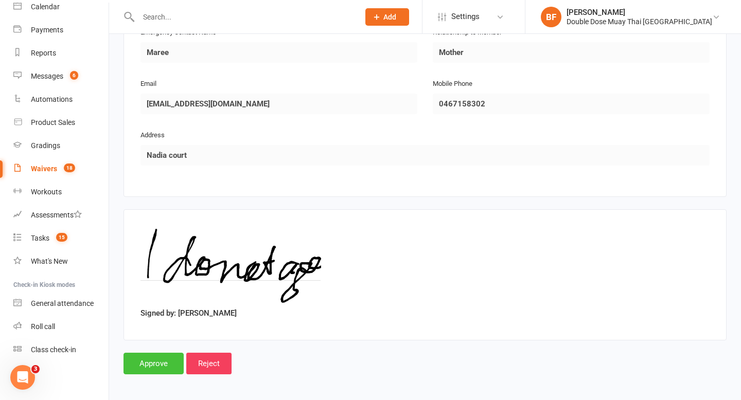
click at [145, 361] on input "Approve" at bounding box center [153, 364] width 60 height 22
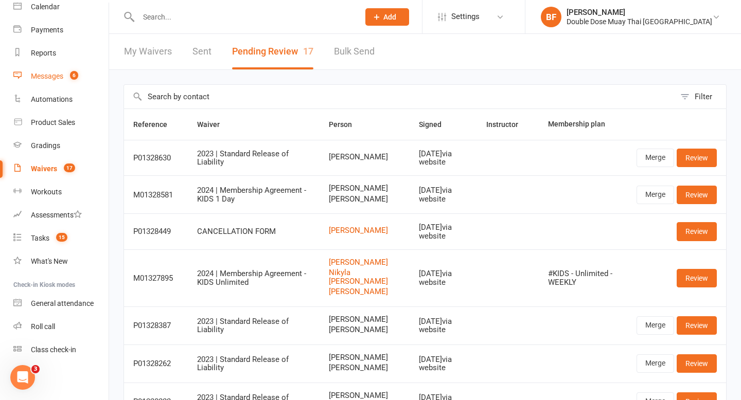
click at [56, 73] on div "Messages" at bounding box center [47, 76] width 32 height 8
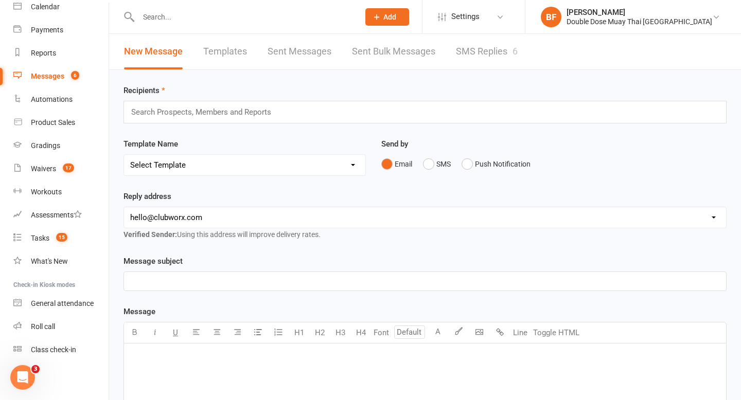
click at [491, 54] on link "SMS Replies 6" at bounding box center [487, 52] width 62 height 36
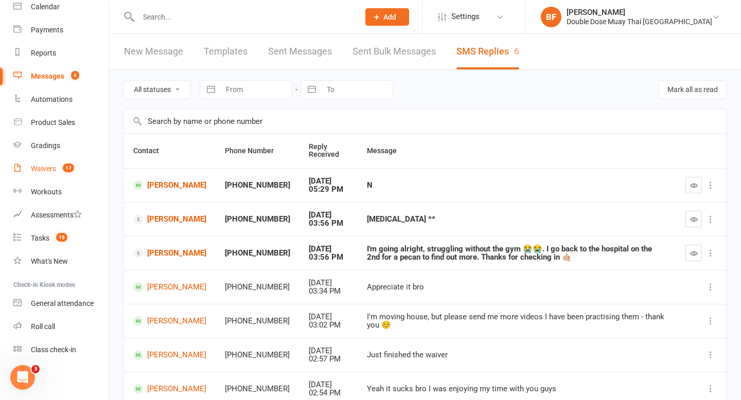
click at [61, 169] on count-badge "17" at bounding box center [66, 169] width 16 height 8
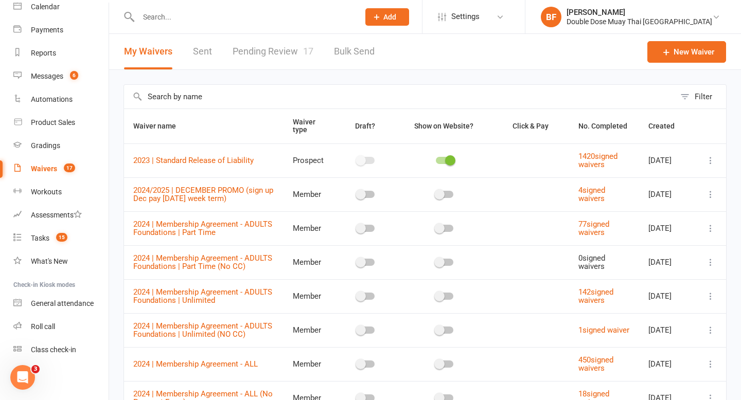
click at [269, 54] on link "Pending Review 17" at bounding box center [273, 52] width 81 height 36
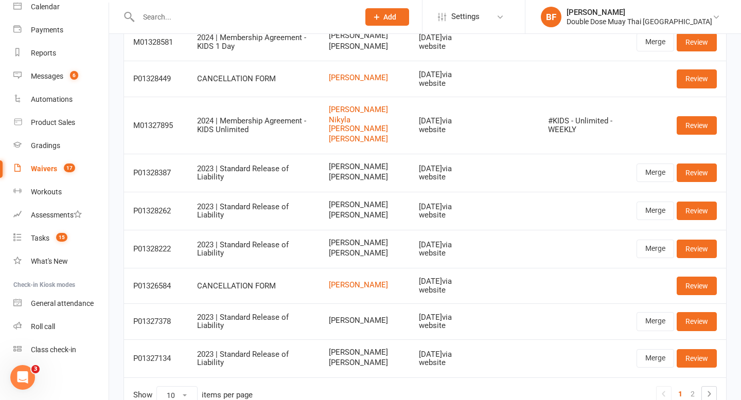
scroll to position [158, 0]
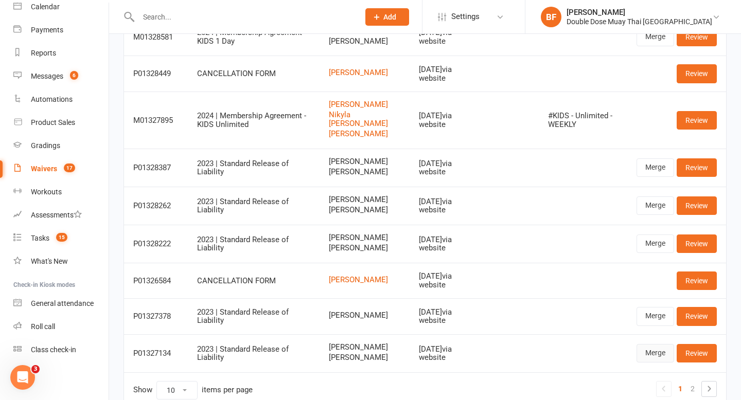
click at [653, 363] on link "Merge" at bounding box center [655, 353] width 38 height 19
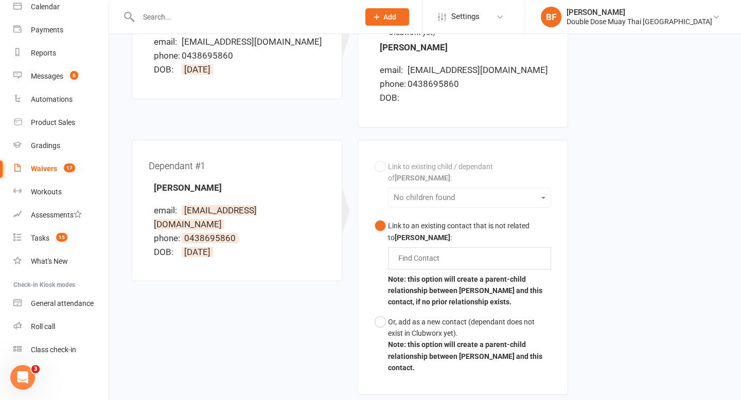
scroll to position [202, 0]
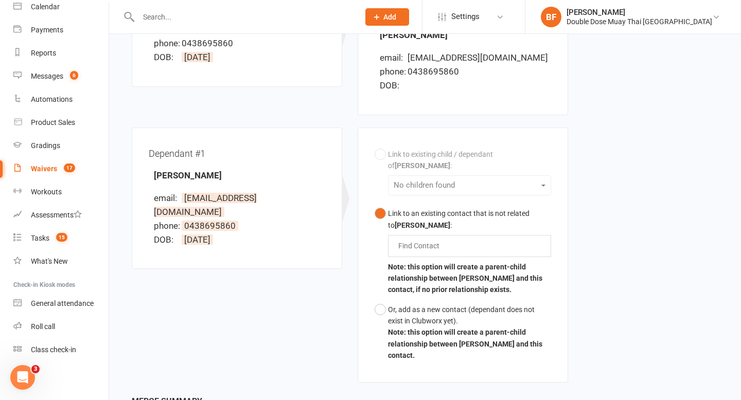
click at [483, 168] on div "Link to existing child / dependant of Lisa Webber : No children found Link to a…" at bounding box center [463, 255] width 176 height 221
click at [481, 178] on div "Link to existing child / dependant of Lisa Webber : No children found Link to a…" at bounding box center [463, 255] width 176 height 221
click at [435, 307] on div "Or, add as a new contact (dependant does not exist in Clubworx yet)." at bounding box center [469, 315] width 163 height 23
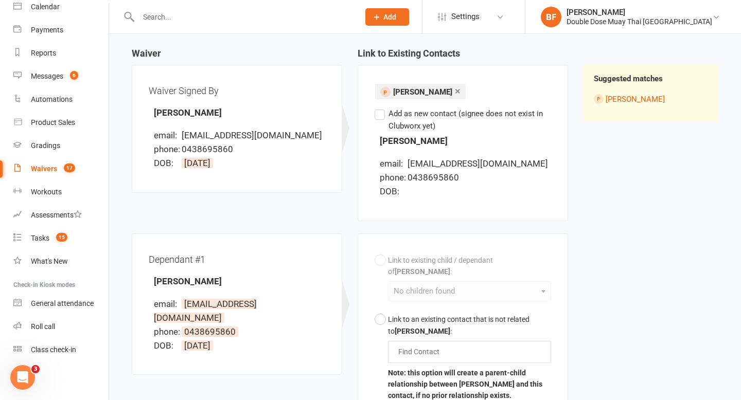
scroll to position [78, 0]
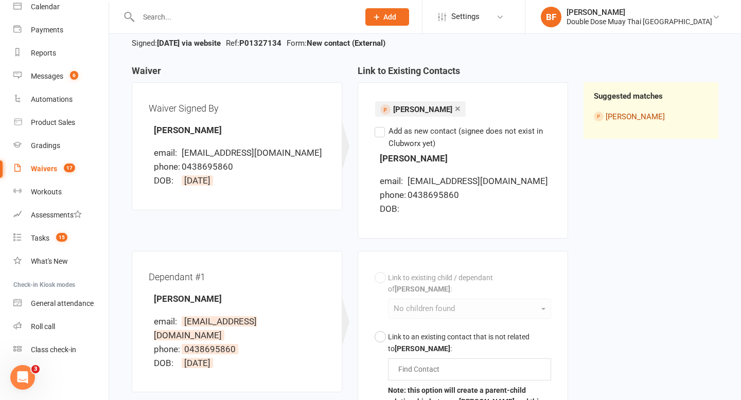
click at [622, 115] on link "[PERSON_NAME]" at bounding box center [635, 116] width 59 height 9
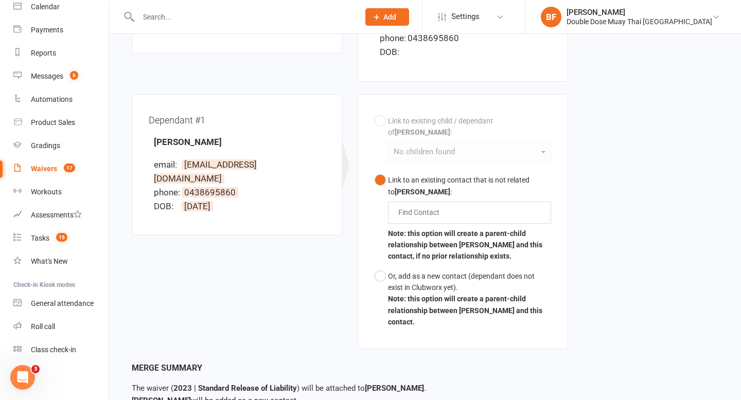
scroll to position [232, 0]
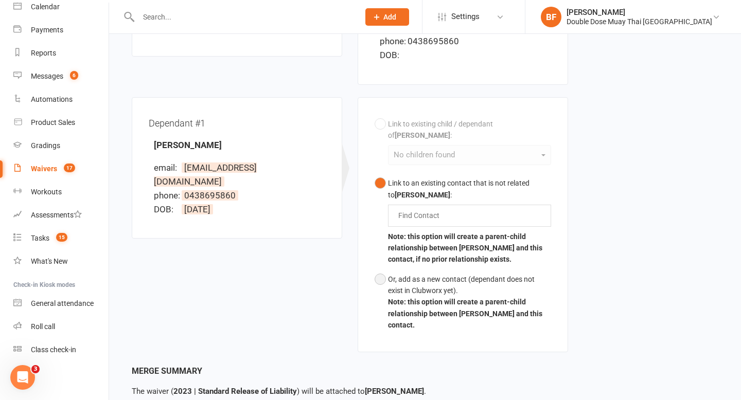
click at [424, 274] on div "Or, add as a new contact (dependant does not exist in Clubworx yet)." at bounding box center [469, 285] width 163 height 23
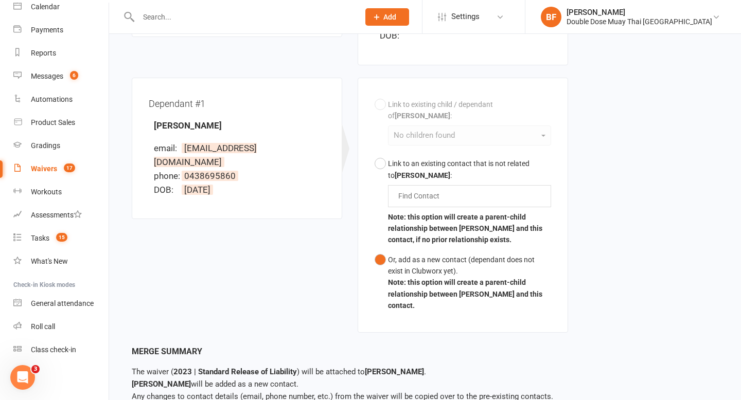
scroll to position [304, 0]
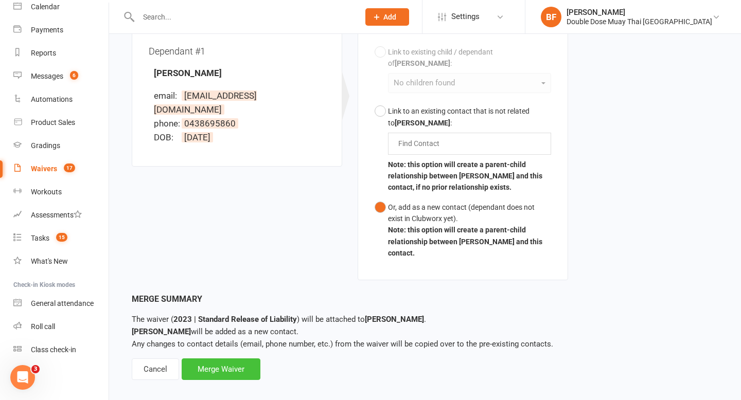
click at [238, 362] on div "Merge Waiver" at bounding box center [221, 370] width 79 height 22
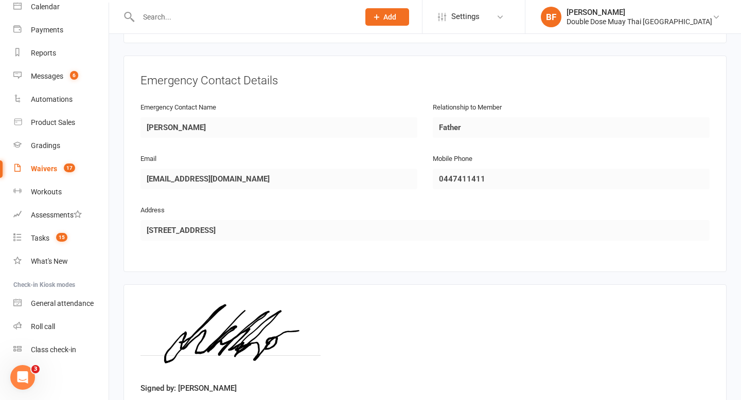
scroll to position [917, 0]
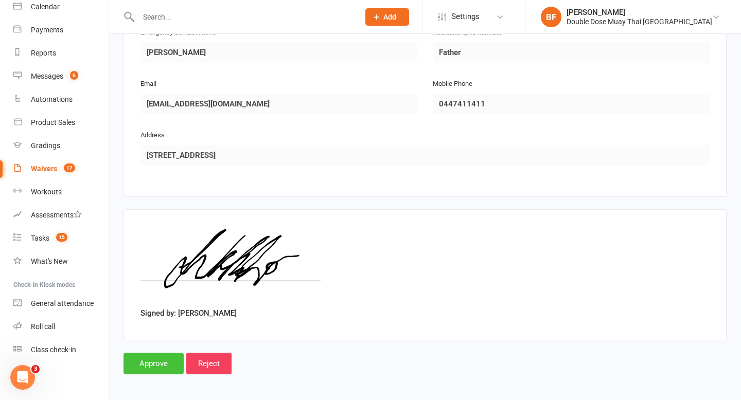
click at [156, 354] on input "Approve" at bounding box center [153, 364] width 60 height 22
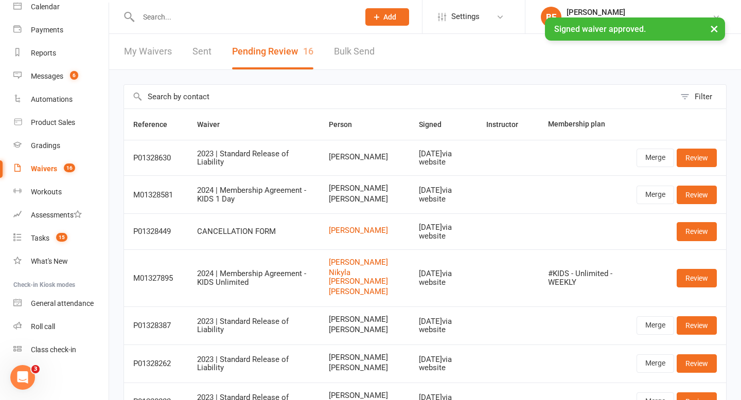
scroll to position [227, 0]
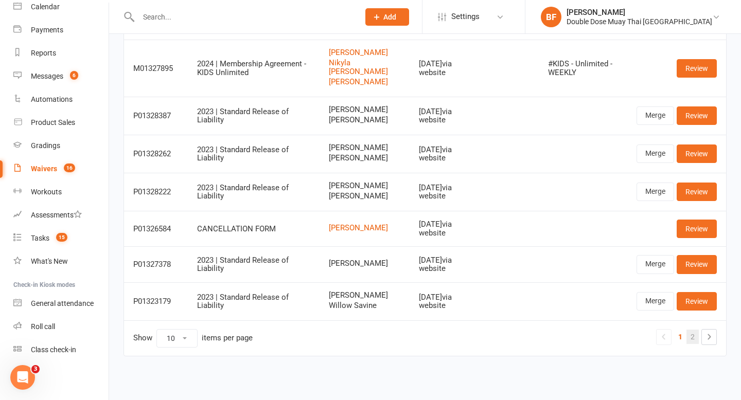
click at [695, 337] on link "2" at bounding box center [692, 337] width 12 height 14
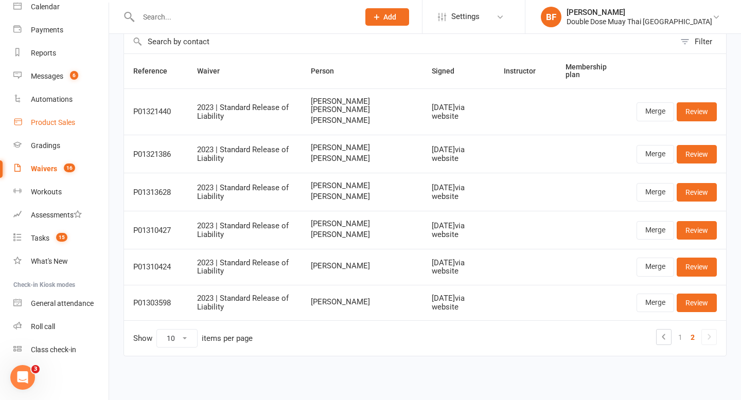
scroll to position [0, 0]
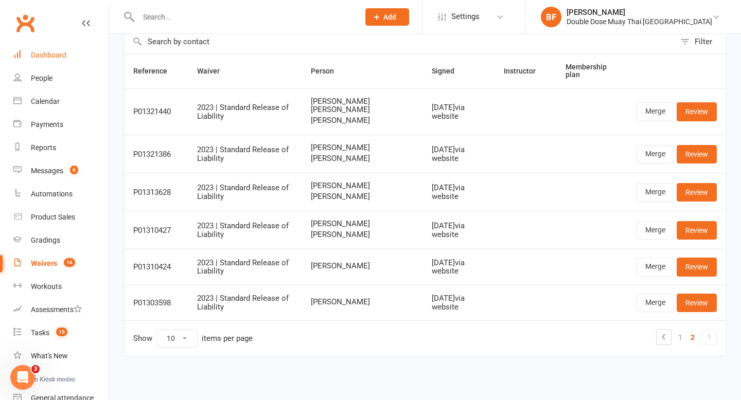
click at [40, 60] on link "Dashboard" at bounding box center [60, 55] width 95 height 23
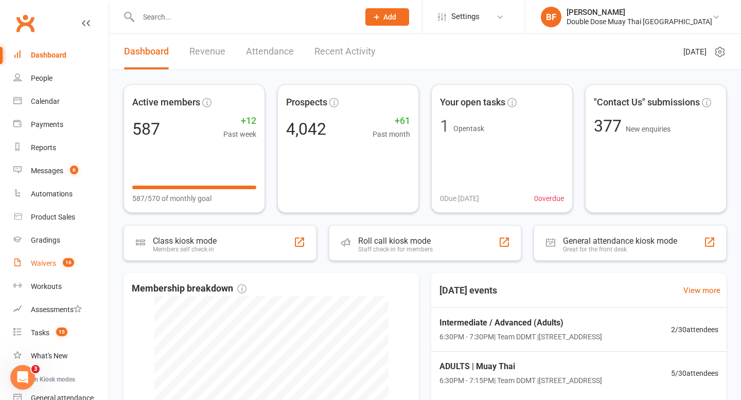
click at [63, 261] on span "16" at bounding box center [68, 262] width 11 height 9
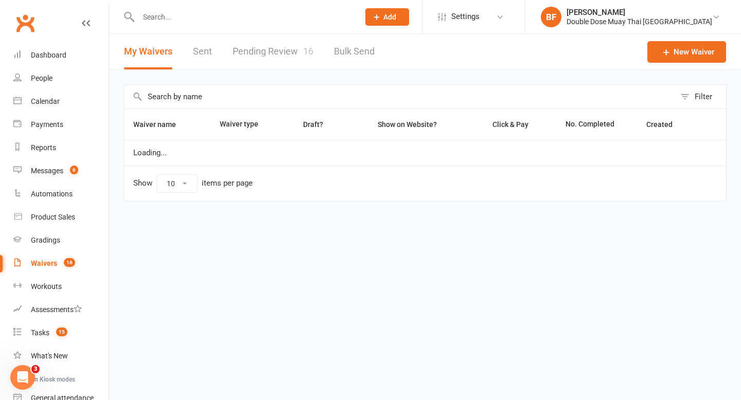
click at [292, 48] on link "Pending Review 16" at bounding box center [273, 52] width 81 height 36
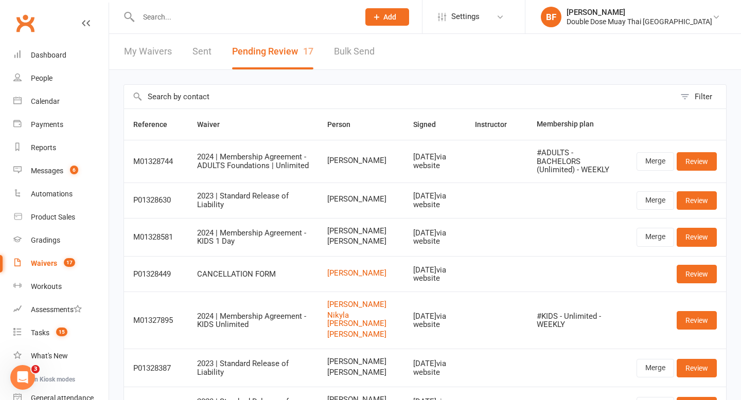
drag, startPoint x: 382, startPoint y: 163, endPoint x: 324, endPoint y: 153, distance: 58.4
click at [324, 152] on td "[PERSON_NAME]" at bounding box center [360, 161] width 85 height 43
copy span "[PERSON_NAME]"
click at [701, 154] on link "Review" at bounding box center [697, 161] width 40 height 19
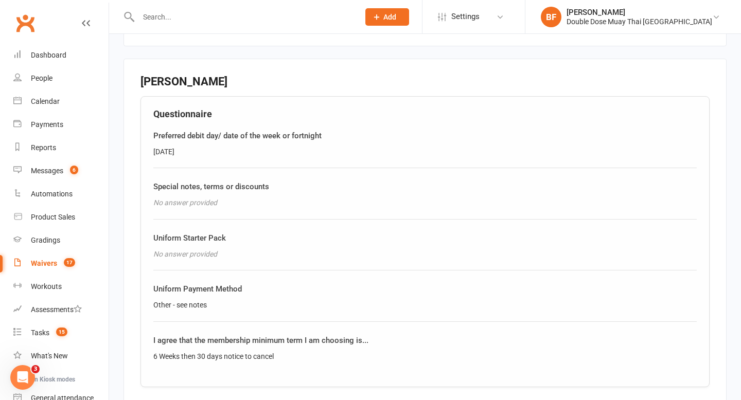
scroll to position [522, 0]
click at [184, 16] on input "text" at bounding box center [243, 17] width 217 height 14
paste input "[PERSON_NAME]"
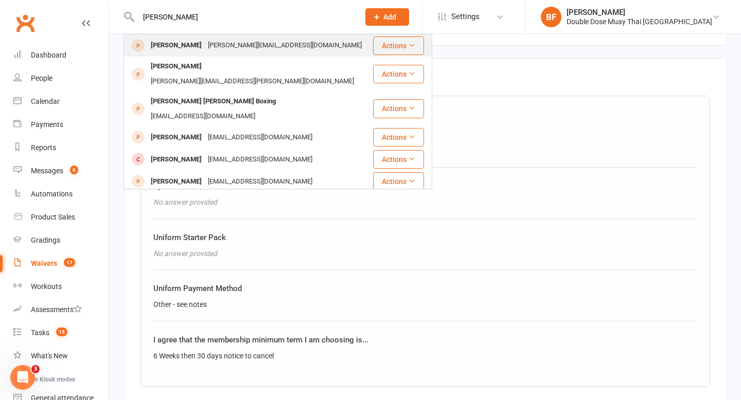
type input "[PERSON_NAME]"
click at [249, 47] on div "Kate.c12@live.ca" at bounding box center [285, 45] width 160 height 15
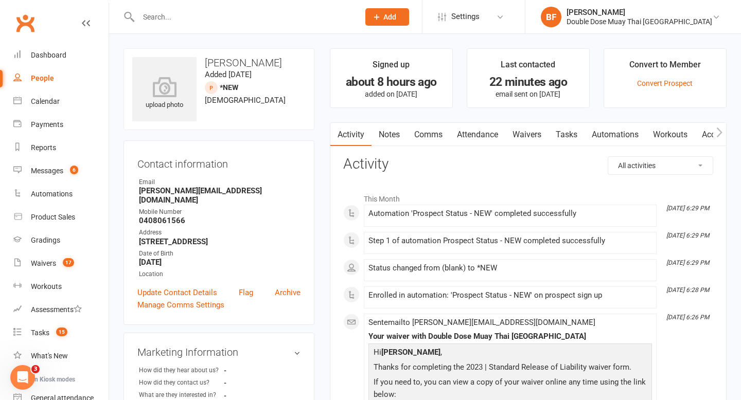
click at [395, 135] on link "Notes" at bounding box center [389, 135] width 36 height 24
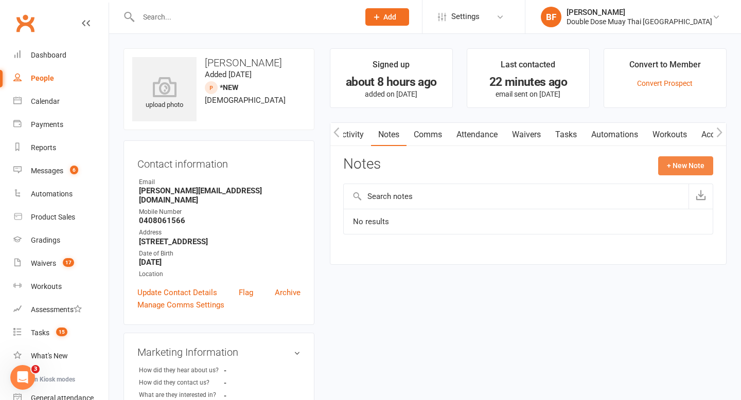
click at [688, 162] on button "+ New Note" at bounding box center [685, 165] width 55 height 19
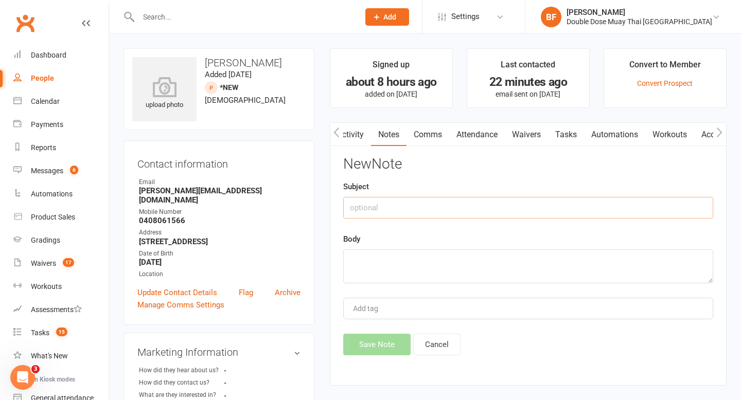
click at [500, 202] on input "text" at bounding box center [528, 208] width 370 height 22
type input "Tag"
type textarea "587219"
click at [380, 341] on button "Save Note" at bounding box center [376, 345] width 67 height 22
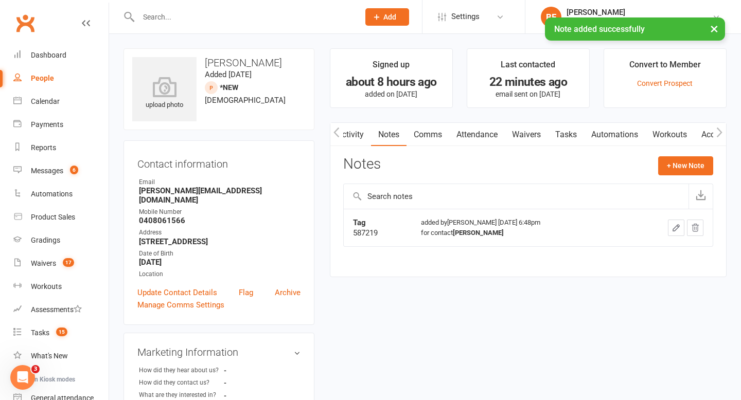
click at [225, 17] on div "× Note added successfully" at bounding box center [364, 17] width 728 height 0
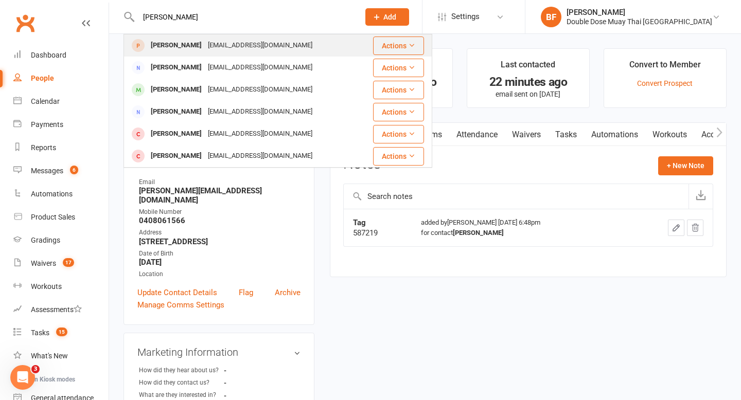
type input "otto"
click at [257, 47] on div "[EMAIL_ADDRESS][DOMAIN_NAME]" at bounding box center [260, 45] width 111 height 15
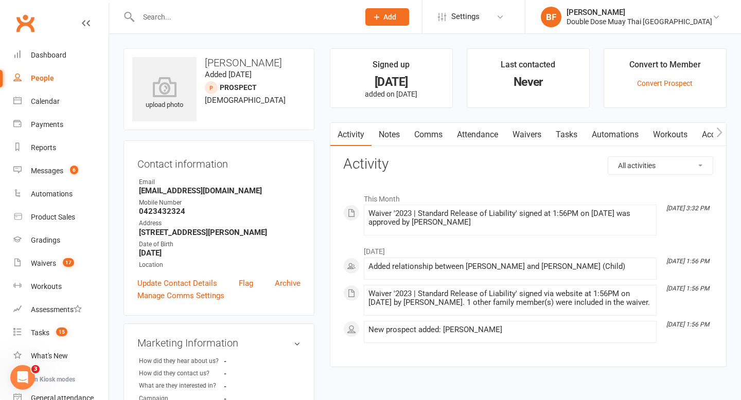
click at [394, 134] on link "Notes" at bounding box center [389, 135] width 36 height 24
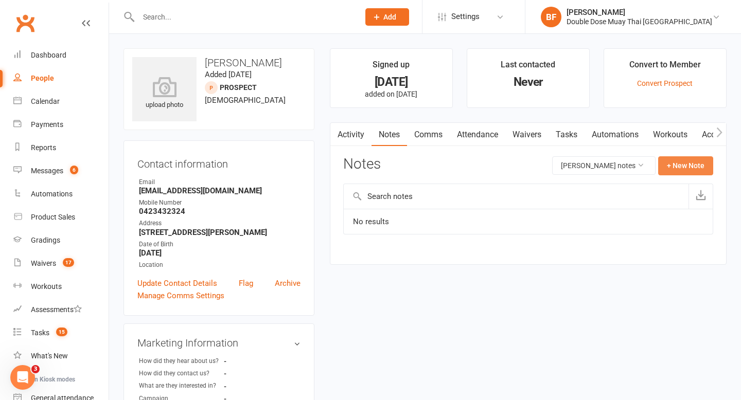
click at [686, 160] on button "+ New Note" at bounding box center [685, 165] width 55 height 19
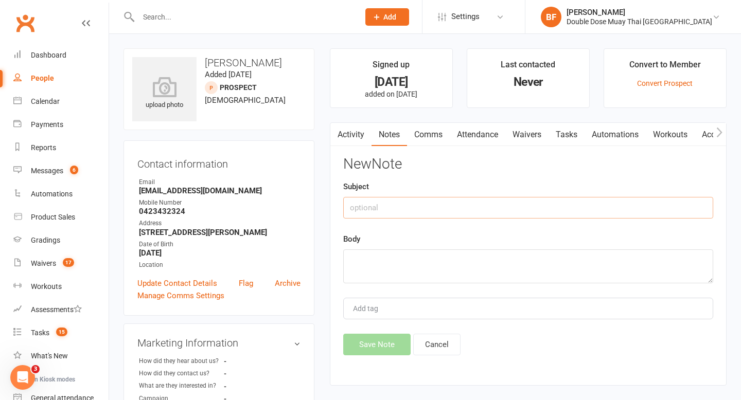
click at [482, 213] on input "text" at bounding box center [528, 208] width 370 height 22
type input "Tag"
type textarea "321886"
click at [380, 344] on button "Save Note" at bounding box center [376, 345] width 67 height 22
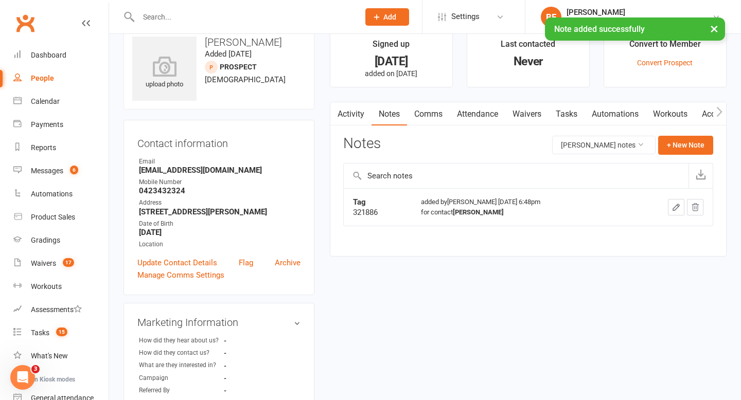
scroll to position [25, 0]
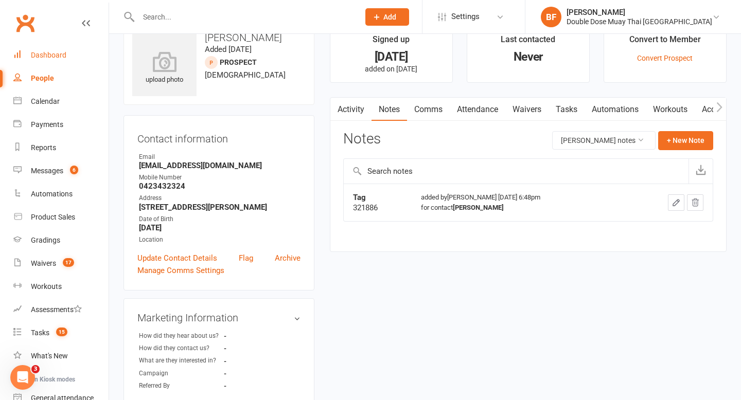
click at [56, 58] on div "Dashboard" at bounding box center [49, 55] width 36 height 8
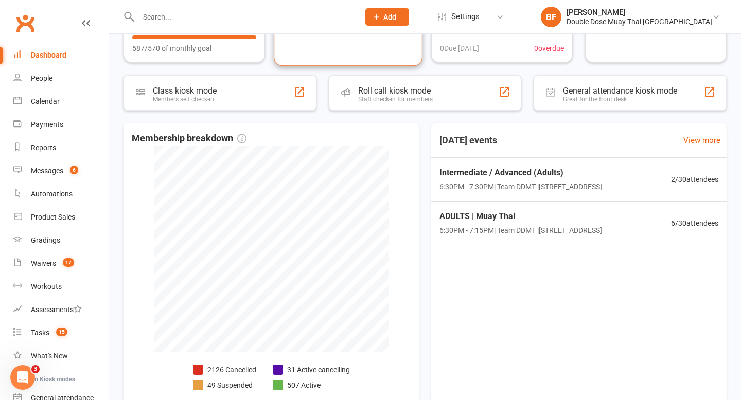
scroll to position [207, 0]
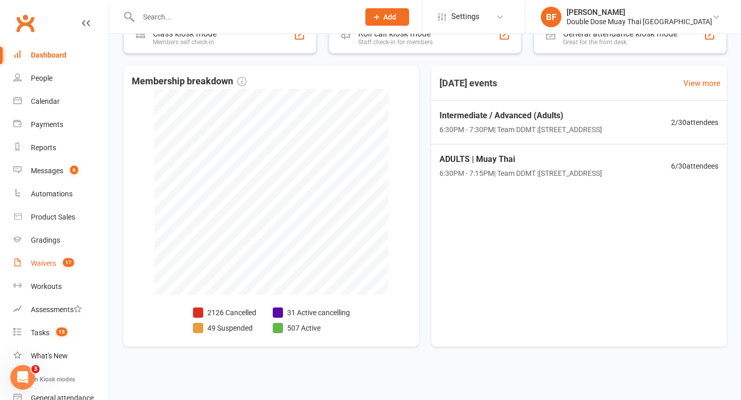
click at [55, 262] on div "Waivers" at bounding box center [43, 263] width 25 height 8
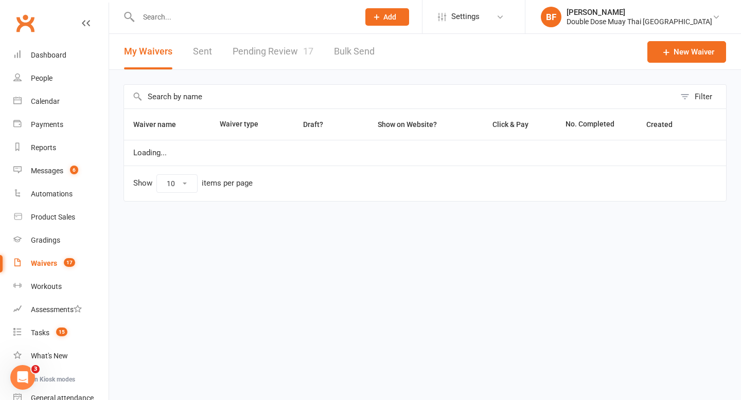
click at [282, 49] on link "Pending Review 17" at bounding box center [273, 52] width 81 height 36
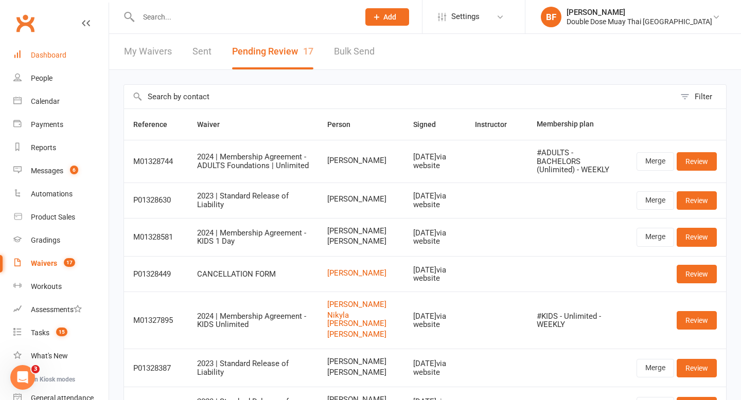
click at [52, 51] on div "Dashboard" at bounding box center [49, 55] width 36 height 8
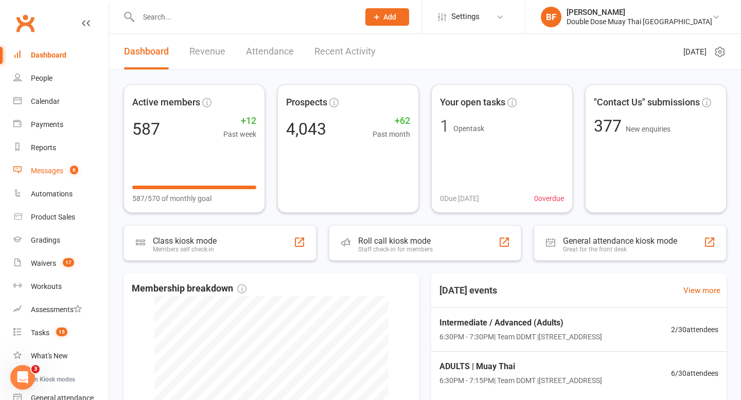
click at [60, 172] on div "Messages" at bounding box center [47, 171] width 32 height 8
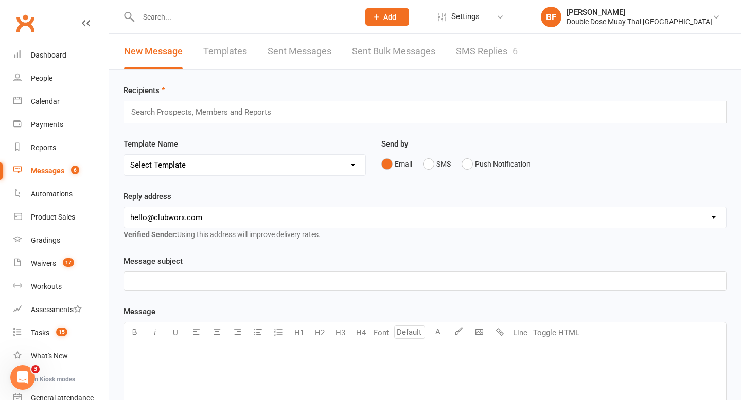
click at [489, 55] on link "SMS Replies 6" at bounding box center [487, 52] width 62 height 36
